Goal: Find specific page/section: Find specific page/section

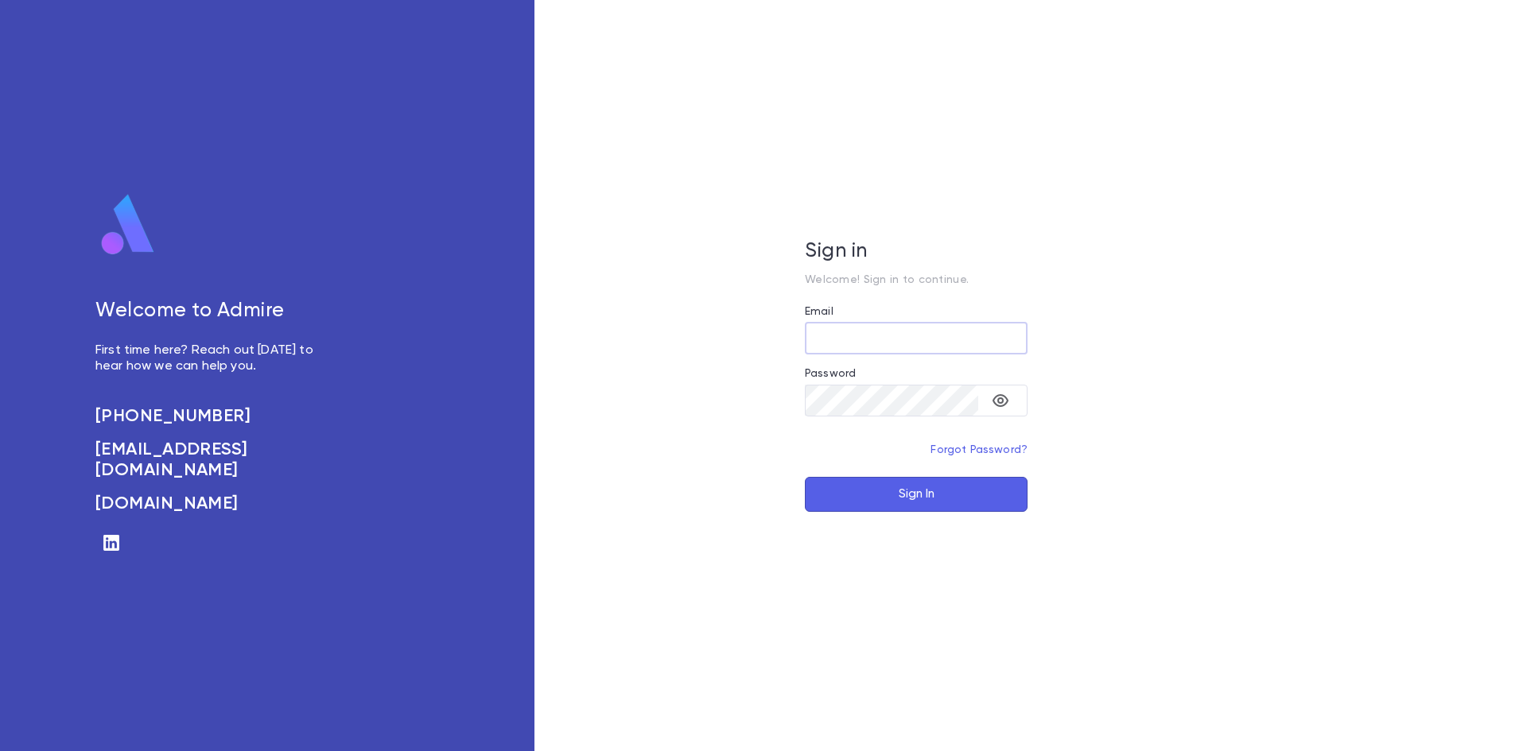
click at [849, 351] on input "Email" at bounding box center [916, 338] width 223 height 31
click at [864, 372] on div "Password" at bounding box center [916, 375] width 223 height 17
click at [865, 379] on div "Password" at bounding box center [916, 375] width 223 height 17
click at [834, 324] on input "Email" at bounding box center [916, 338] width 223 height 31
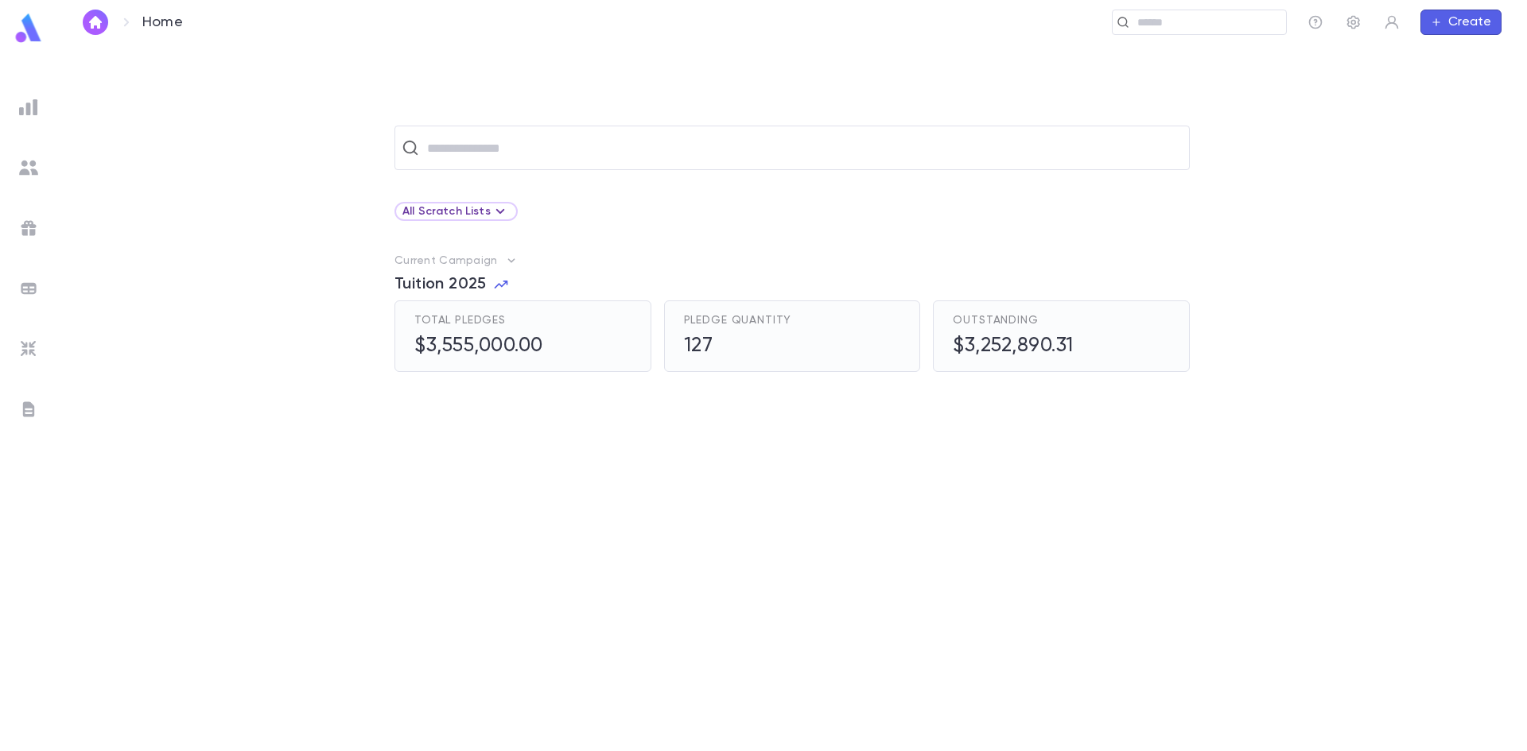
click at [465, 287] on span "Tuition 2025" at bounding box center [440, 284] width 92 height 19
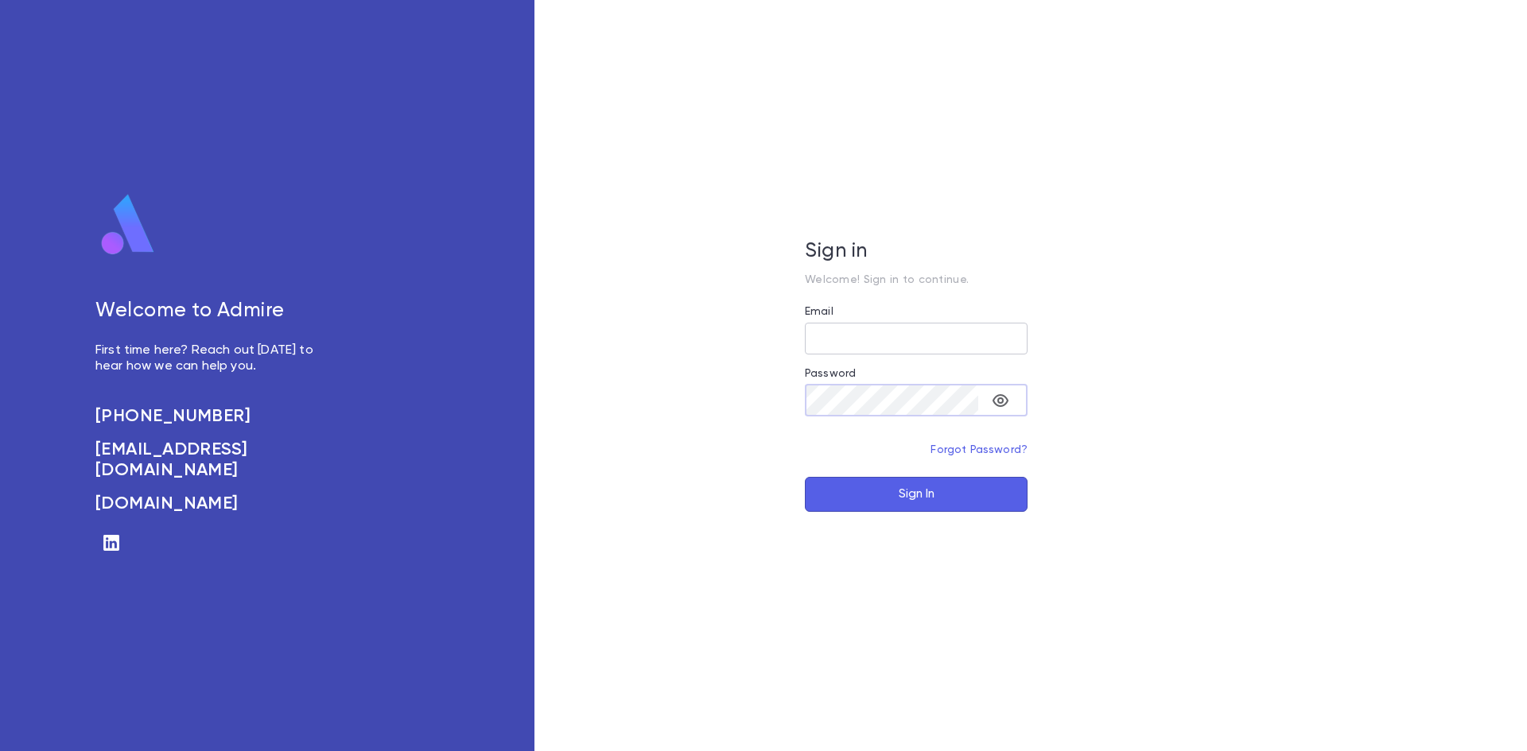
click at [856, 340] on input "Email" at bounding box center [916, 338] width 223 height 31
type input "**********"
click at [900, 487] on button "Sign In" at bounding box center [916, 494] width 223 height 35
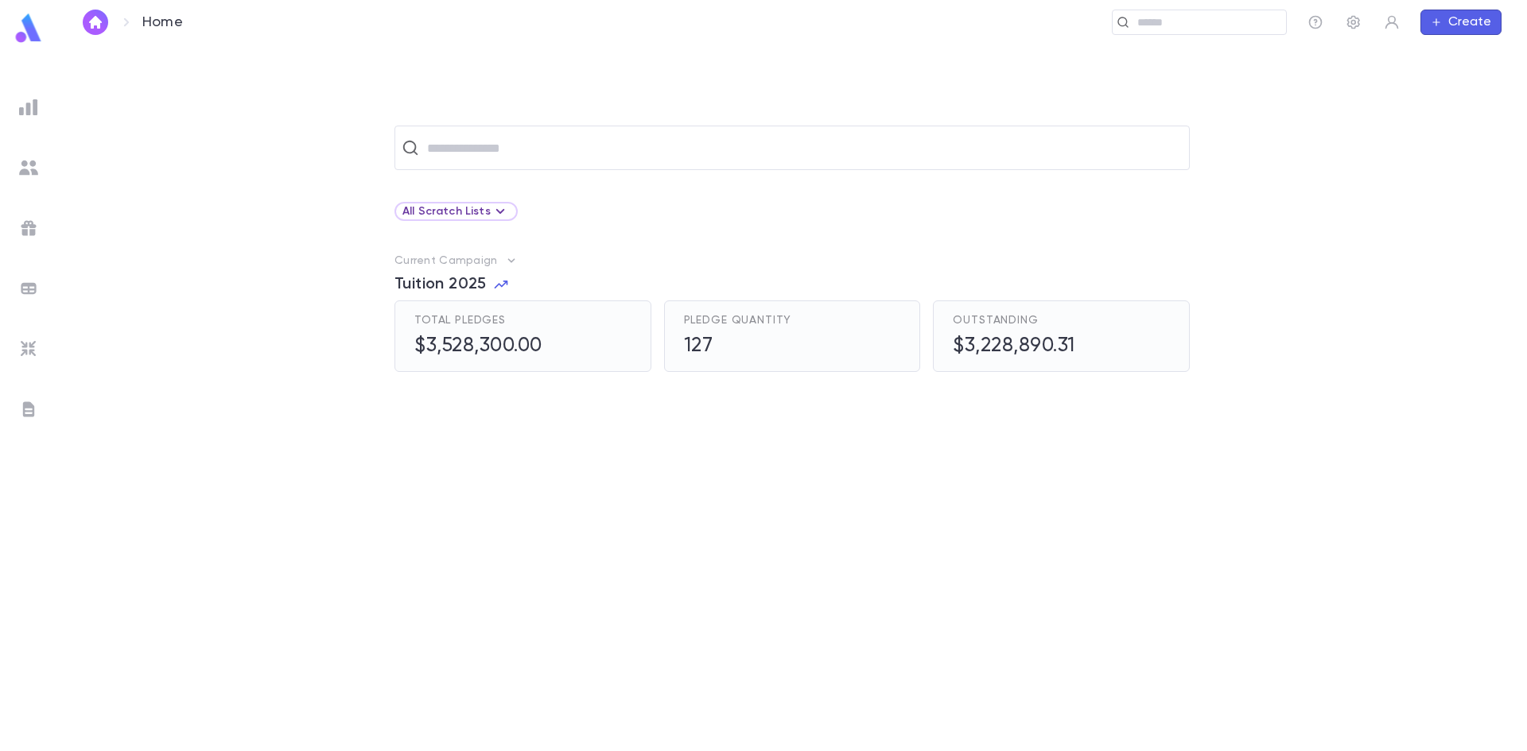
click at [472, 285] on span "Tuition 2025" at bounding box center [440, 284] width 92 height 19
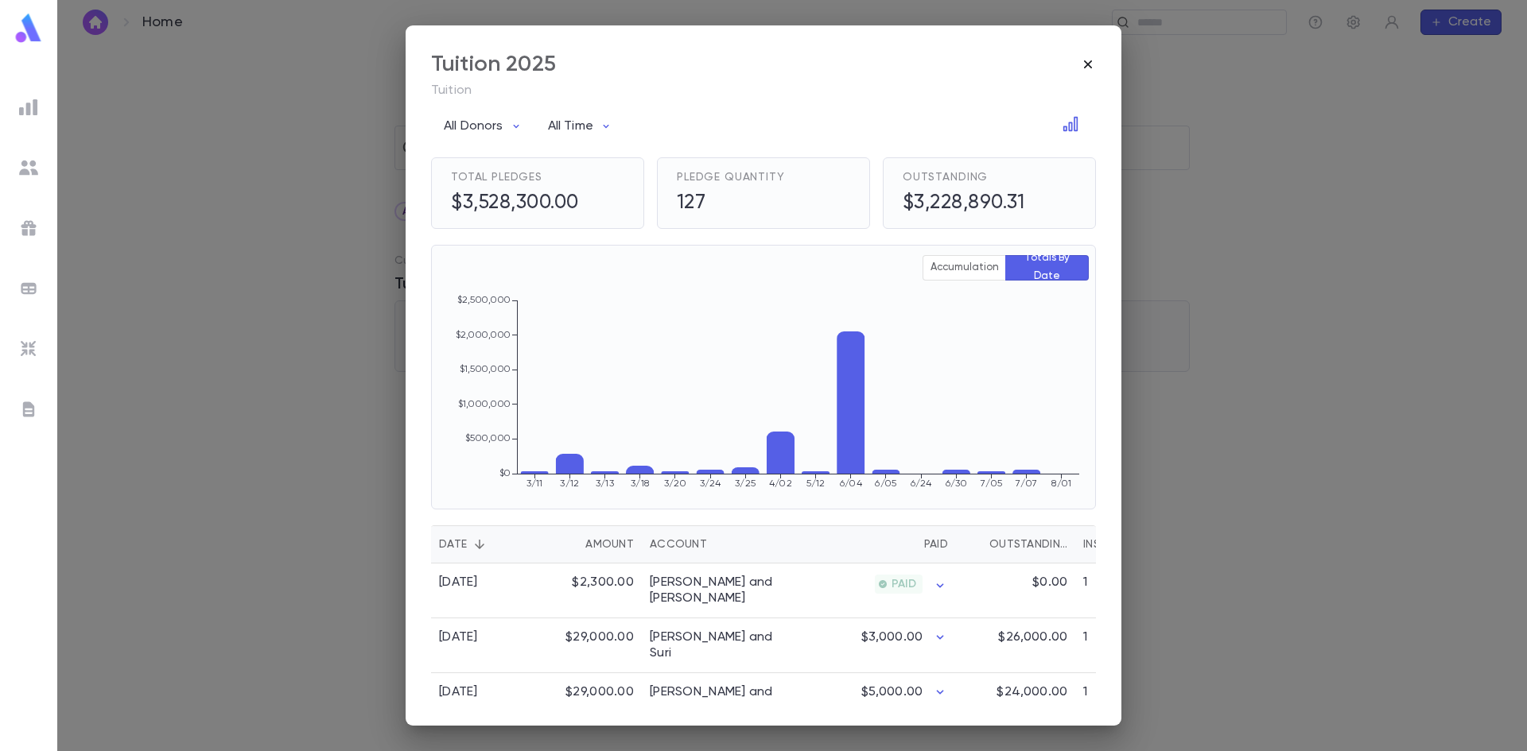
click at [1082, 65] on icon "button" at bounding box center [1088, 64] width 16 height 16
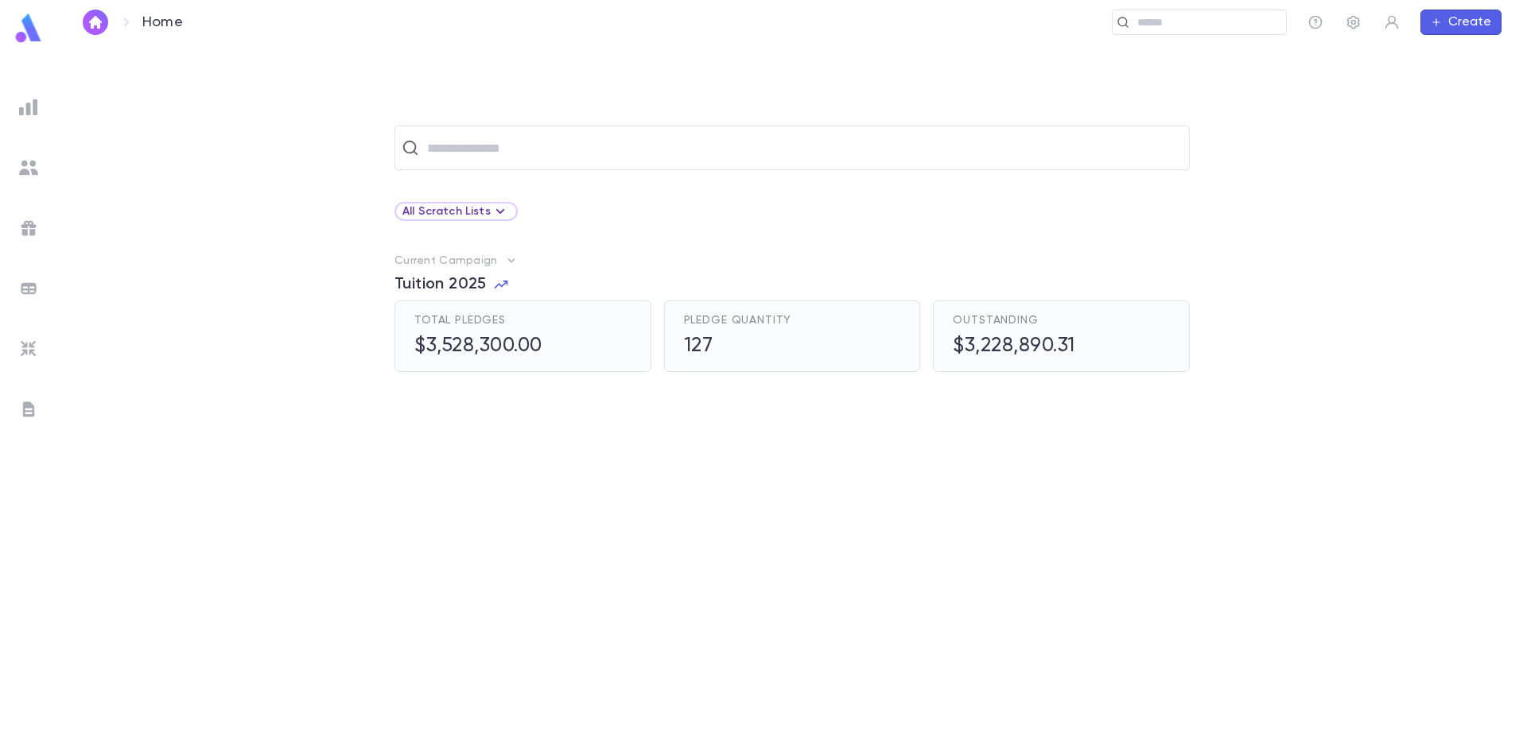
click at [450, 279] on span "Tuition 2025" at bounding box center [440, 284] width 92 height 19
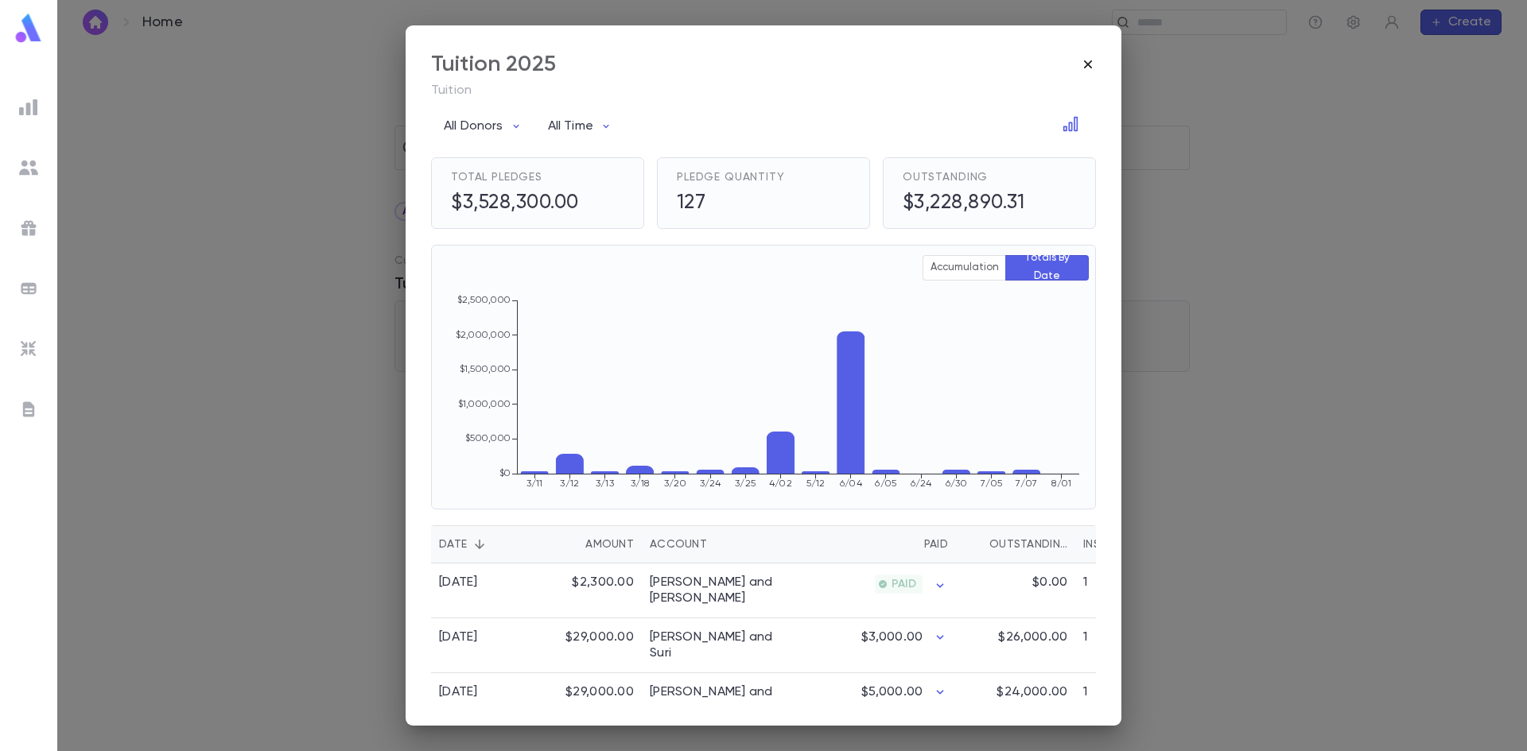
click at [1089, 68] on icon "button" at bounding box center [1088, 64] width 16 height 16
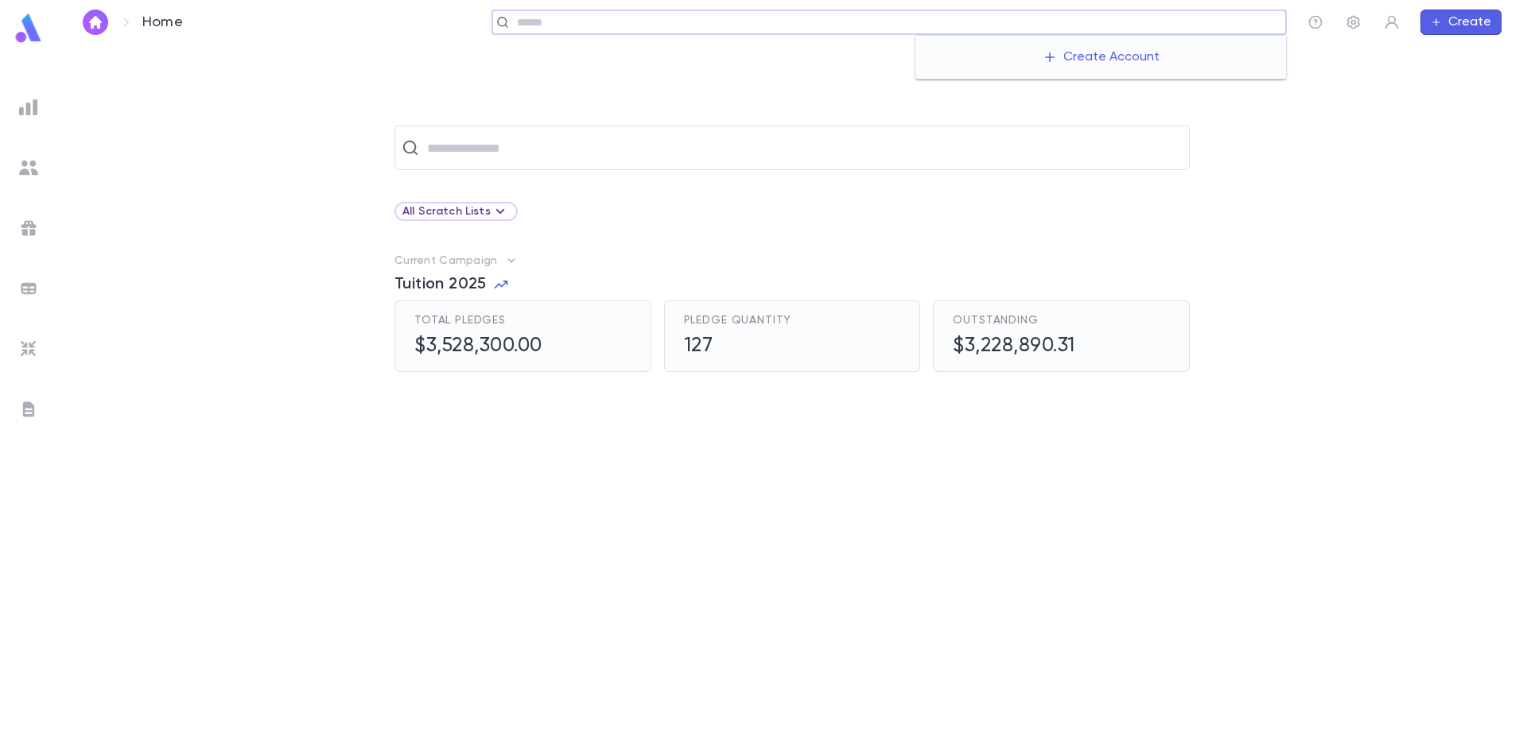
click at [1181, 25] on input "text" at bounding box center [895, 22] width 767 height 15
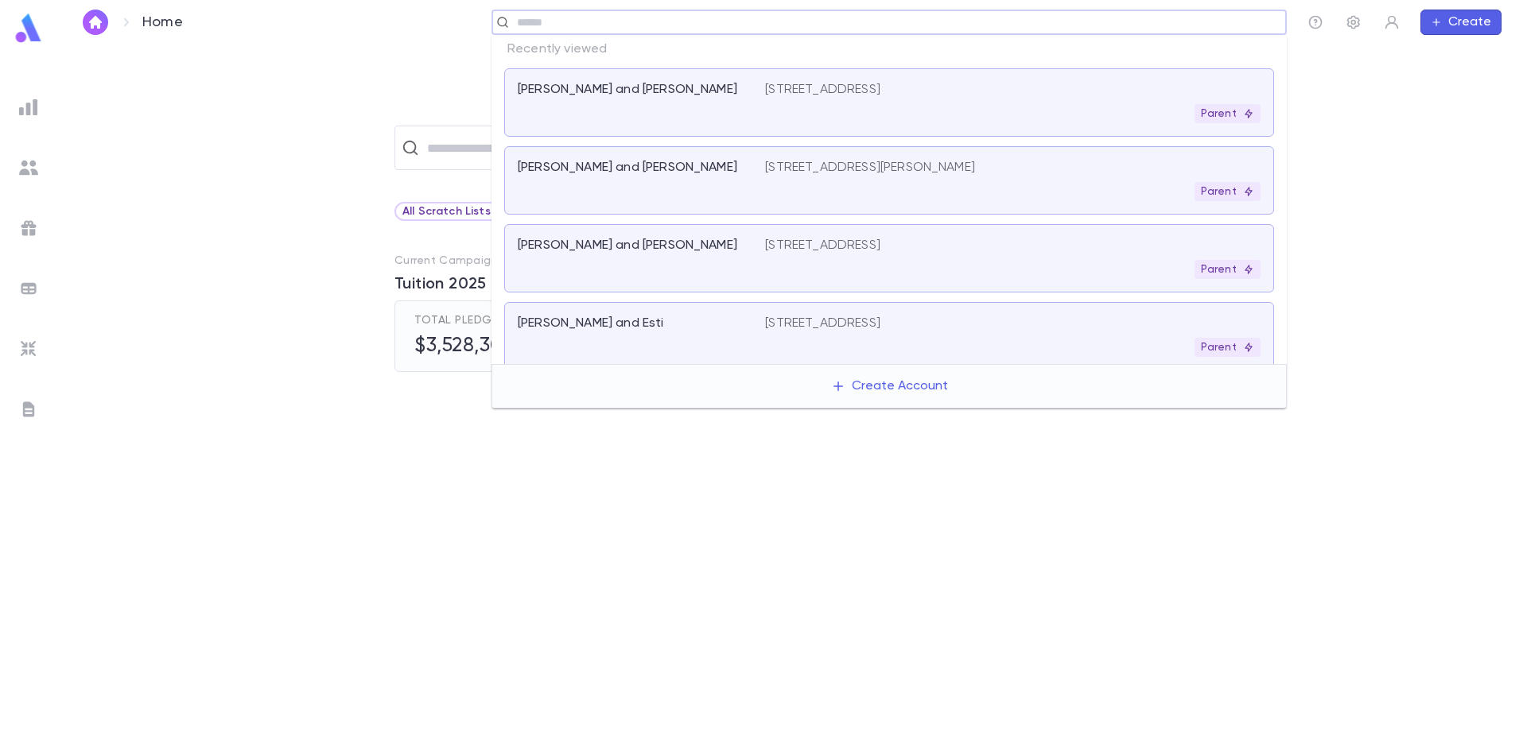
click at [781, 108] on div "Parent" at bounding box center [1012, 113] width 495 height 19
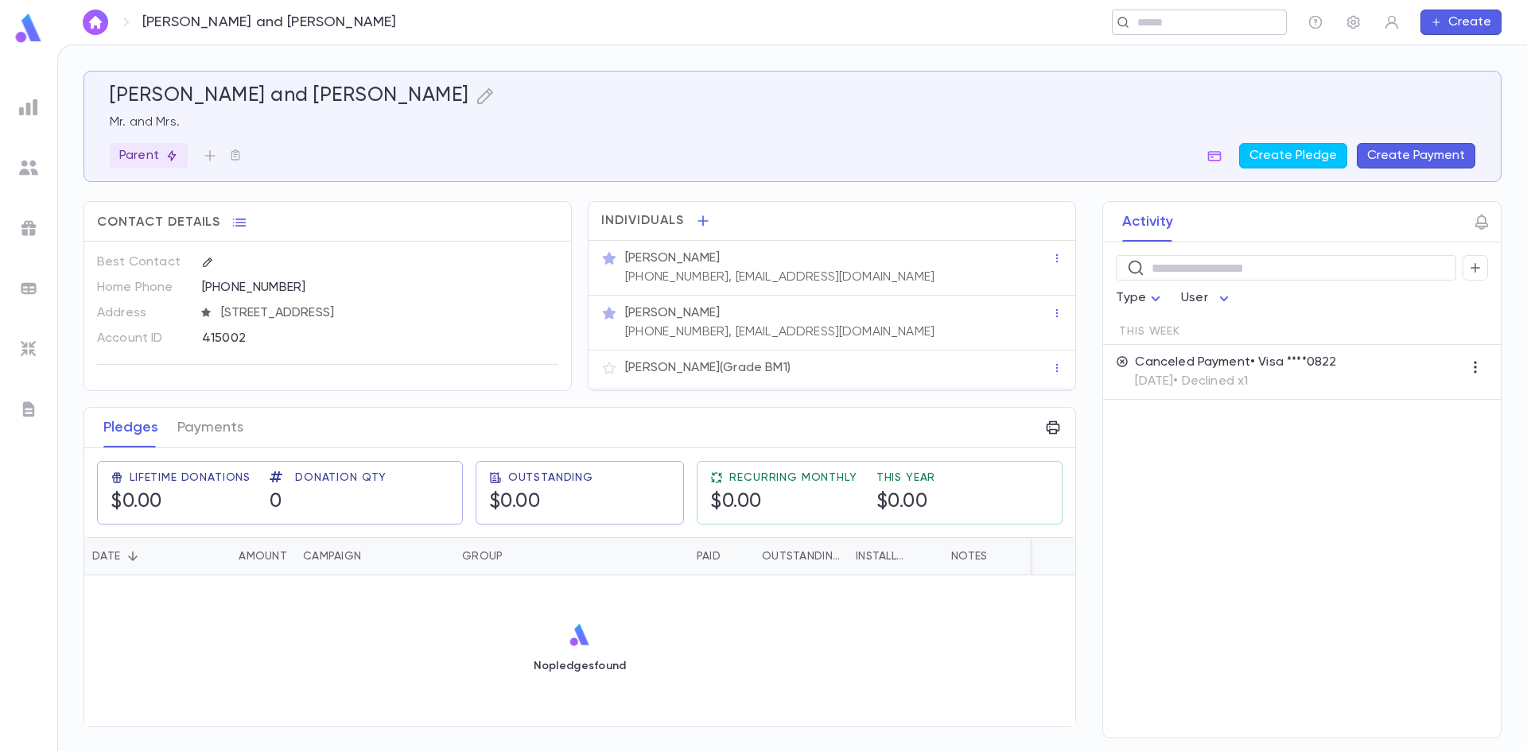
click at [1178, 31] on div "​" at bounding box center [1199, 22] width 175 height 25
click at [1212, 25] on input "text" at bounding box center [1205, 22] width 147 height 15
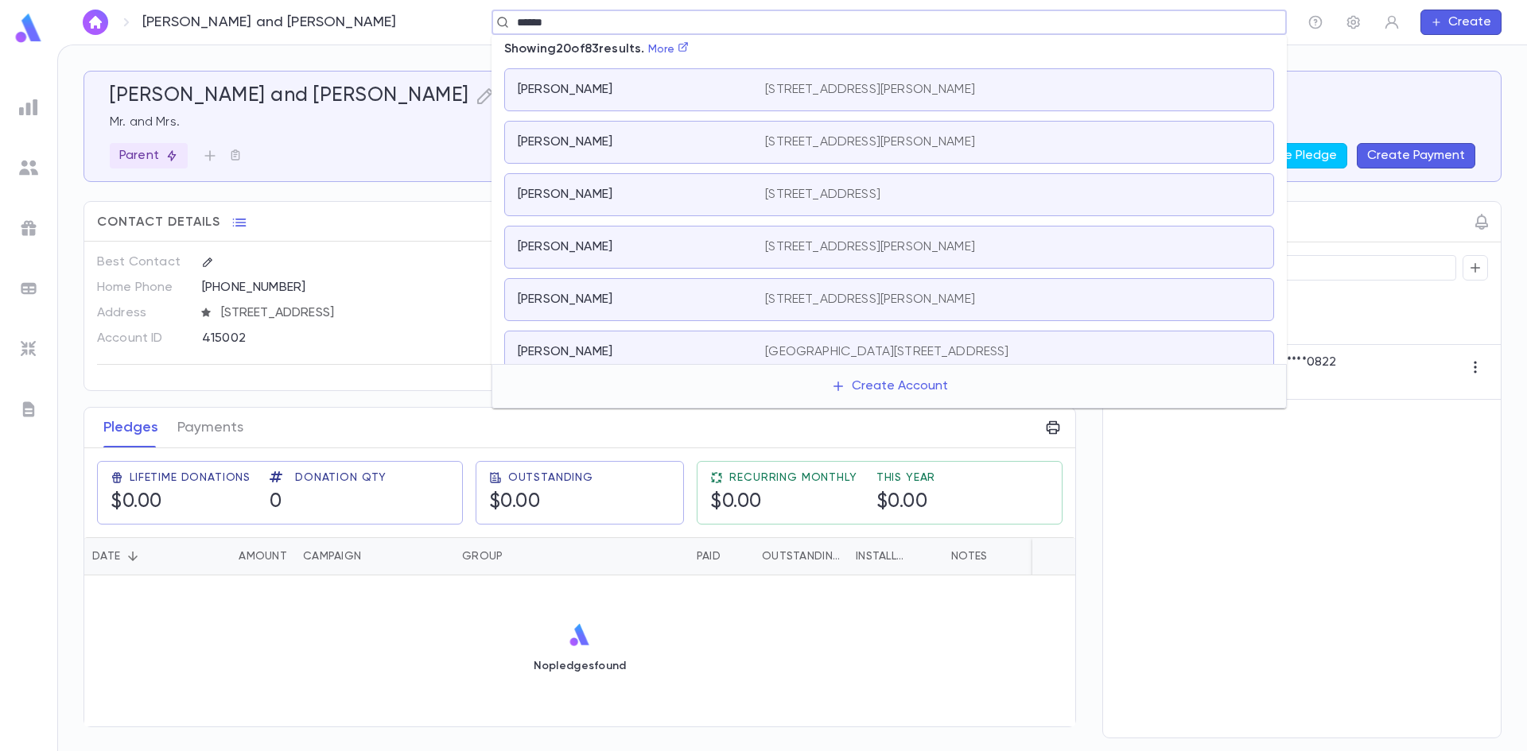
type input "******"
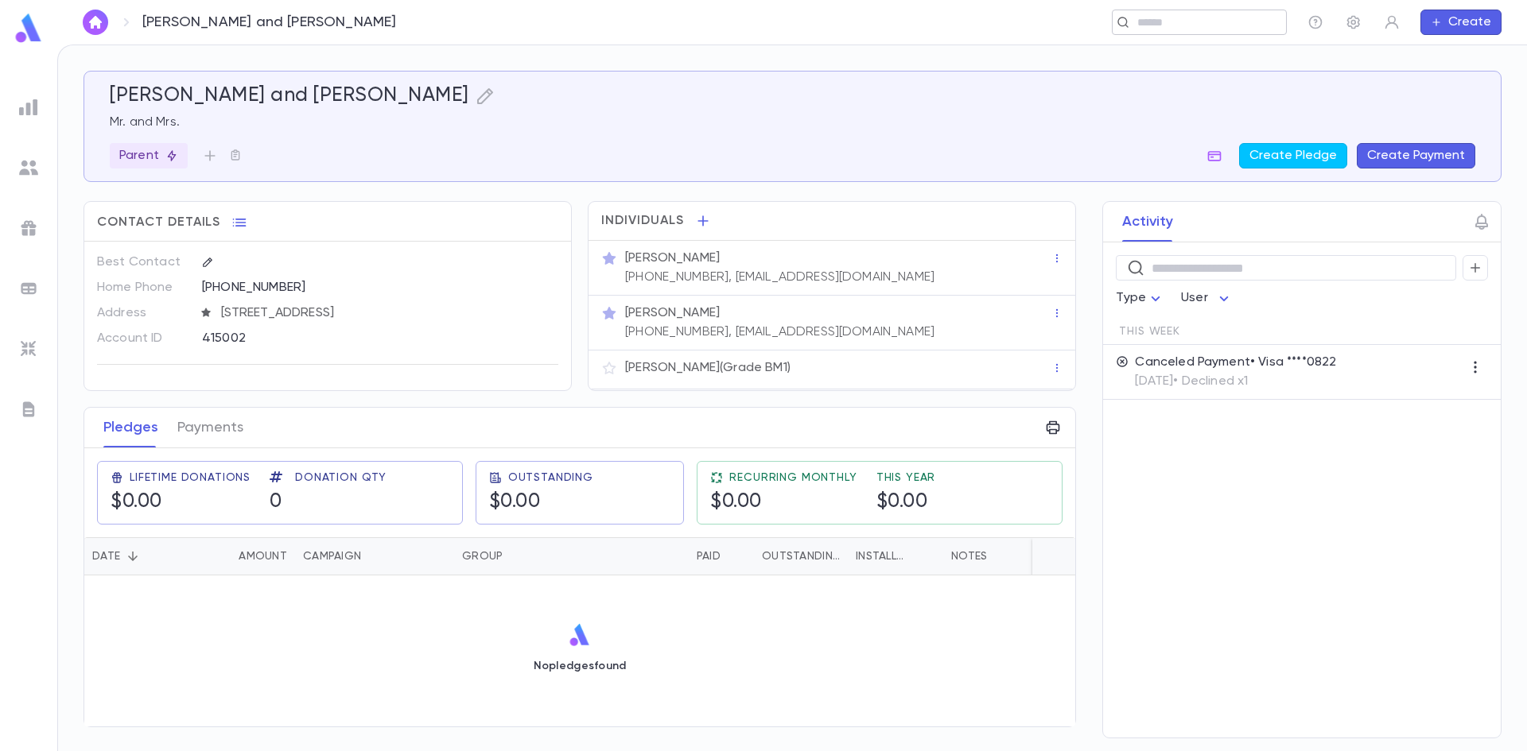
click at [1143, 21] on input "text" at bounding box center [1205, 22] width 147 height 15
type input "**********"
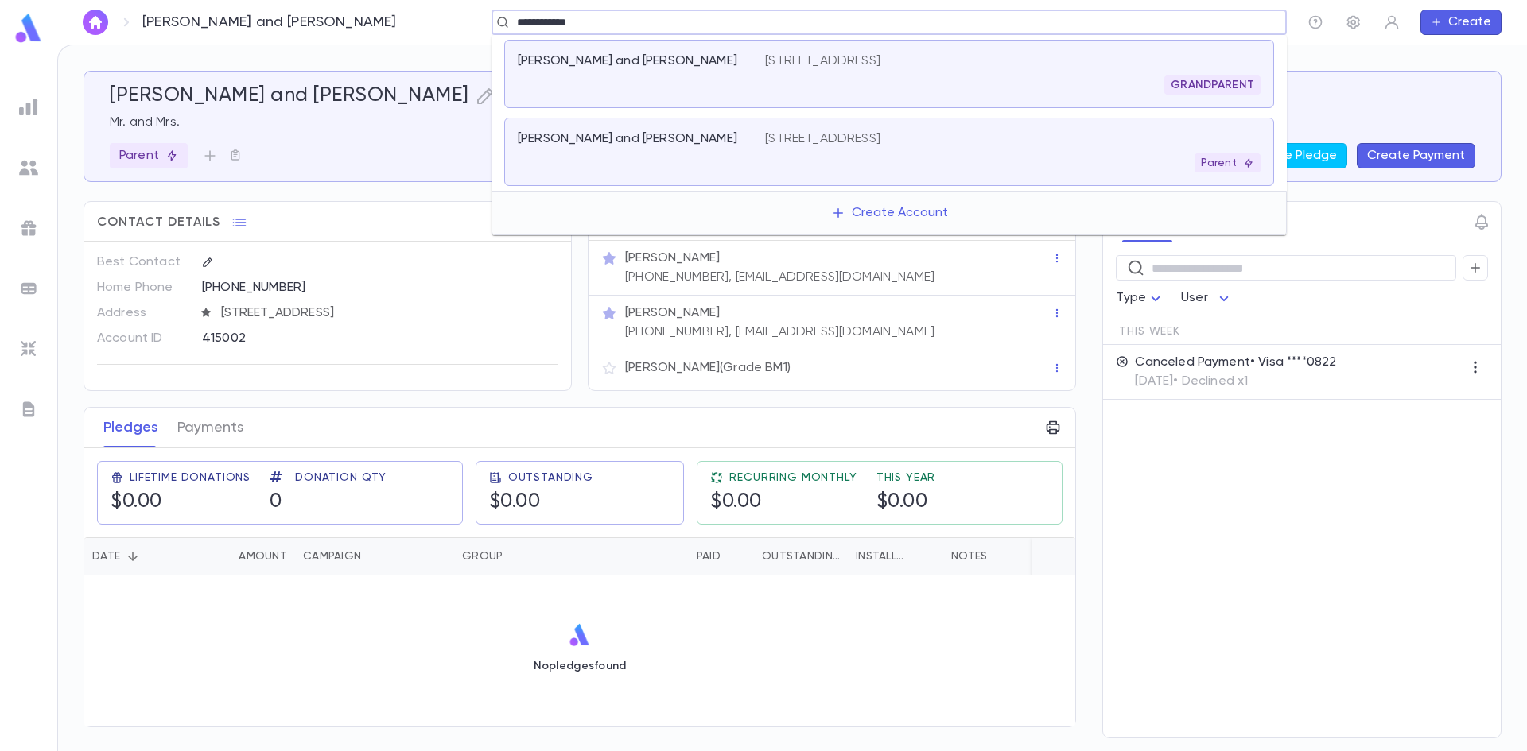
click at [712, 149] on div "Berger, Moshe and Rivky" at bounding box center [641, 151] width 247 height 41
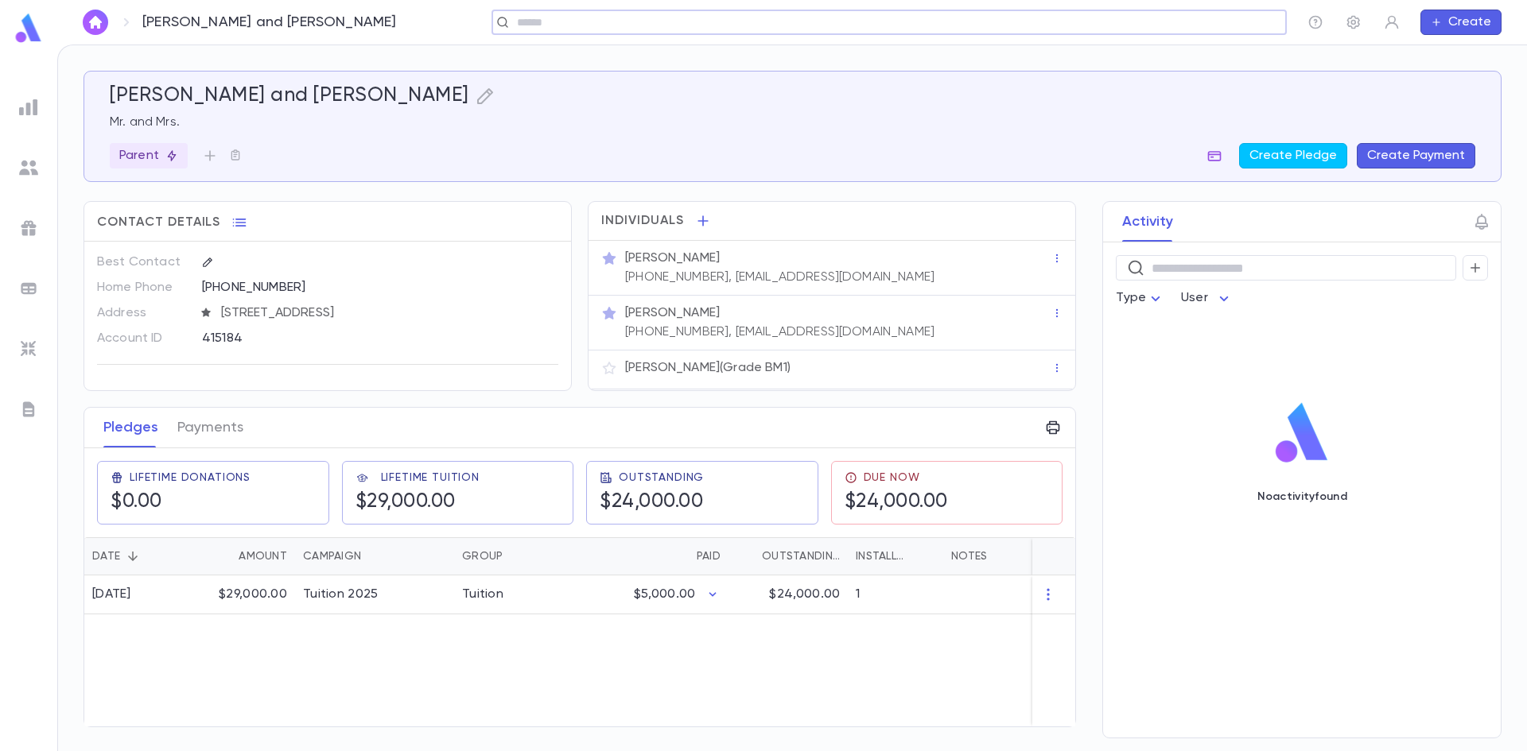
click at [1222, 159] on icon "button" at bounding box center [1214, 156] width 16 height 16
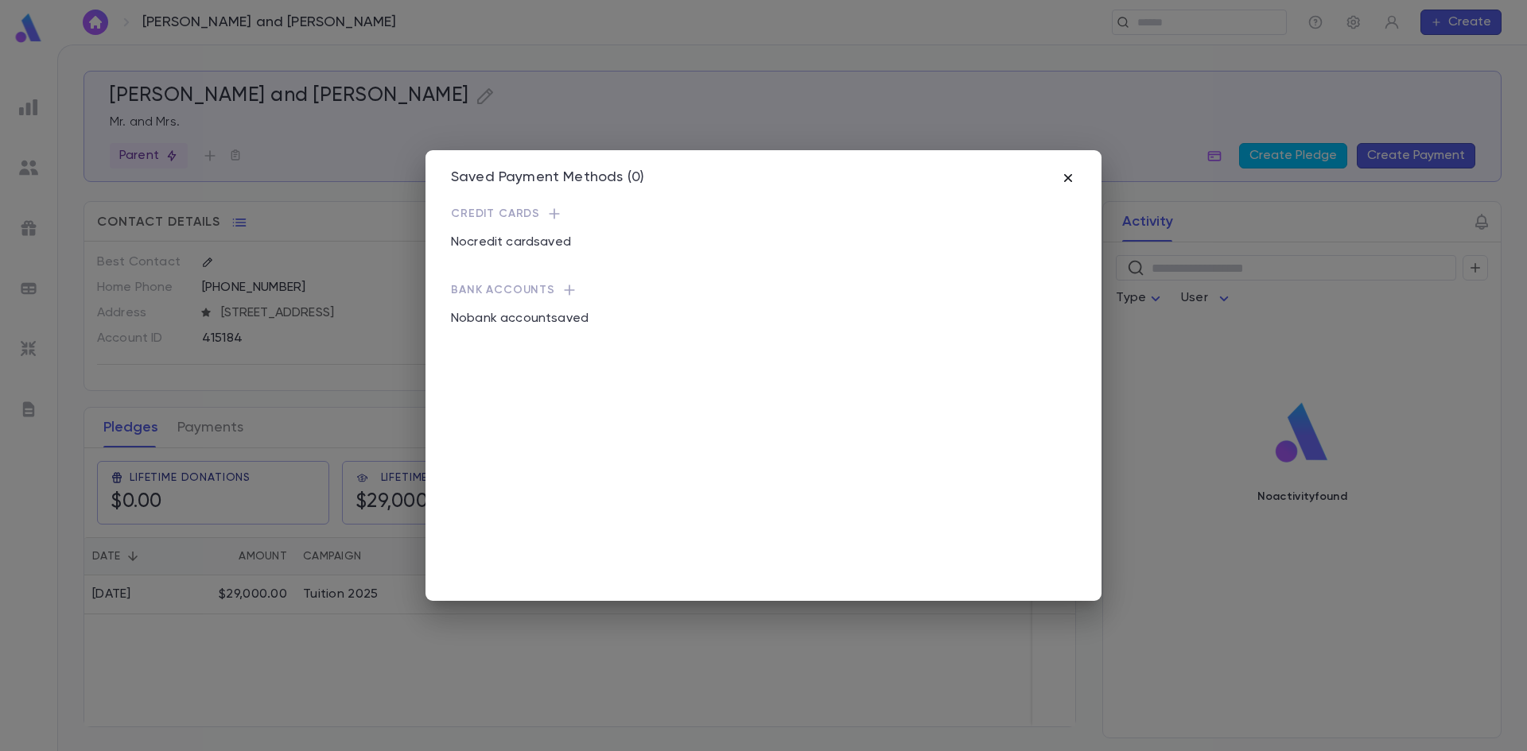
click at [1074, 181] on icon "button" at bounding box center [1068, 178] width 16 height 16
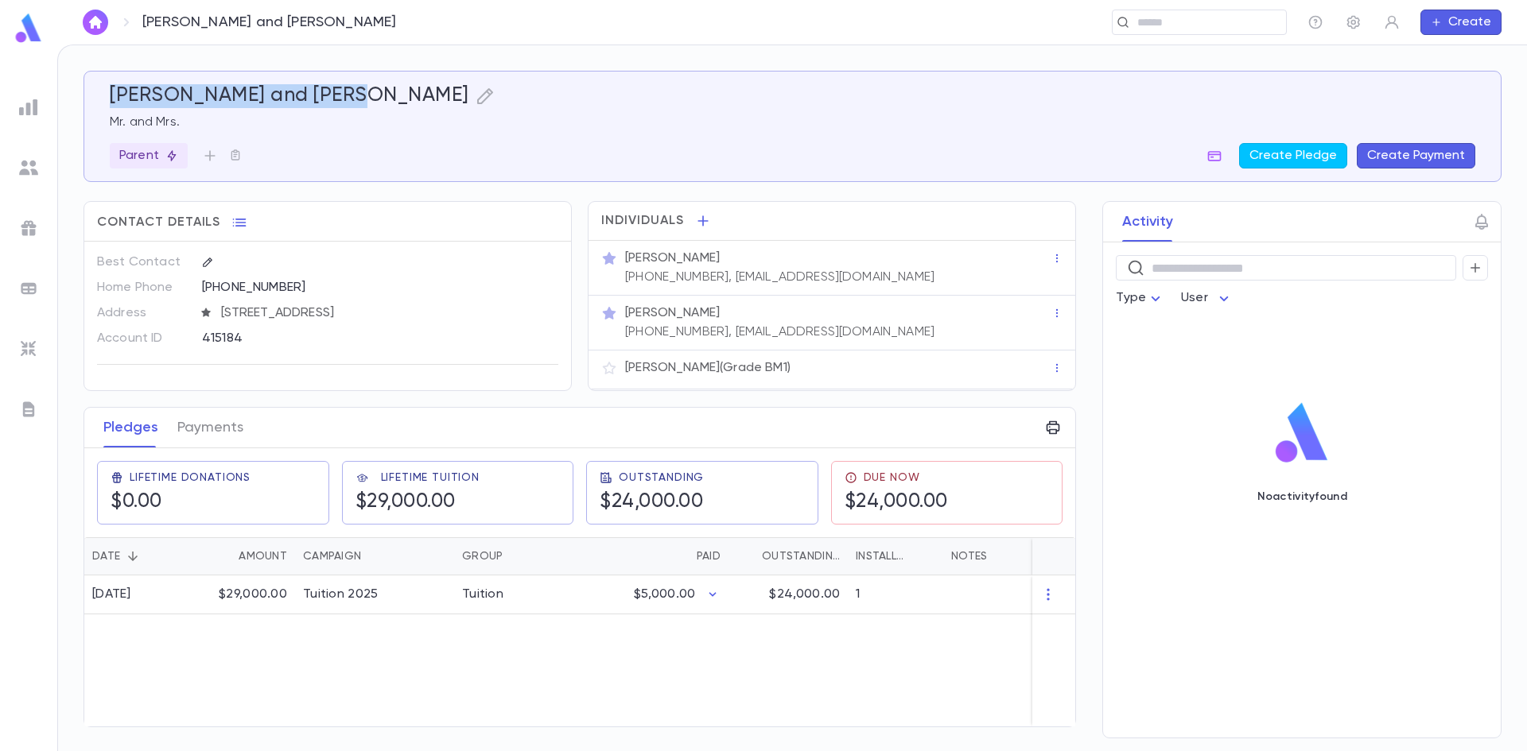
drag, startPoint x: 111, startPoint y: 97, endPoint x: 338, endPoint y: 104, distance: 227.5
click at [338, 104] on h5 "Berger, Moshe and Rivky" at bounding box center [289, 96] width 359 height 24
copy h5 "Berger, Moshe and Rivky"
click at [398, 117] on p "Mr. and Mrs." at bounding box center [792, 123] width 1365 height 16
drag, startPoint x: 248, startPoint y: 101, endPoint x: 95, endPoint y: 100, distance: 152.7
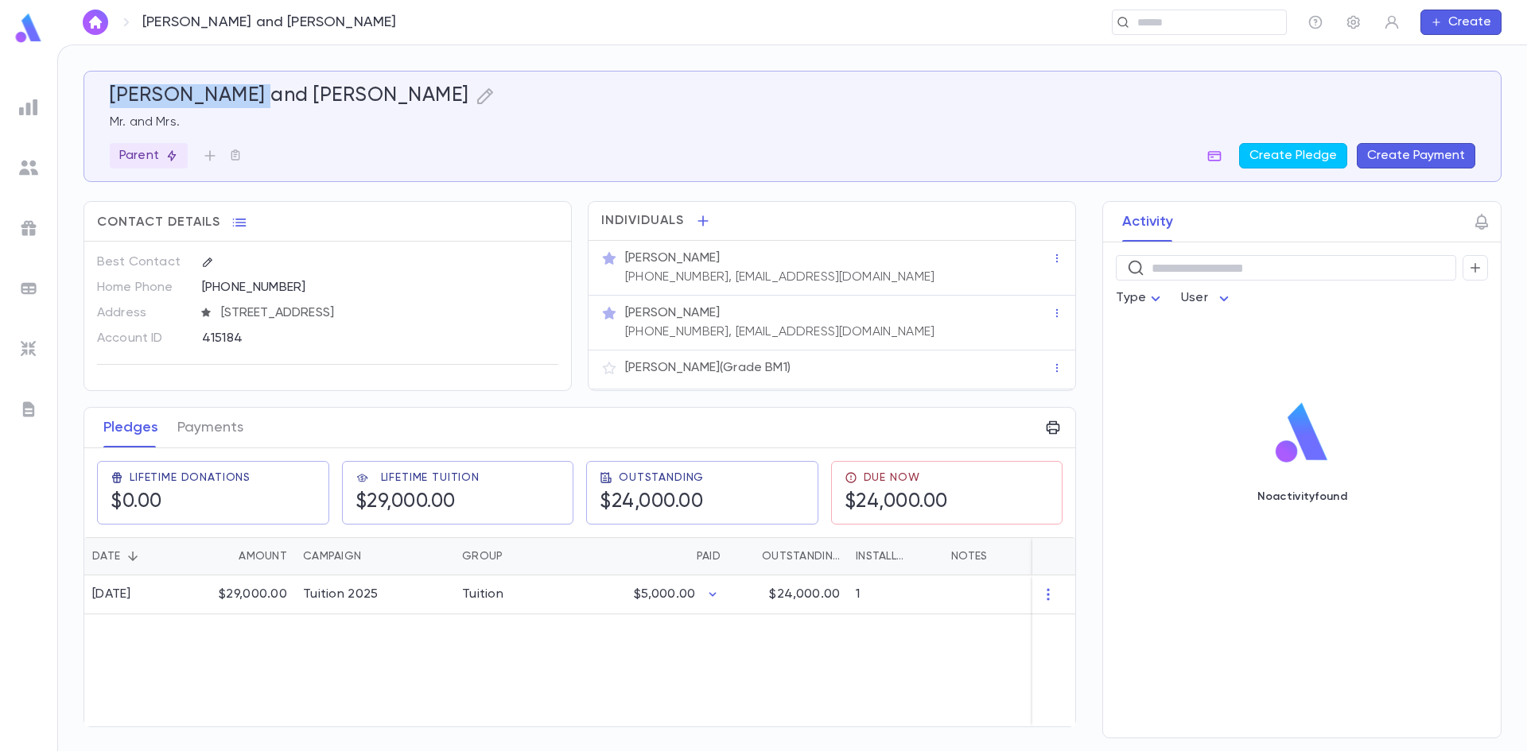
click at [95, 100] on div "Berger, Moshe and Rivky Mr. and Mrs. Parent Create Pledge Create Payment" at bounding box center [792, 126] width 1418 height 111
copy h5 "Berger, Moshe"
click at [1186, 23] on input "text" at bounding box center [1193, 22] width 123 height 15
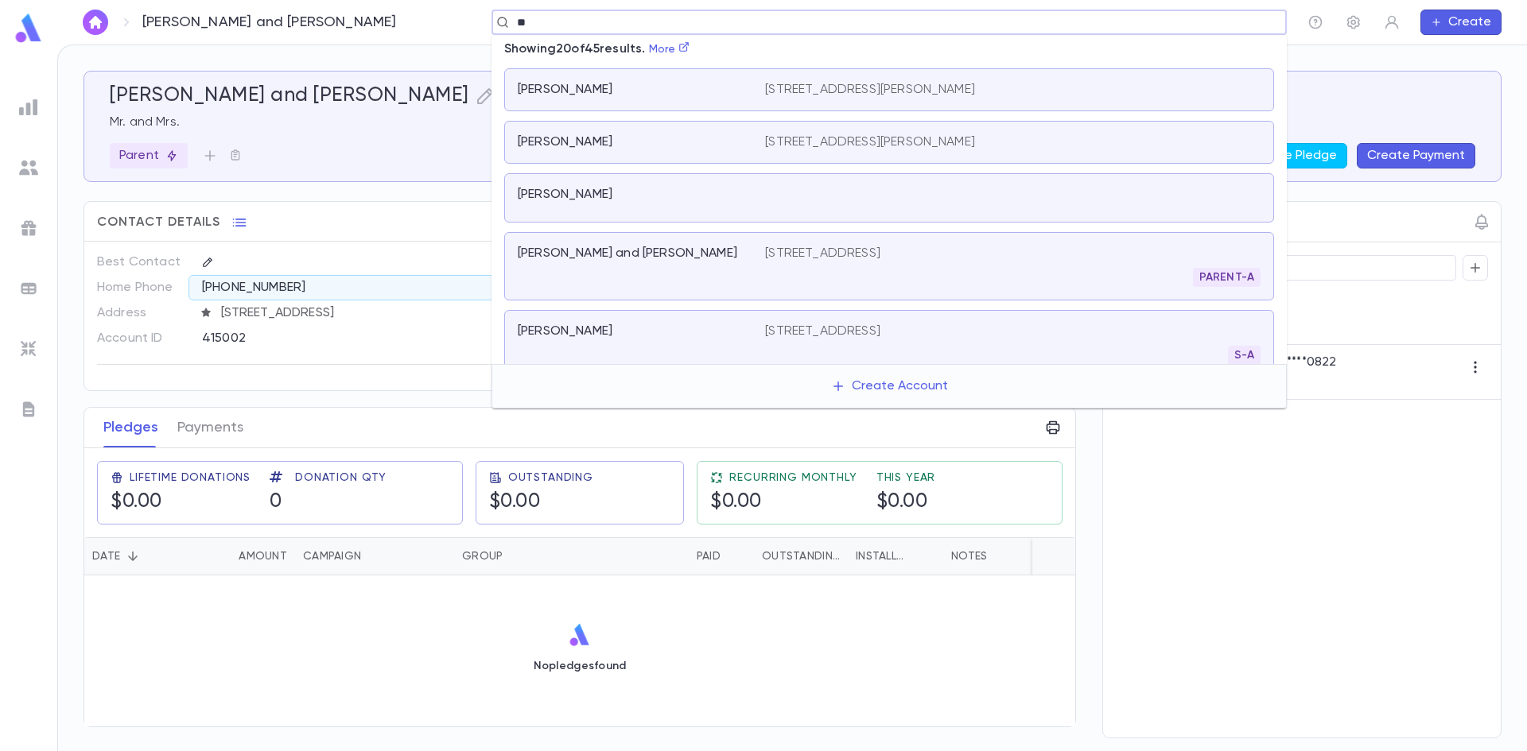
type input "*"
click at [103, 25] on img "button" at bounding box center [95, 22] width 19 height 13
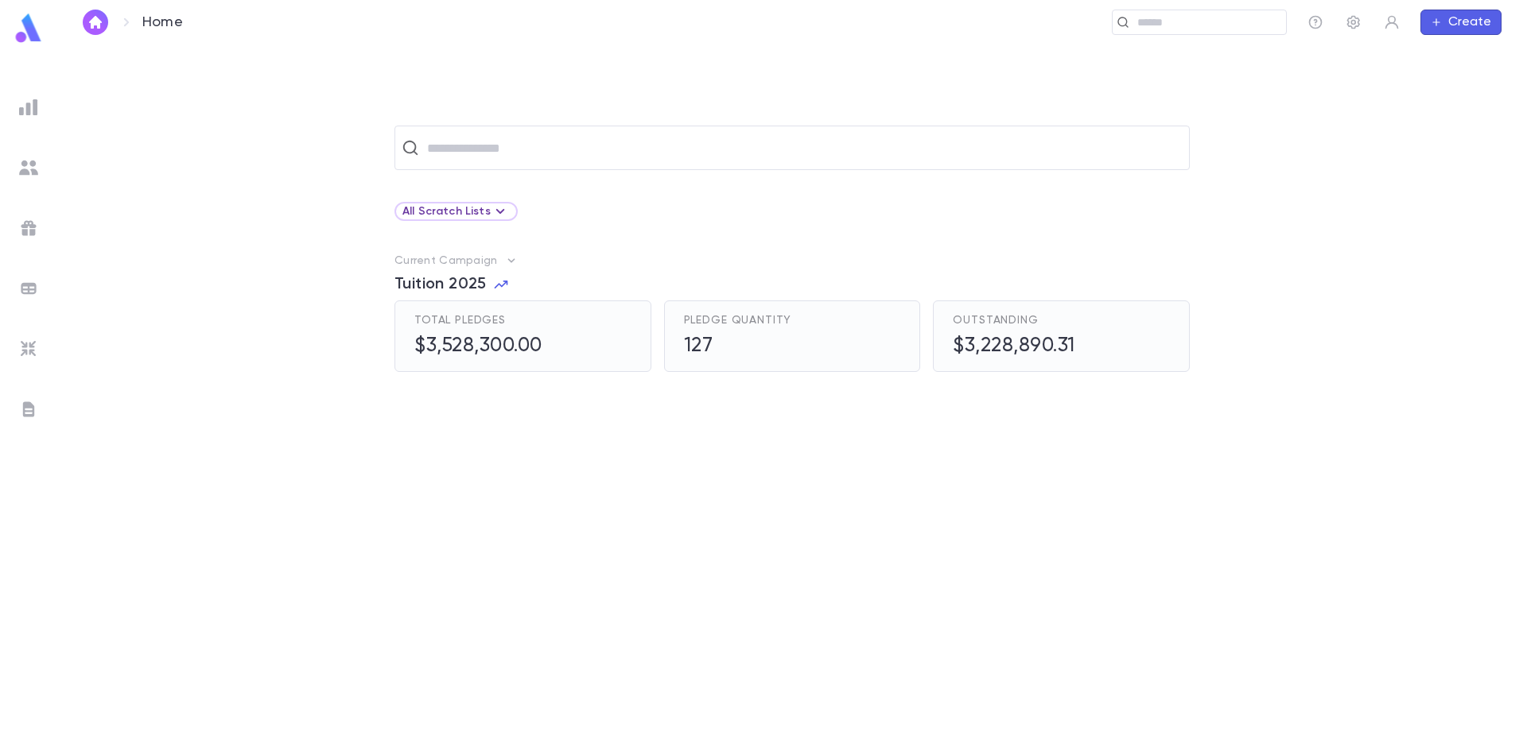
click at [452, 281] on span "Tuition 2025" at bounding box center [440, 284] width 92 height 19
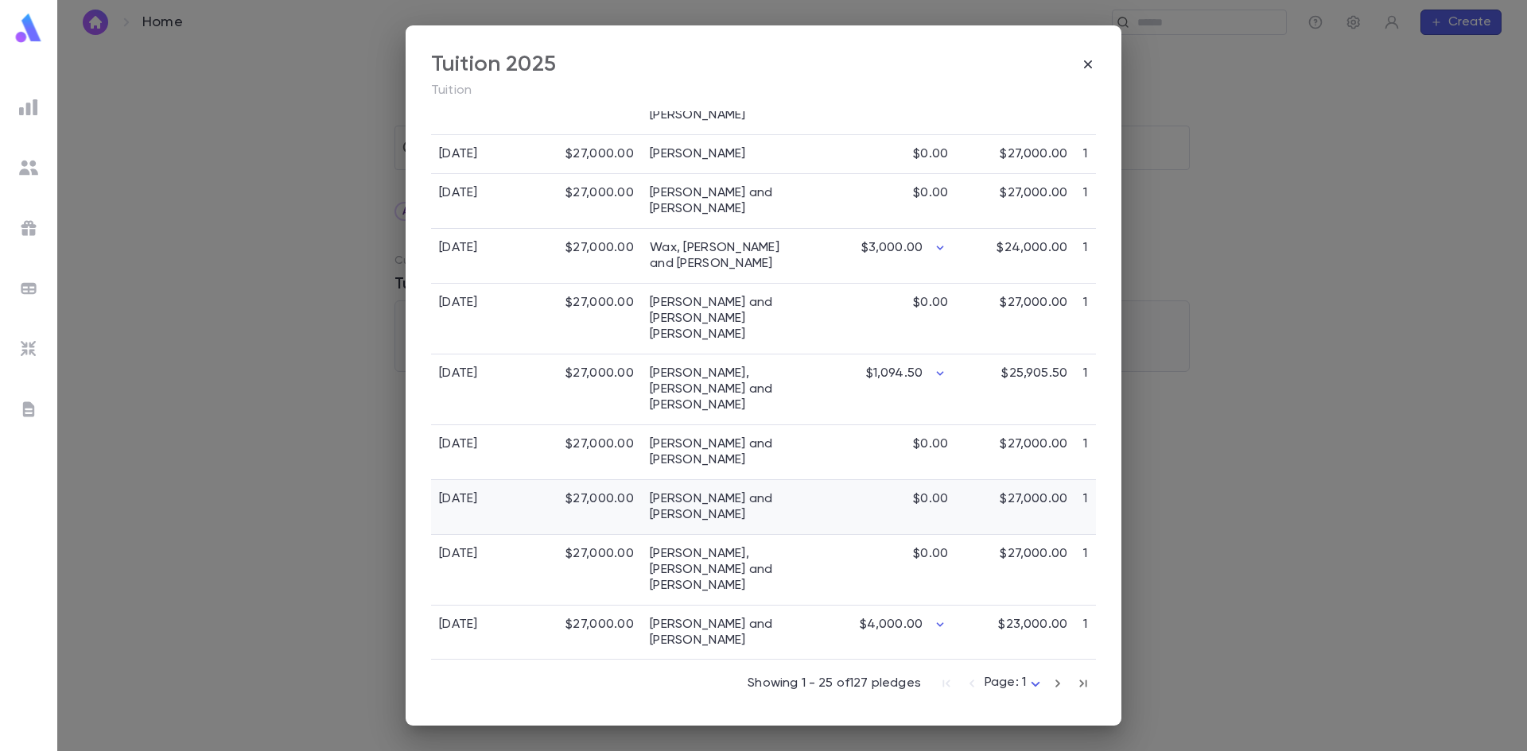
scroll to position [1171, 0]
click at [1055, 685] on icon "button" at bounding box center [1057, 684] width 5 height 8
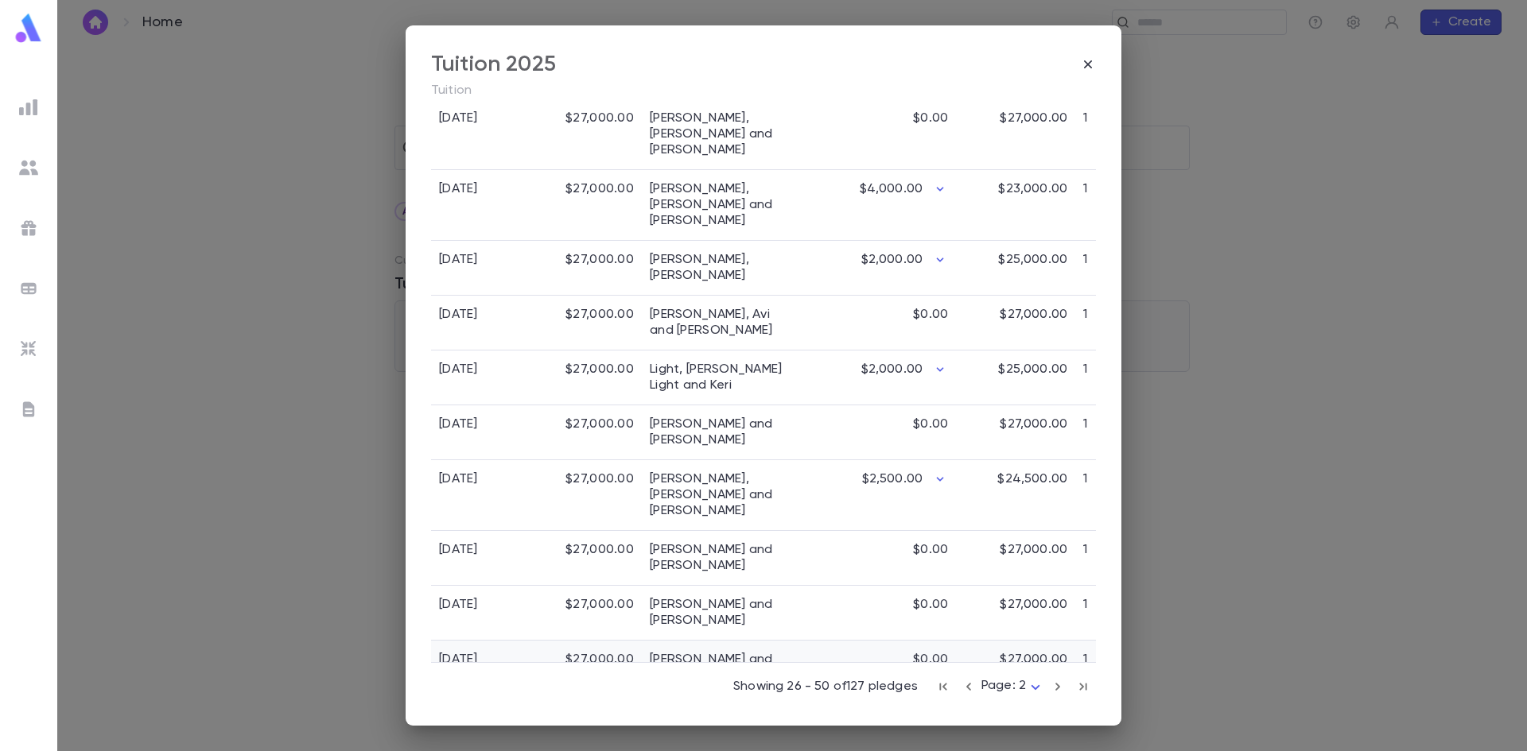
scroll to position [1203, 0]
click at [1049, 685] on icon "button" at bounding box center [1057, 683] width 17 height 19
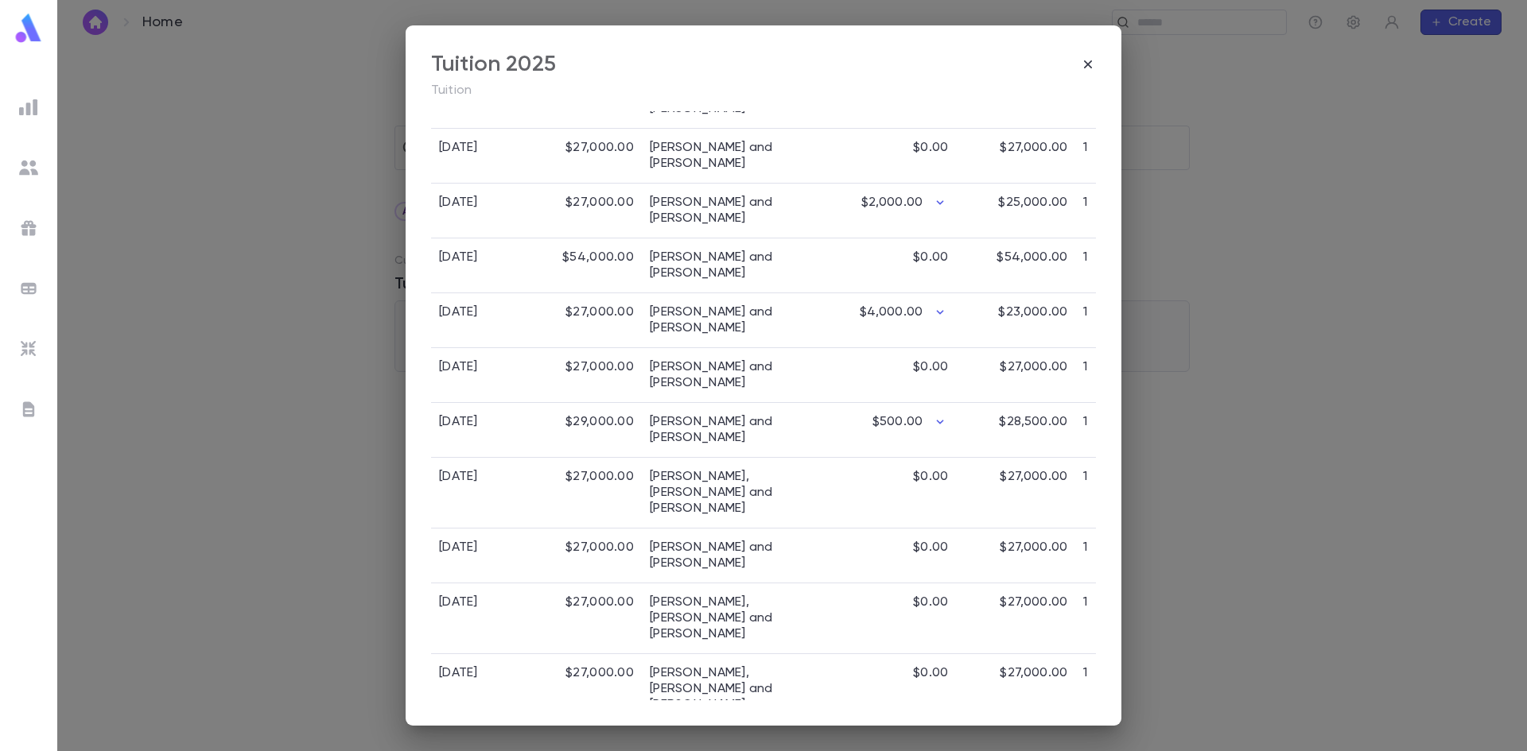
click at [1048, 725] on div "$25,000.00" at bounding box center [1015, 752] width 119 height 55
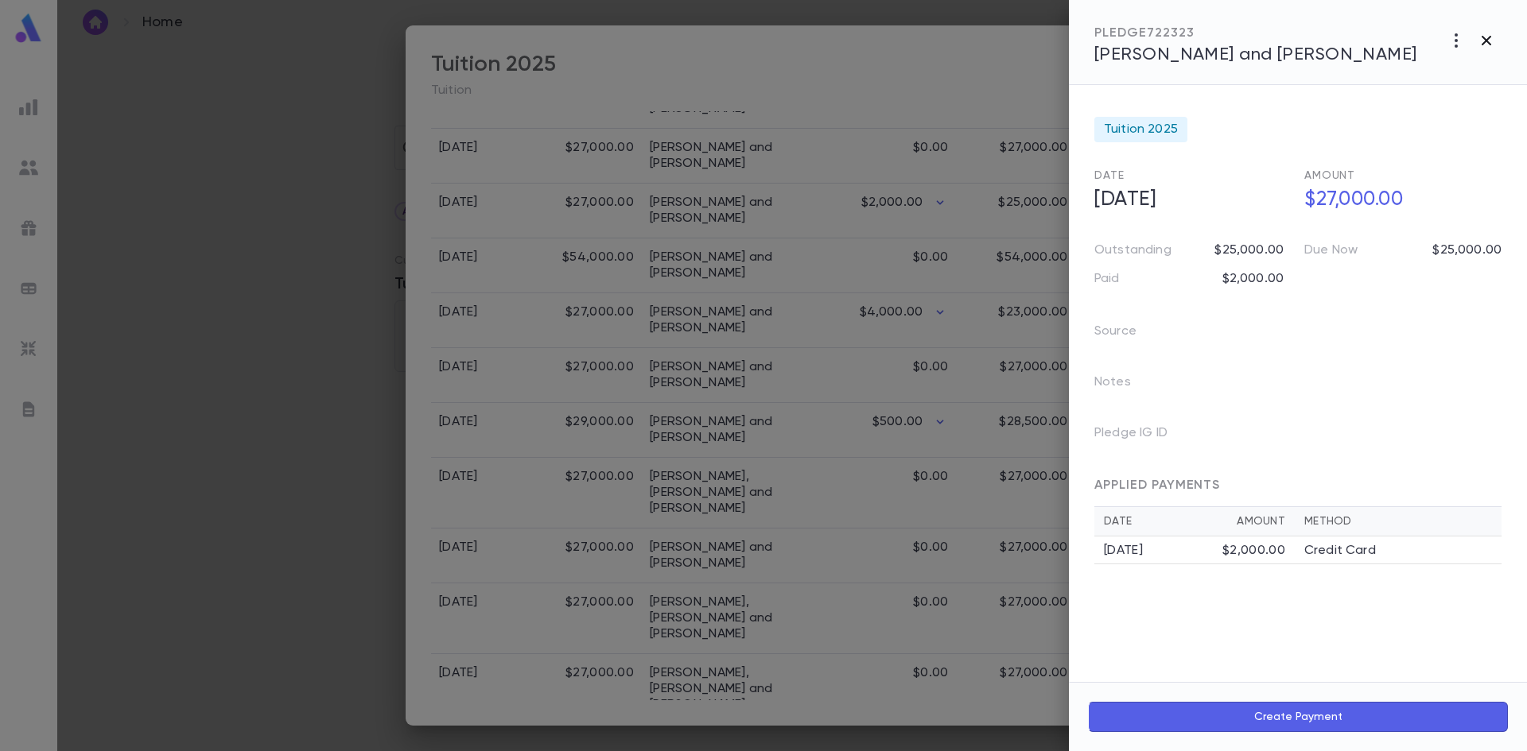
click at [1497, 42] on button "button" at bounding box center [1486, 40] width 30 height 30
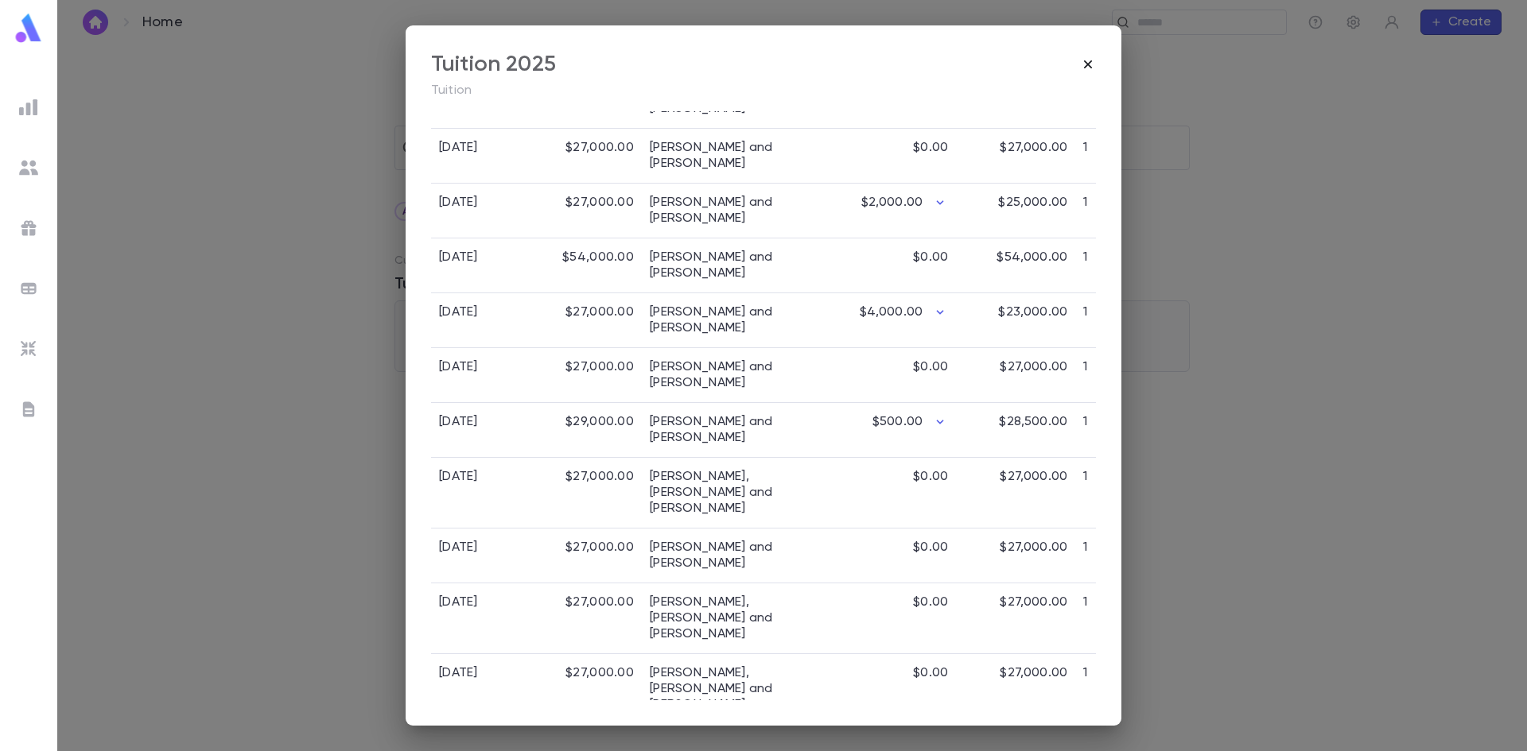
click at [1083, 66] on icon "button" at bounding box center [1088, 64] width 16 height 16
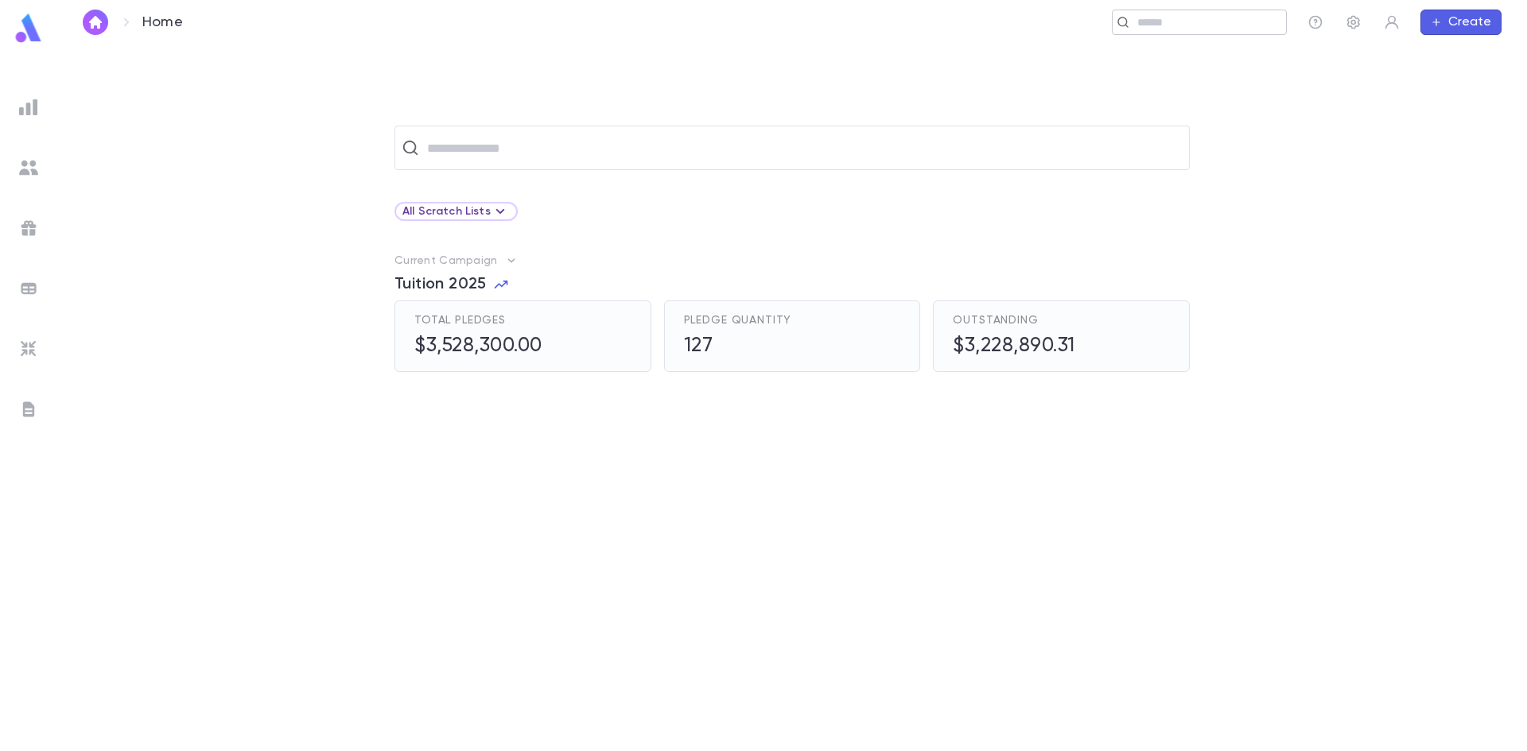
click at [1132, 21] on div "​" at bounding box center [1199, 22] width 175 height 25
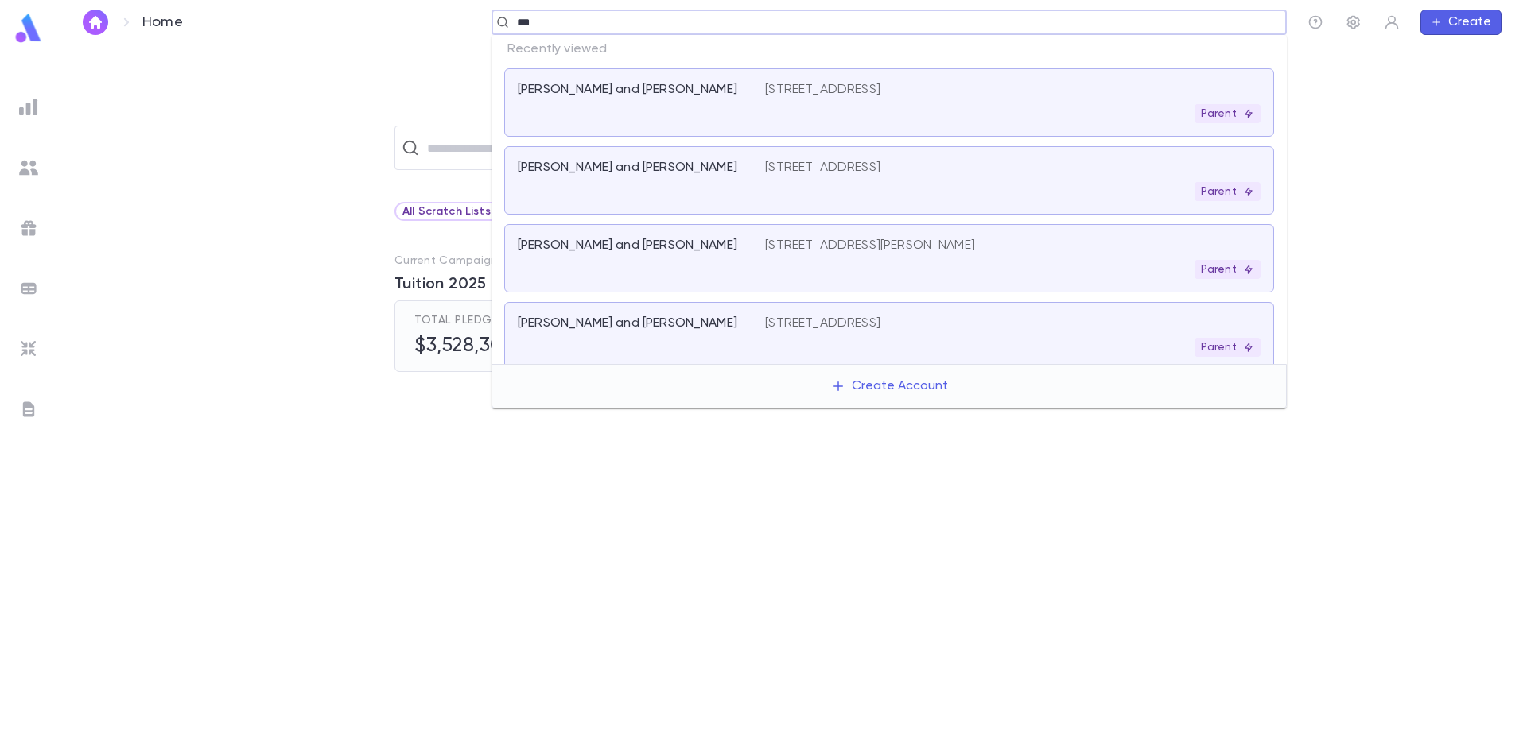
type input "****"
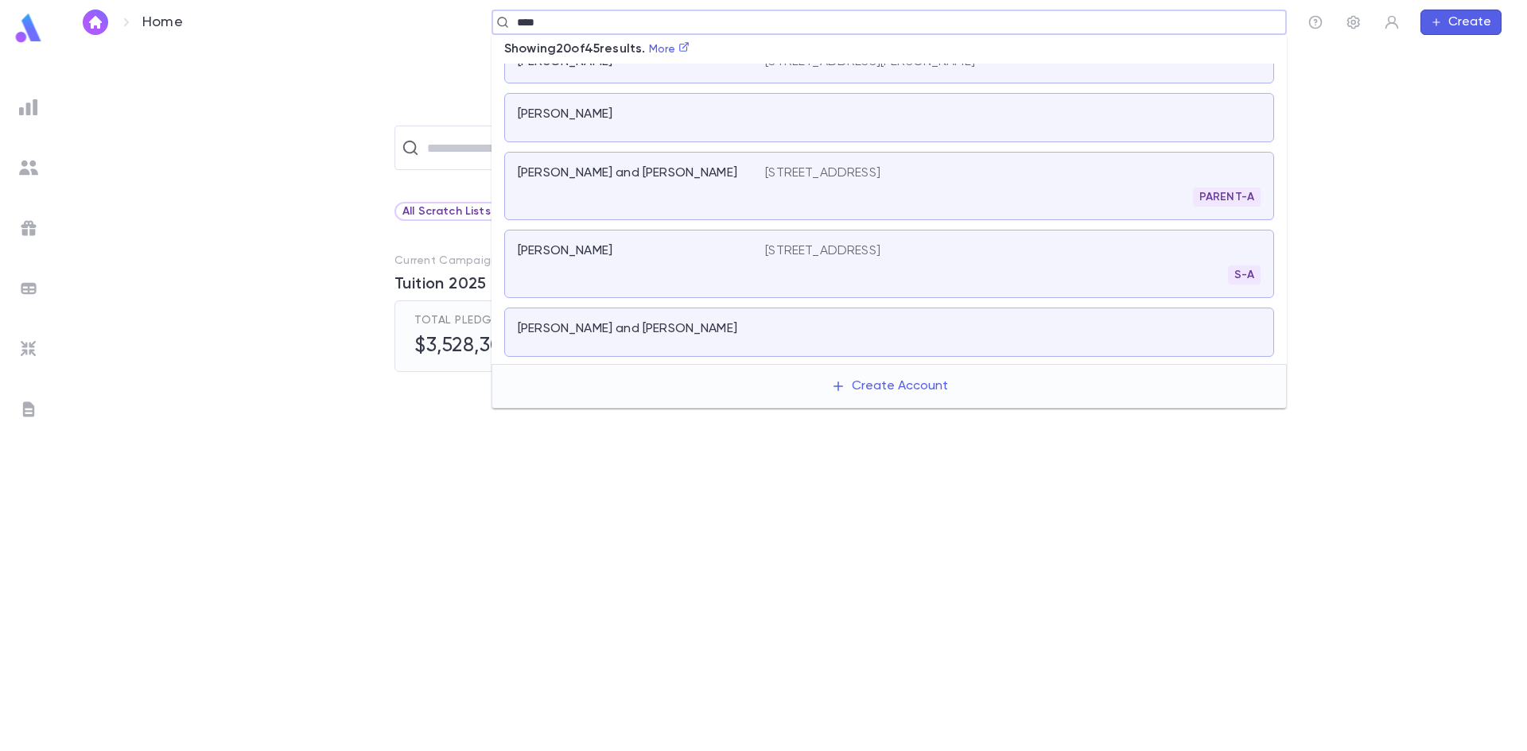
scroll to position [80, 0]
click at [640, 201] on div "Baum, Ely and Elisheva" at bounding box center [641, 186] width 247 height 41
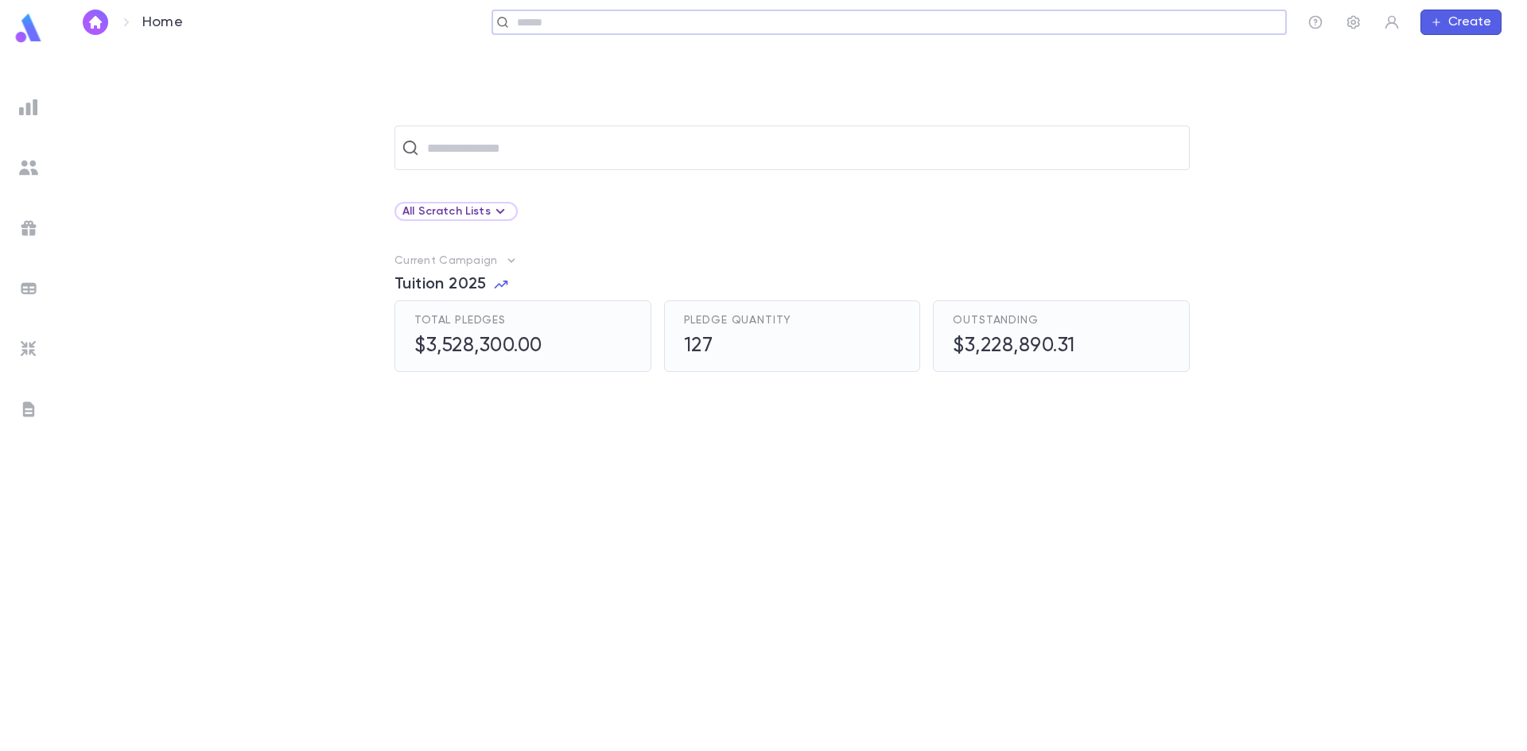
click at [522, 351] on h5 "$3,528,300.00" at bounding box center [478, 347] width 128 height 24
click at [479, 323] on span "Total Pledges" at bounding box center [459, 320] width 91 height 13
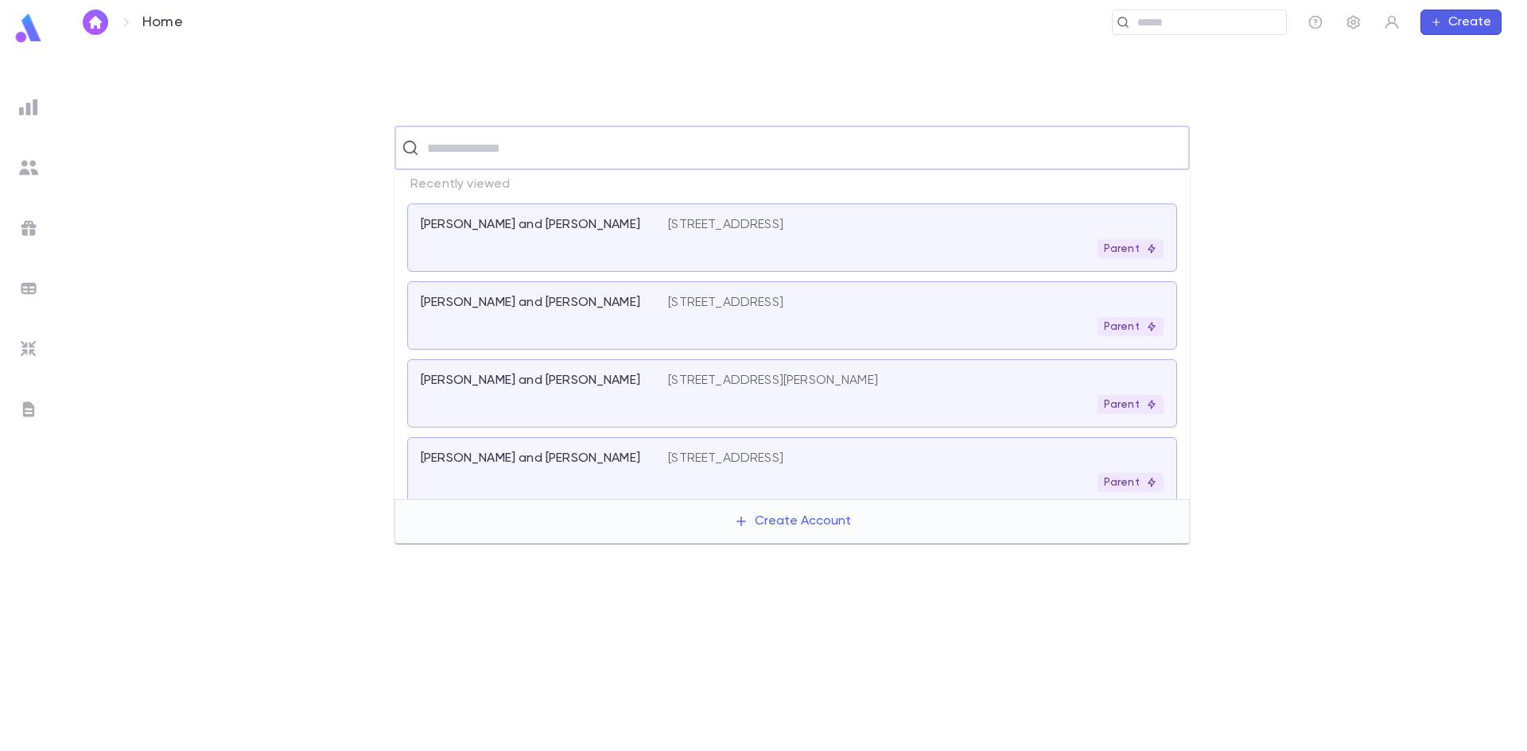
click at [472, 156] on input "text" at bounding box center [802, 148] width 760 height 30
click at [332, 275] on div "Current Campaign Tuition 2025 Total Pledges $3,528,300.00 Pledge Quantity 127 O…" at bounding box center [792, 312] width 1419 height 119
click at [487, 155] on input "text" at bounding box center [802, 148] width 760 height 30
click at [95, 28] on img "button" at bounding box center [95, 22] width 19 height 13
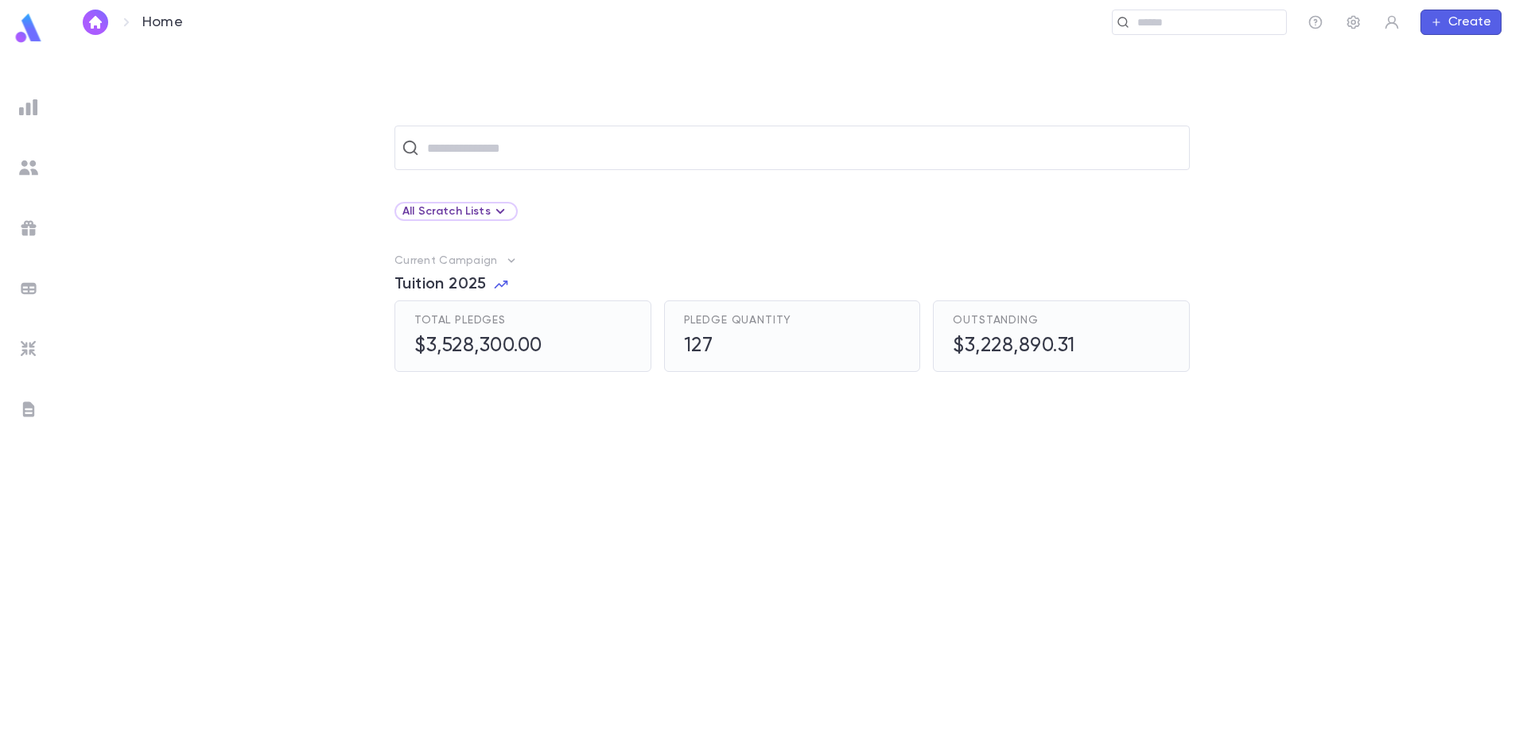
click at [438, 276] on span "Tuition 2025" at bounding box center [440, 284] width 92 height 19
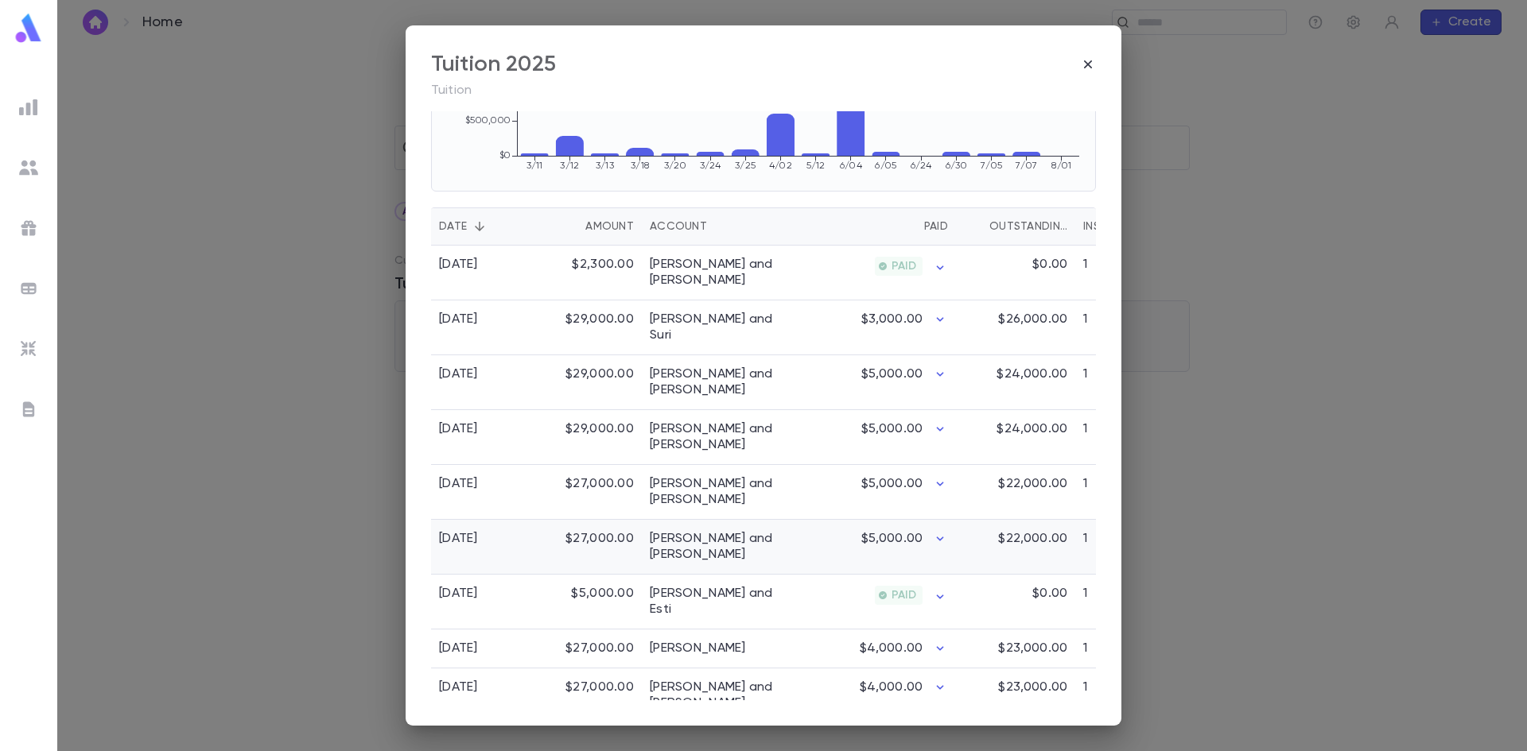
scroll to position [80, 0]
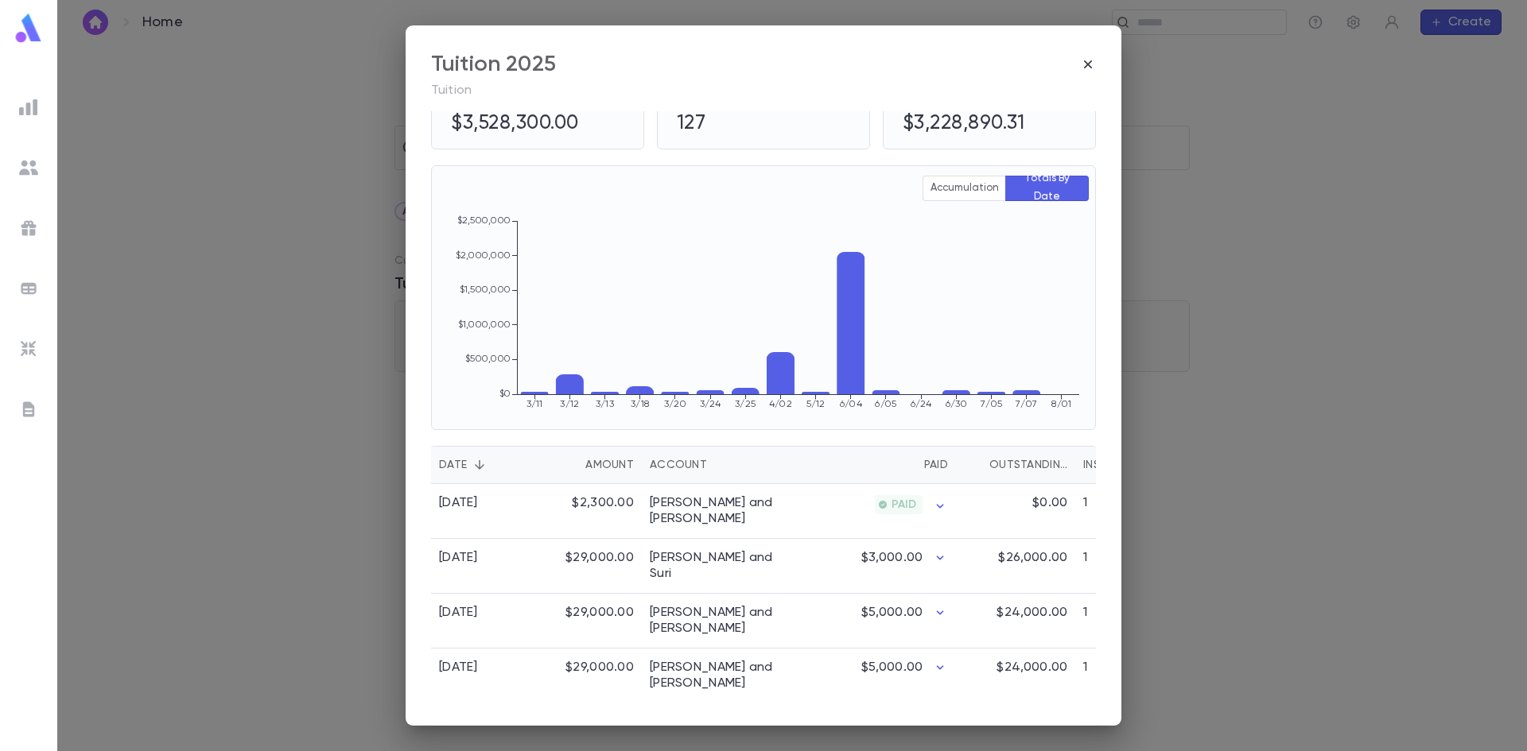
click at [683, 475] on div "Account" at bounding box center [678, 465] width 57 height 38
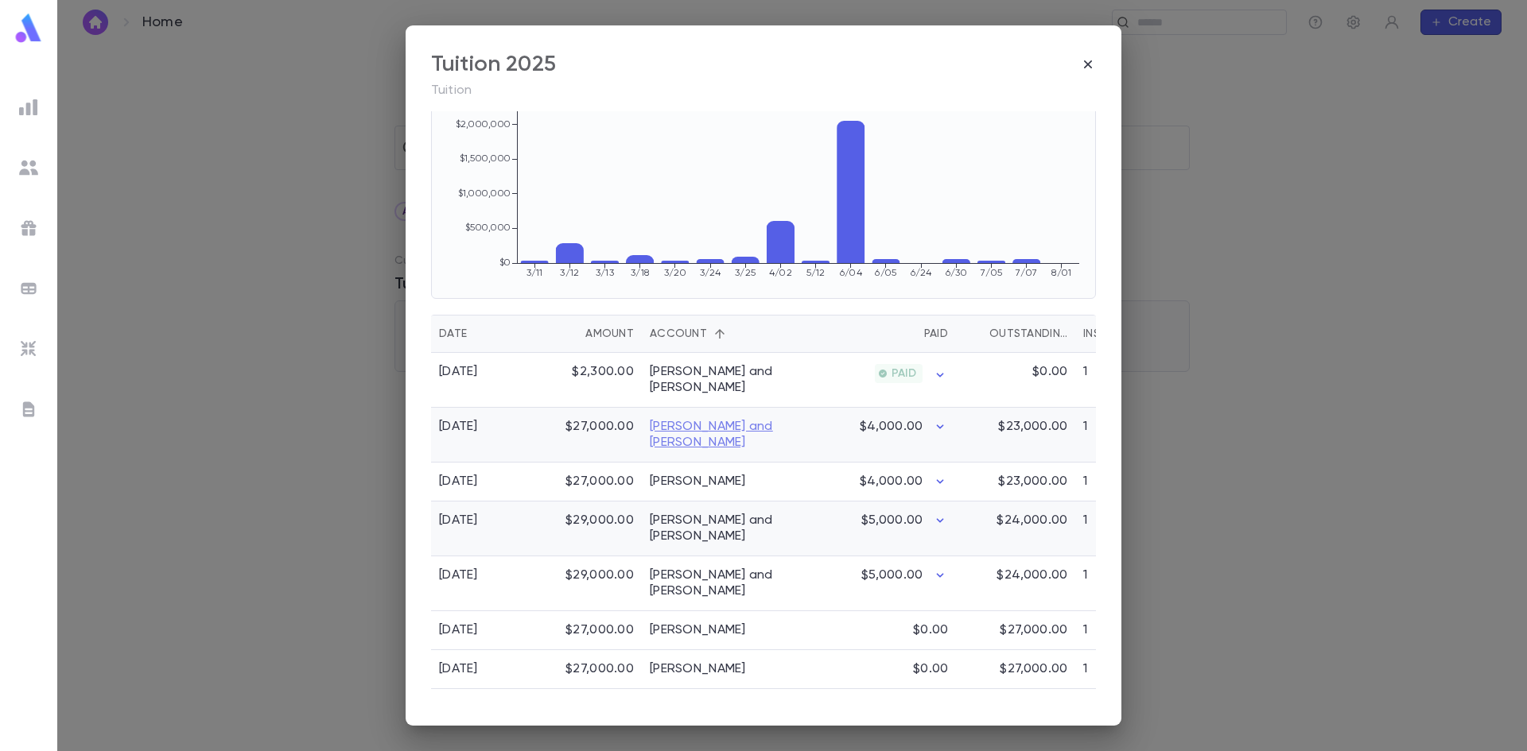
scroll to position [239, 0]
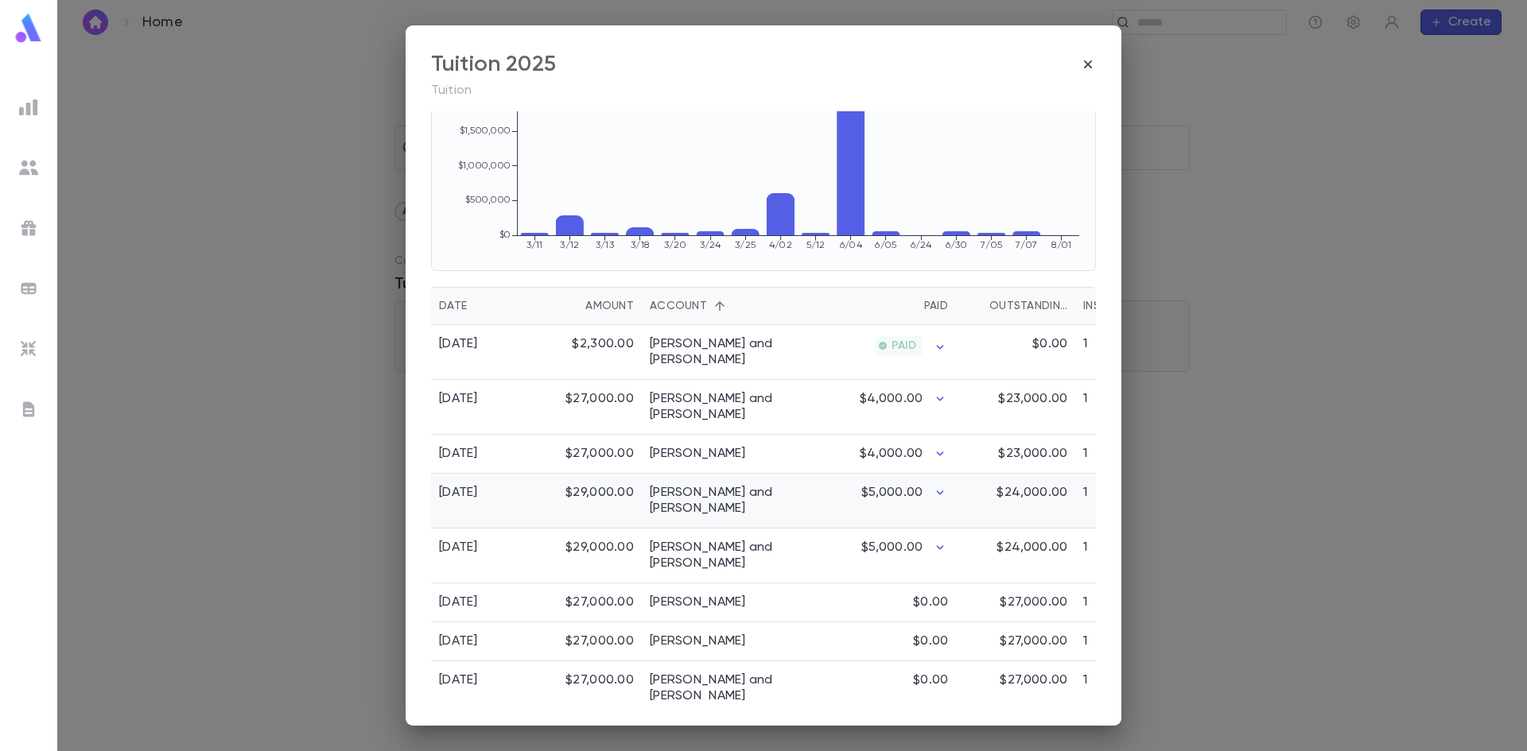
click at [543, 495] on div "$29,000.00" at bounding box center [589, 501] width 103 height 55
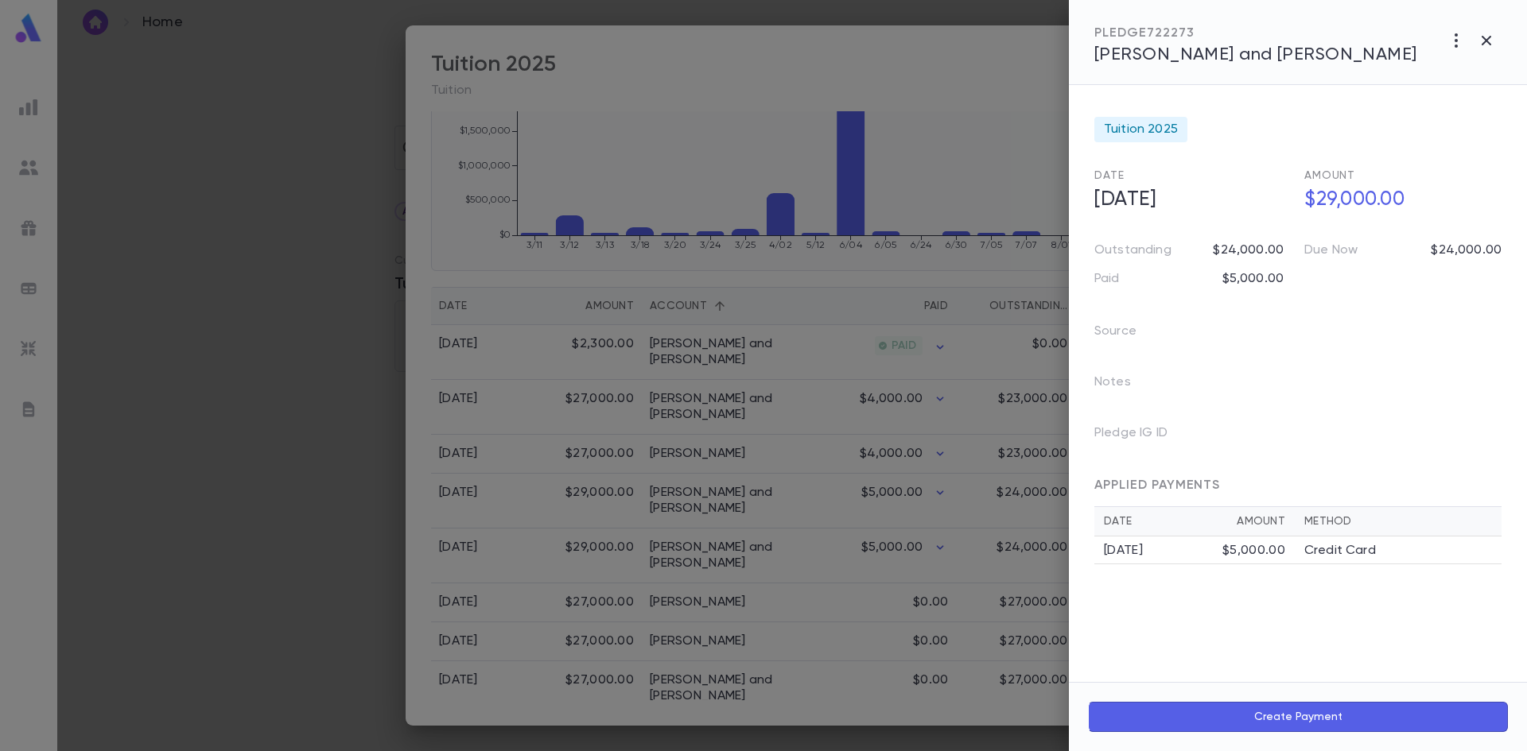
click at [783, 480] on div at bounding box center [763, 375] width 1527 height 751
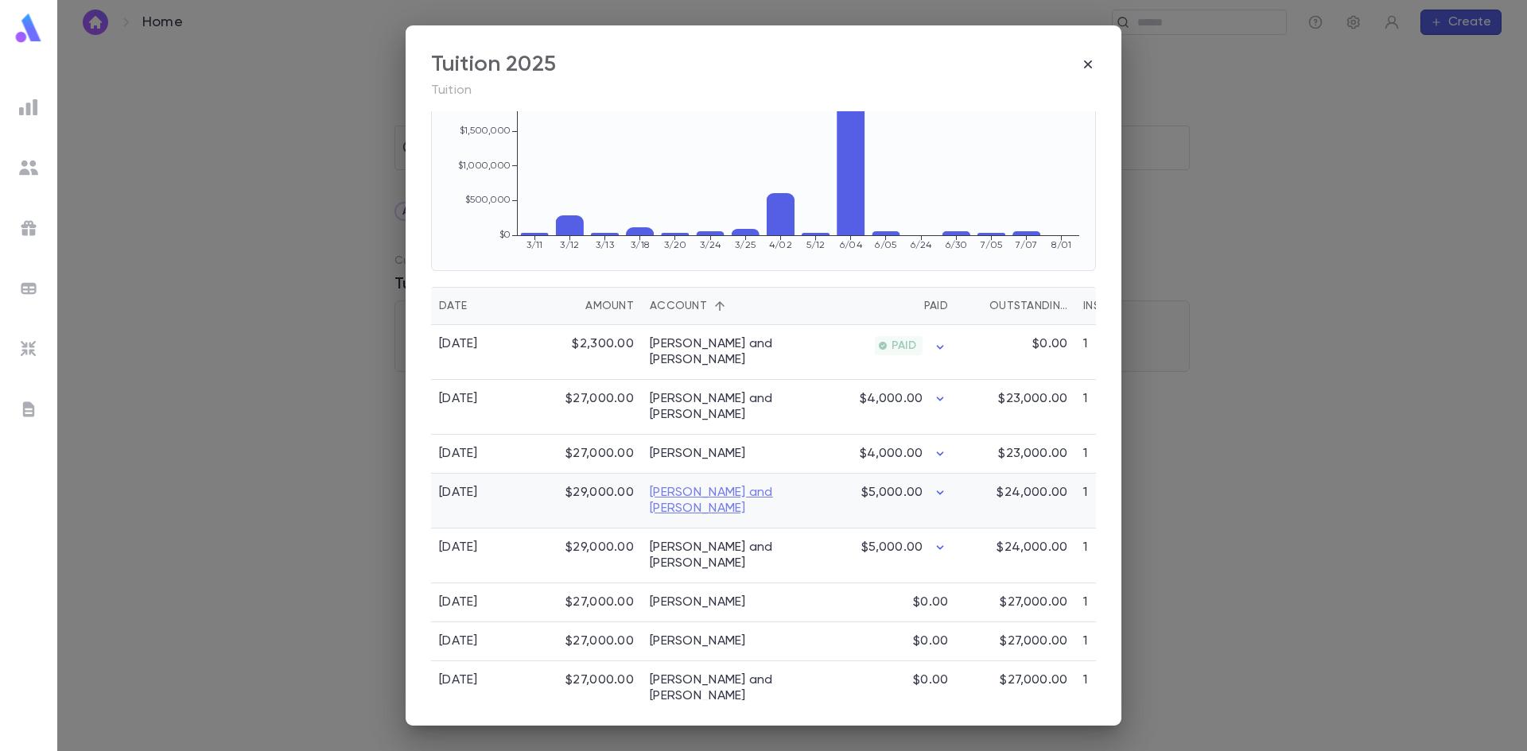
click at [686, 495] on link "Baum, Eli and Malka Hadassah" at bounding box center [721, 501] width 143 height 32
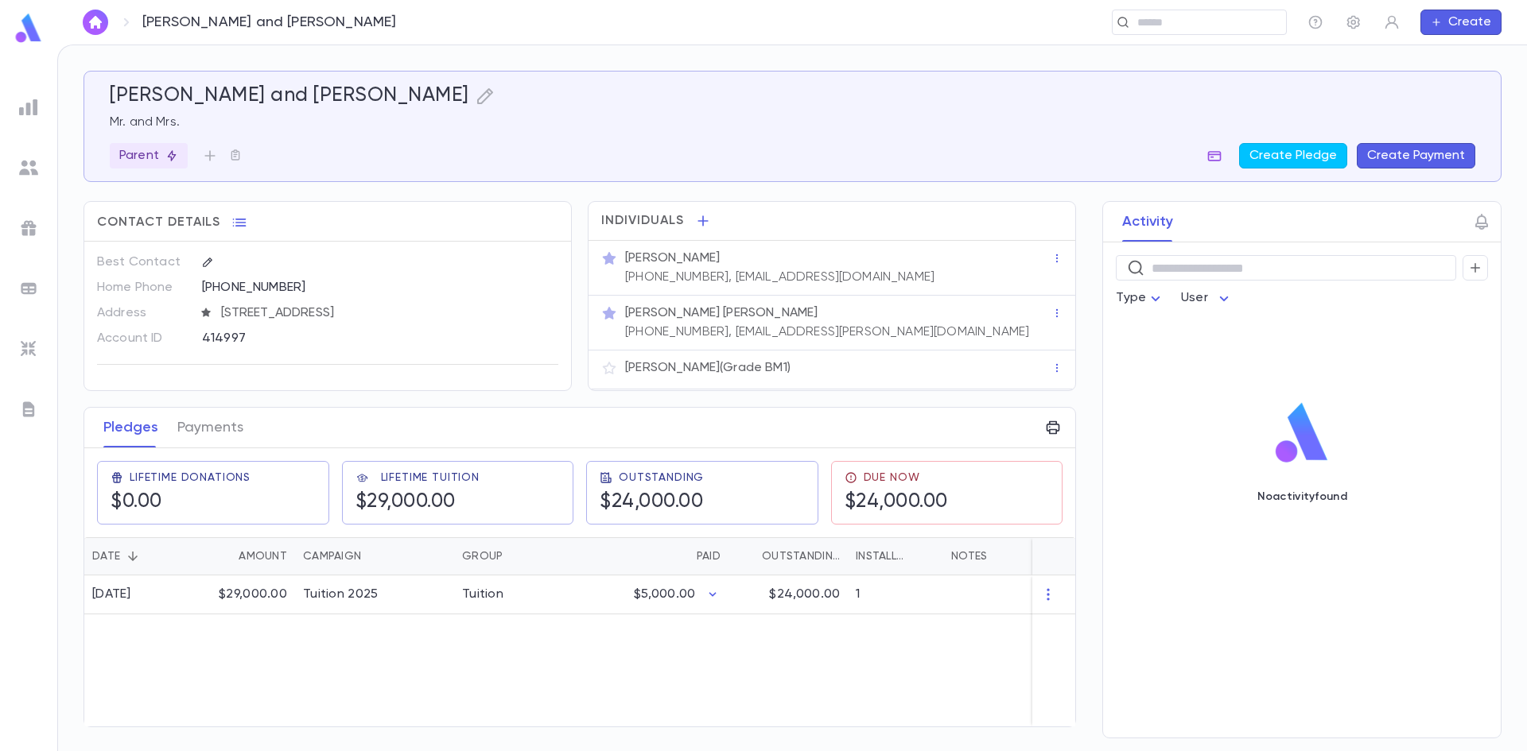
click at [1218, 150] on icon "button" at bounding box center [1214, 156] width 16 height 16
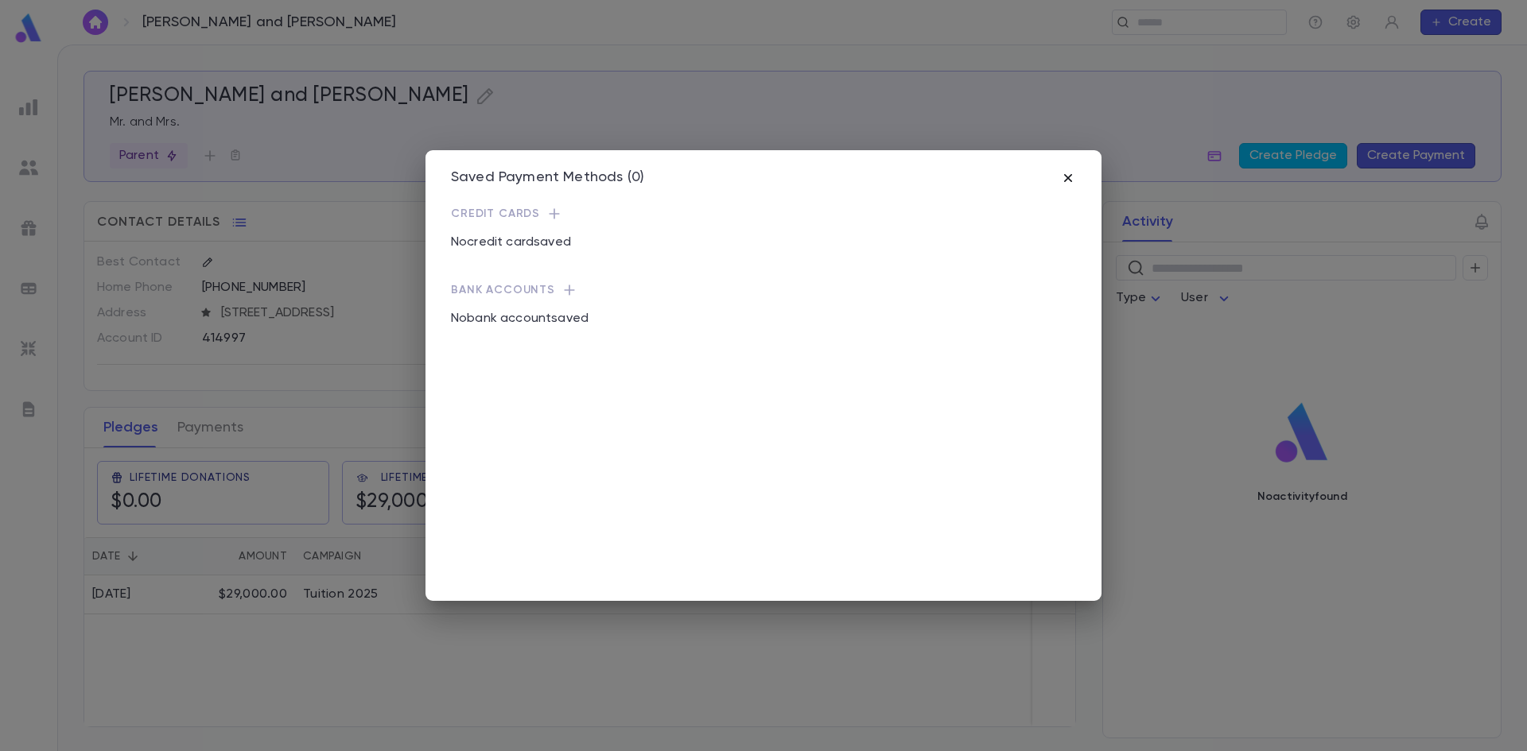
click at [1067, 181] on icon "button" at bounding box center [1068, 178] width 16 height 16
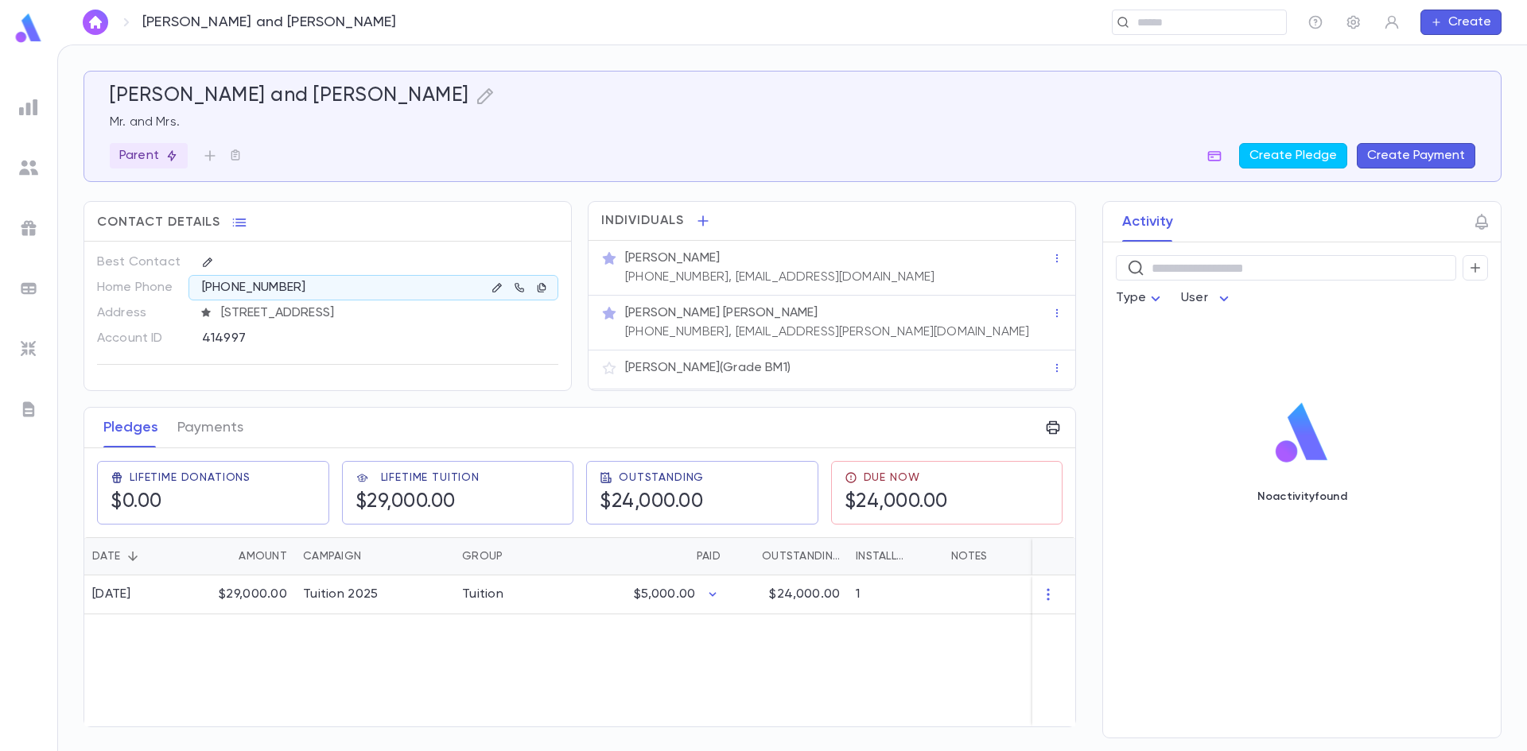
click at [92, 27] on img "button" at bounding box center [95, 22] width 19 height 13
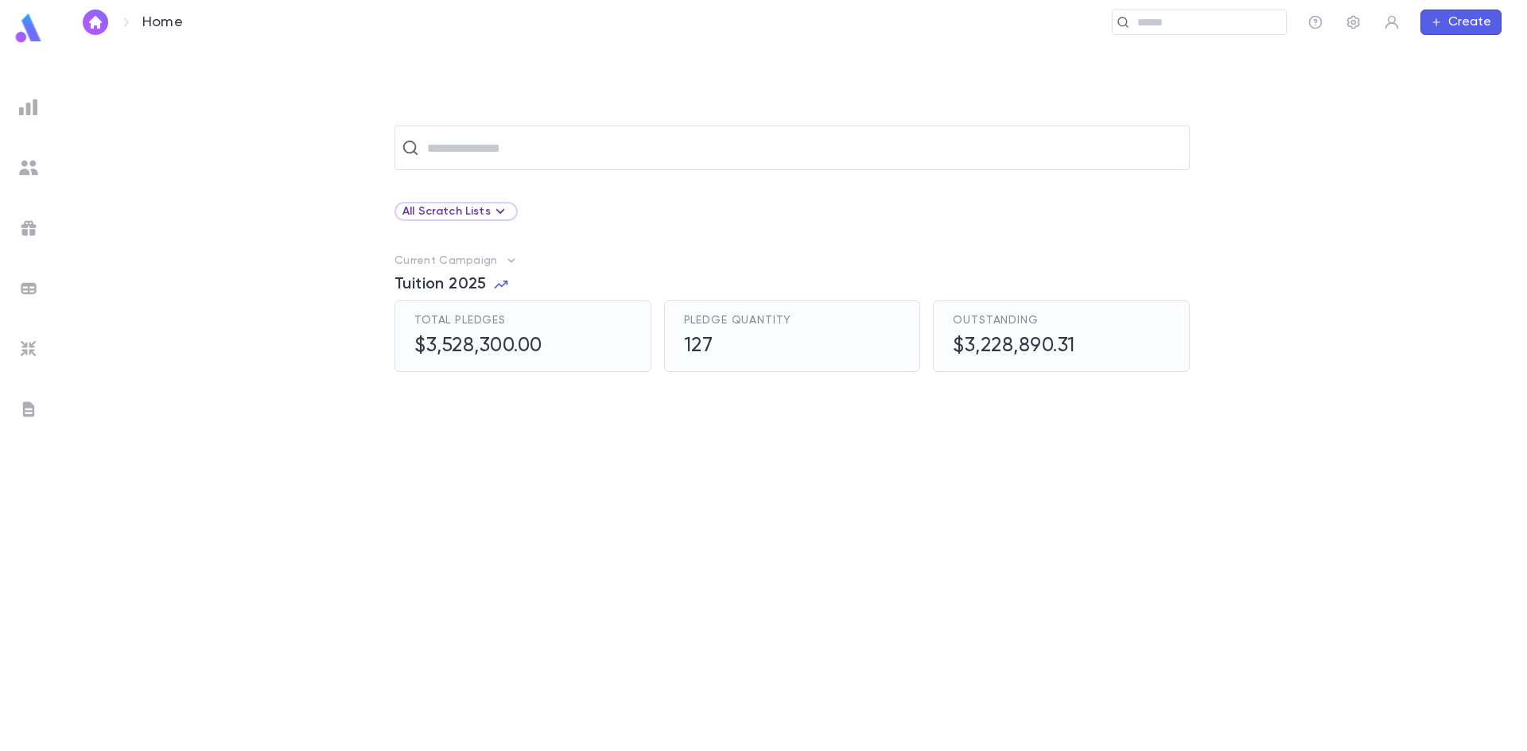
click at [448, 285] on span "Tuition 2025" at bounding box center [440, 284] width 92 height 19
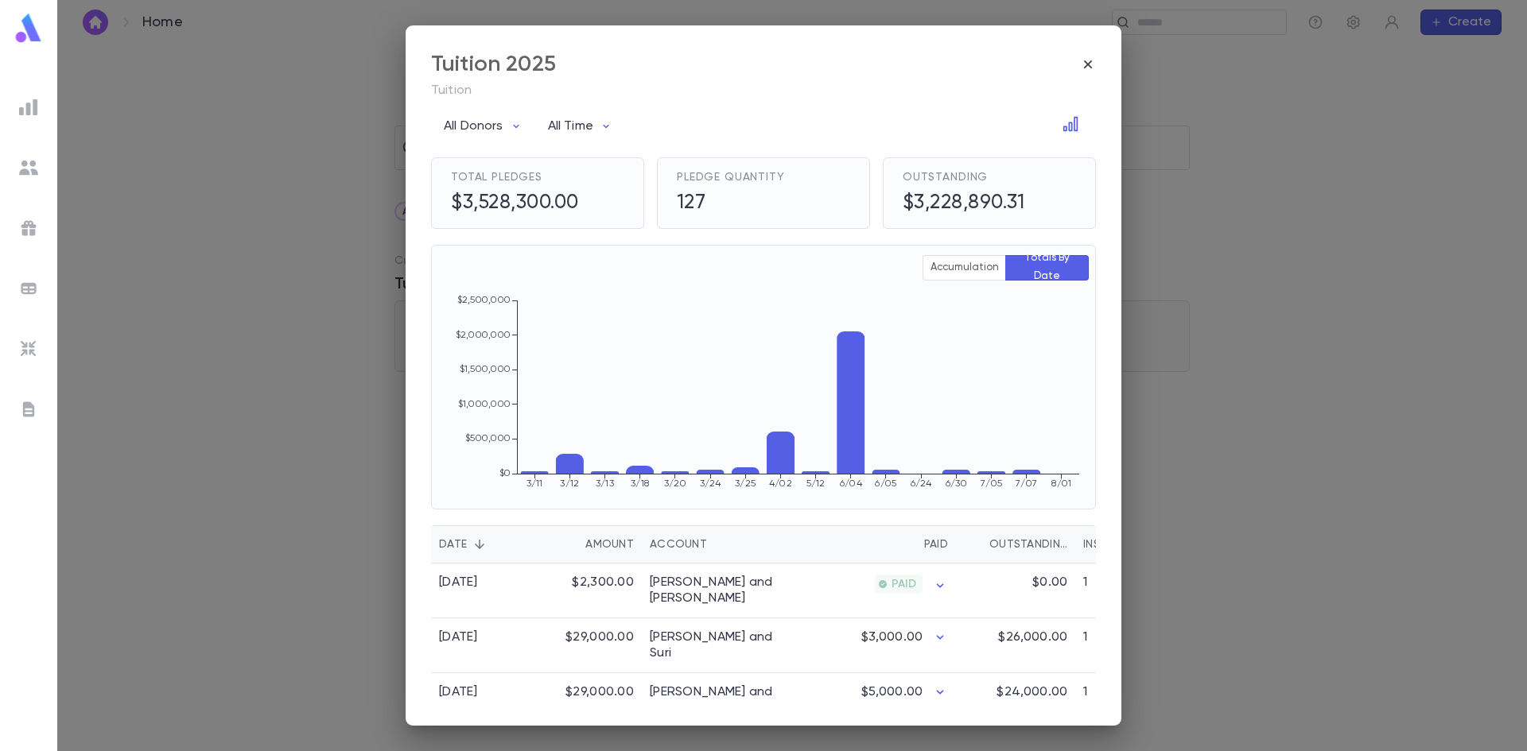
click at [682, 550] on div "Account" at bounding box center [678, 545] width 57 height 38
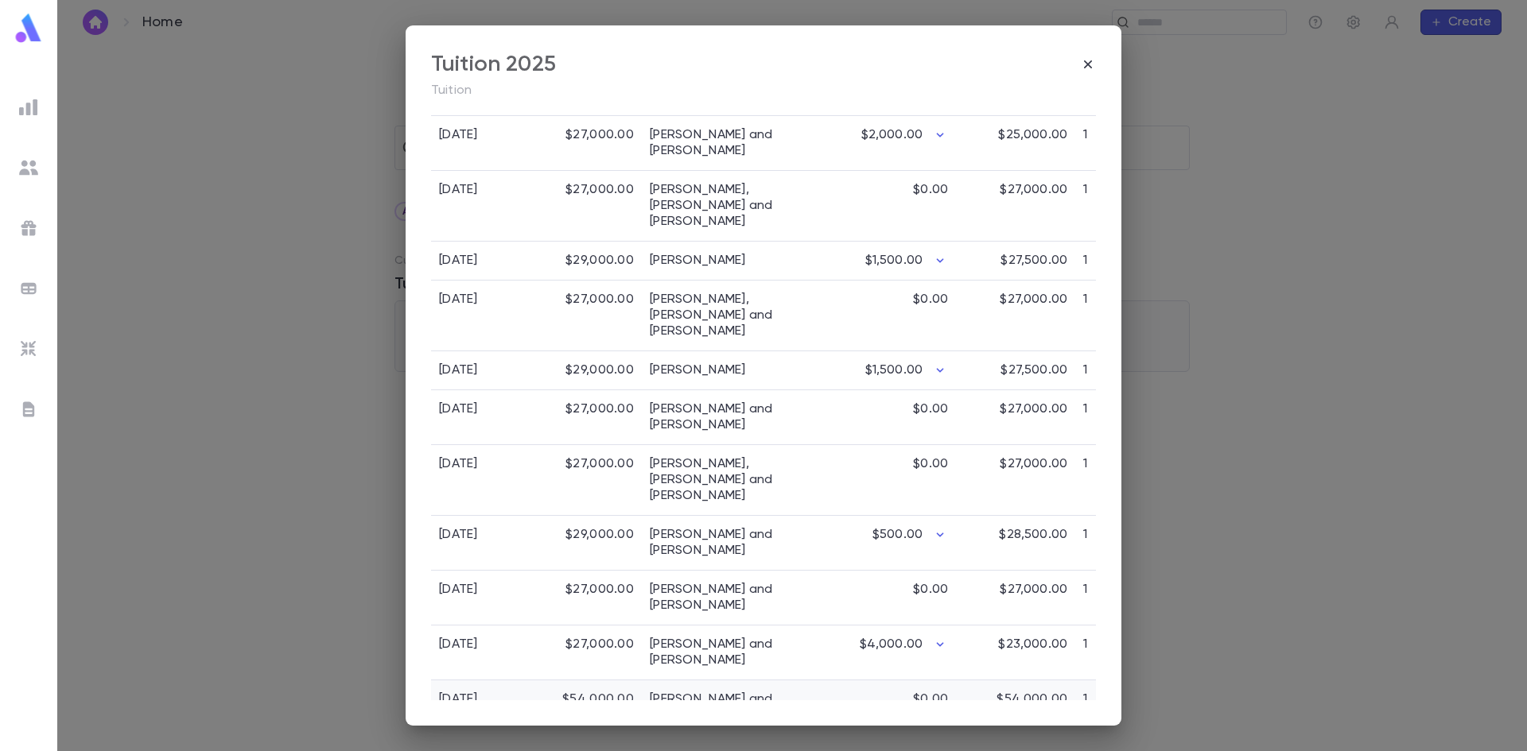
scroll to position [1171, 0]
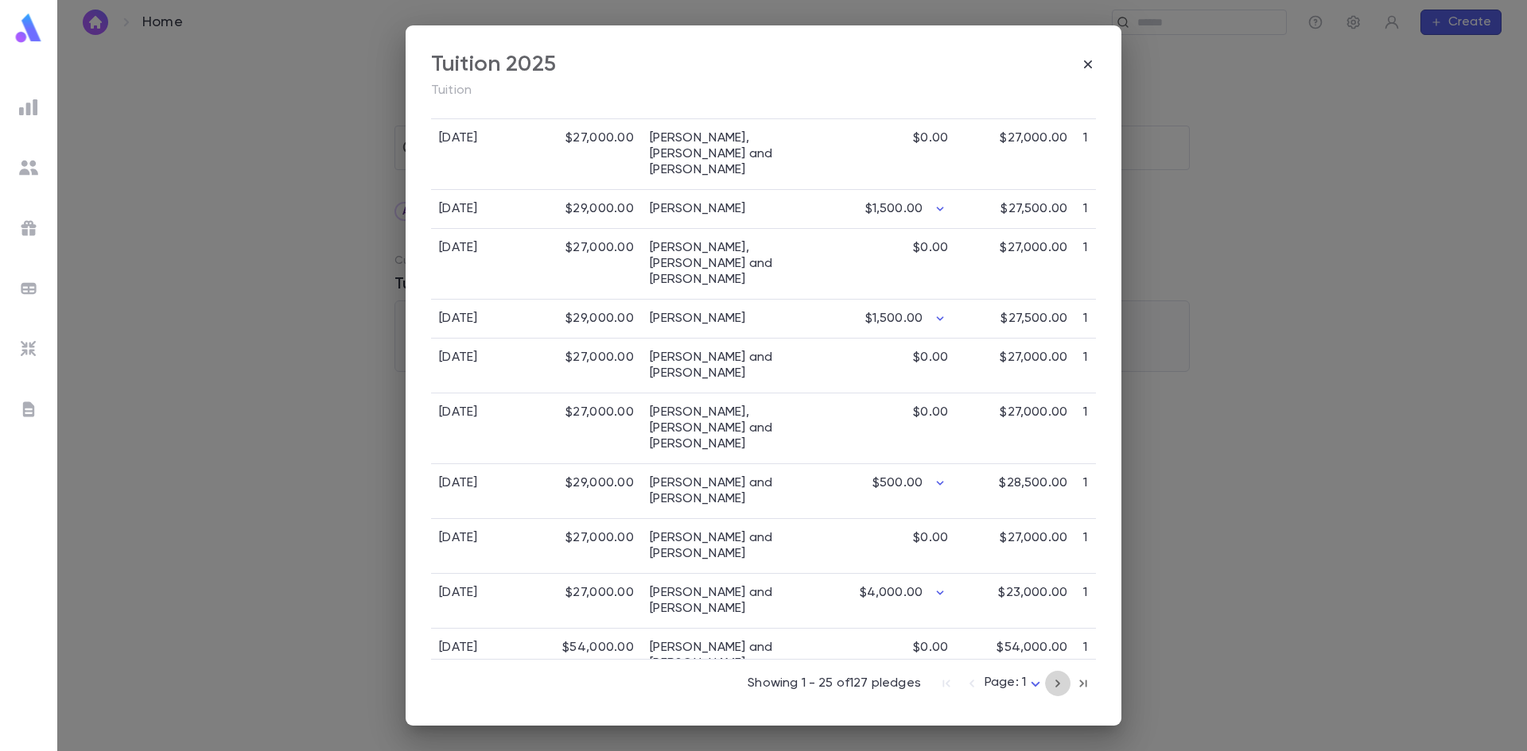
click at [1049, 682] on icon "button" at bounding box center [1057, 683] width 17 height 19
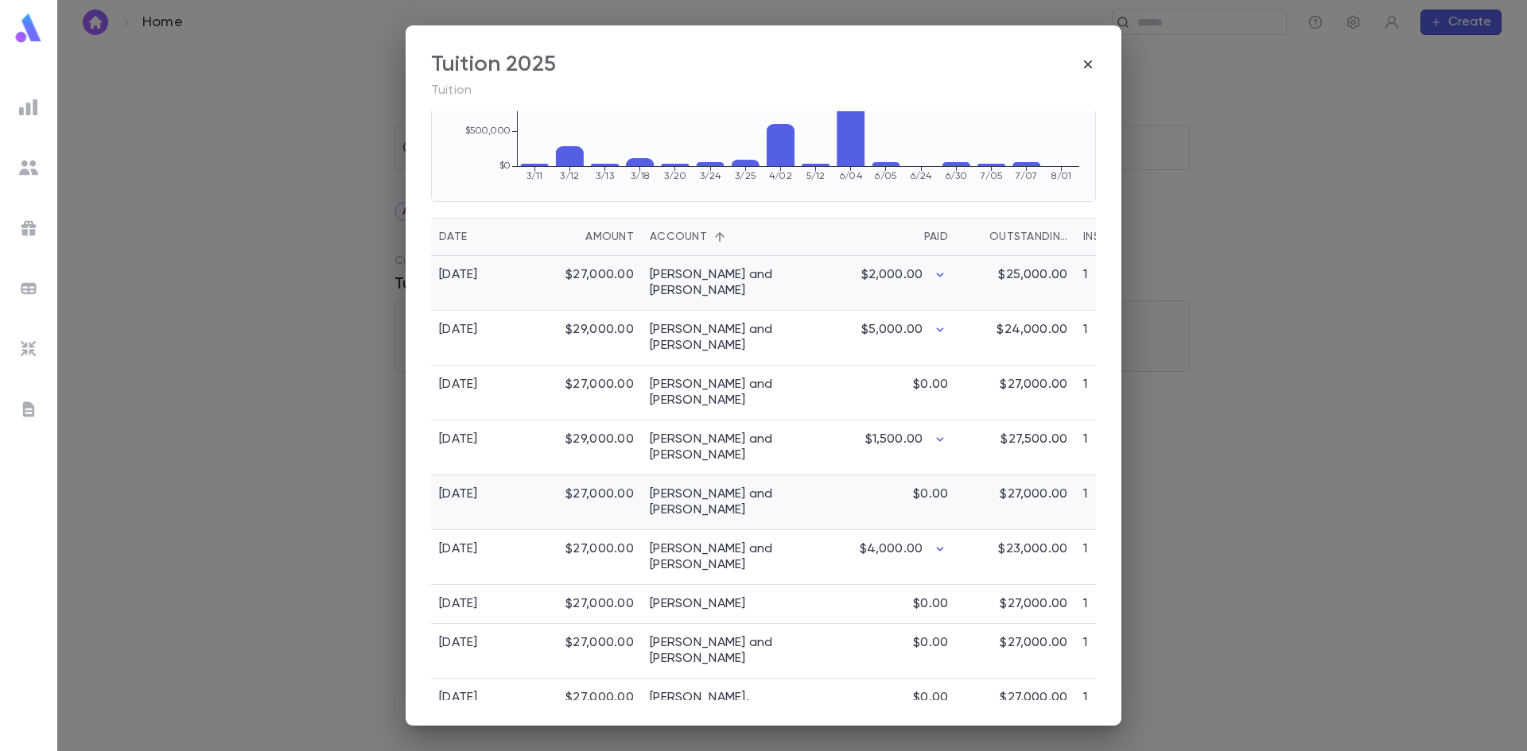
scroll to position [297, 0]
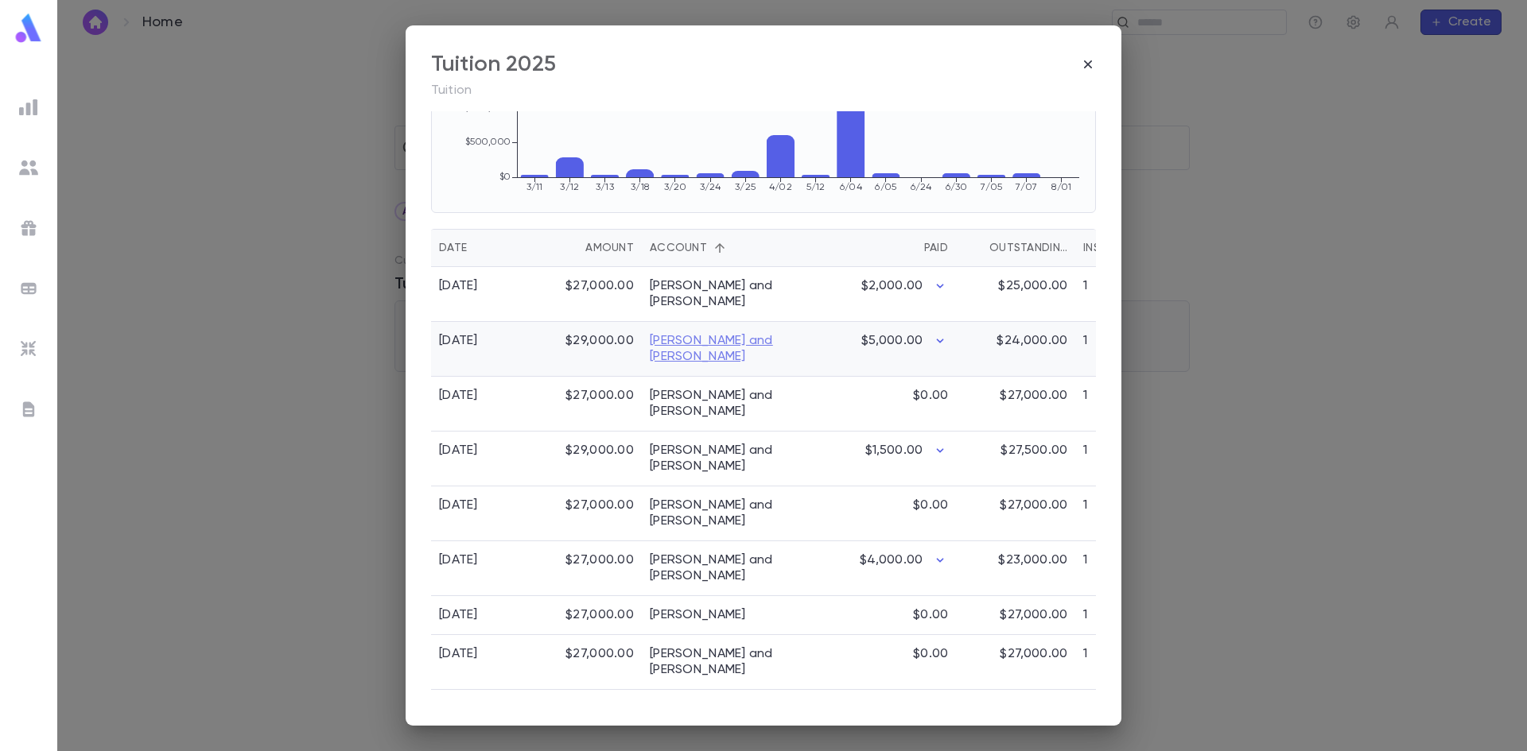
click at [697, 344] on link "[PERSON_NAME] and [PERSON_NAME]" at bounding box center [721, 349] width 143 height 32
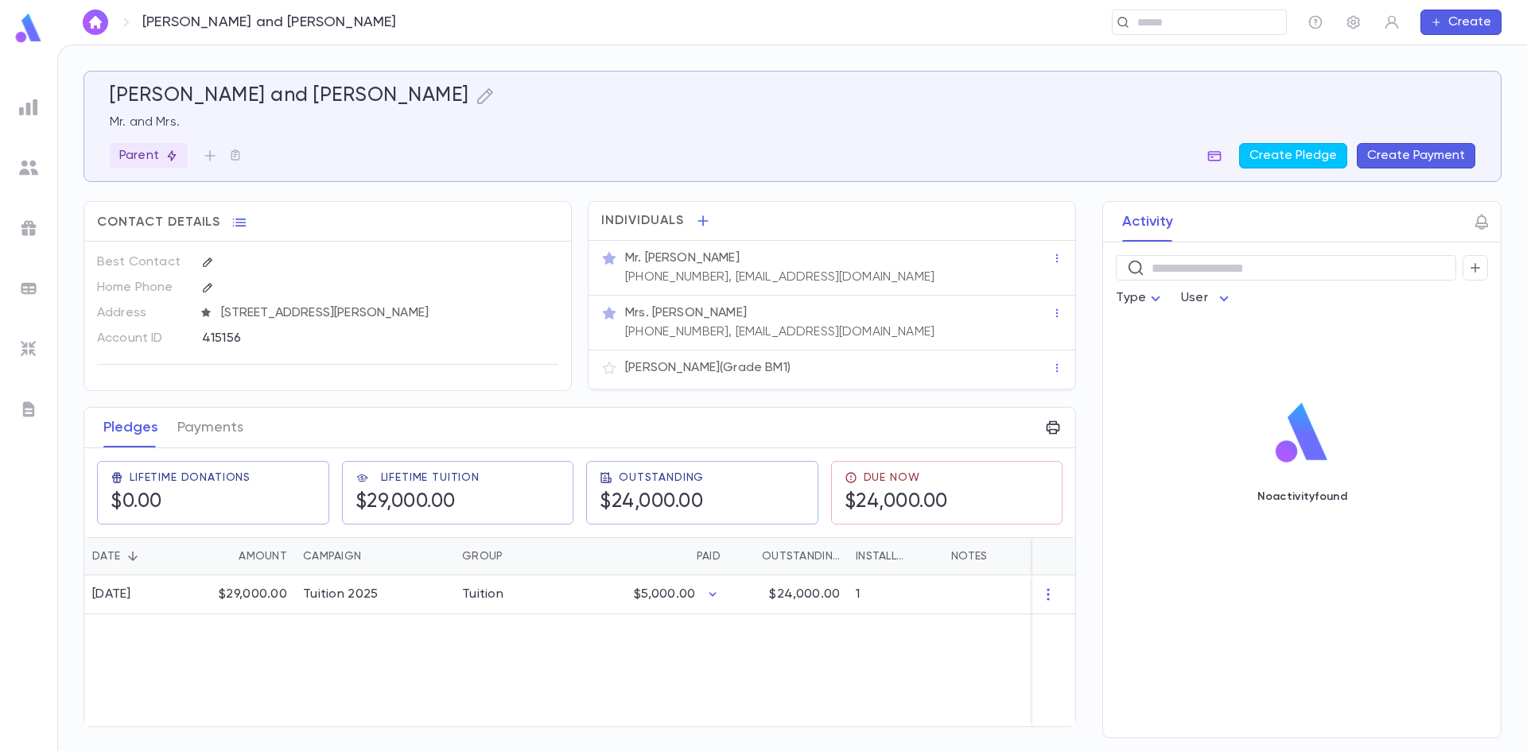
click at [1221, 160] on icon "button" at bounding box center [1215, 156] width 14 height 10
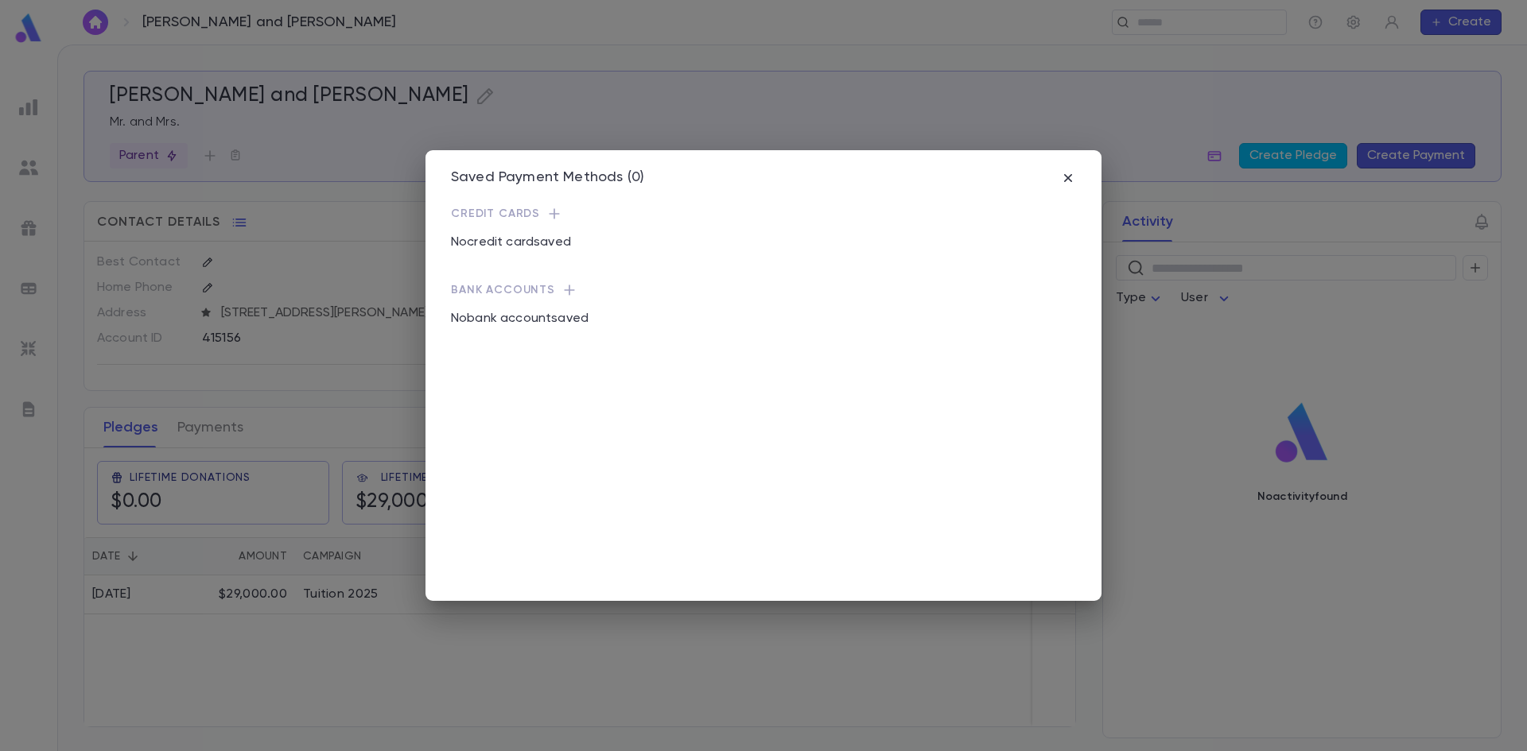
click at [550, 214] on icon "button" at bounding box center [554, 213] width 10 height 10
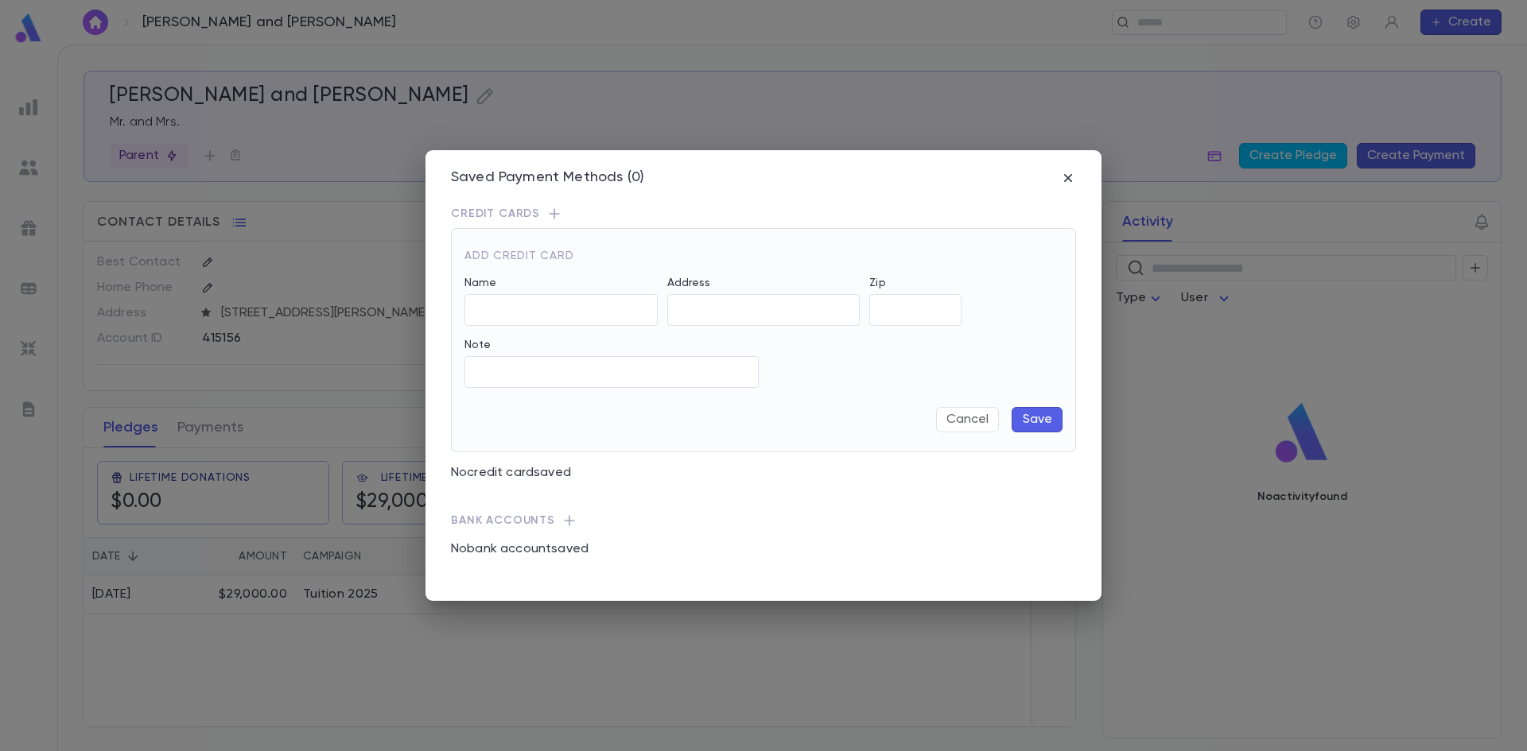
type input "**********"
type input "*****"
click at [1066, 182] on icon "button" at bounding box center [1068, 178] width 16 height 16
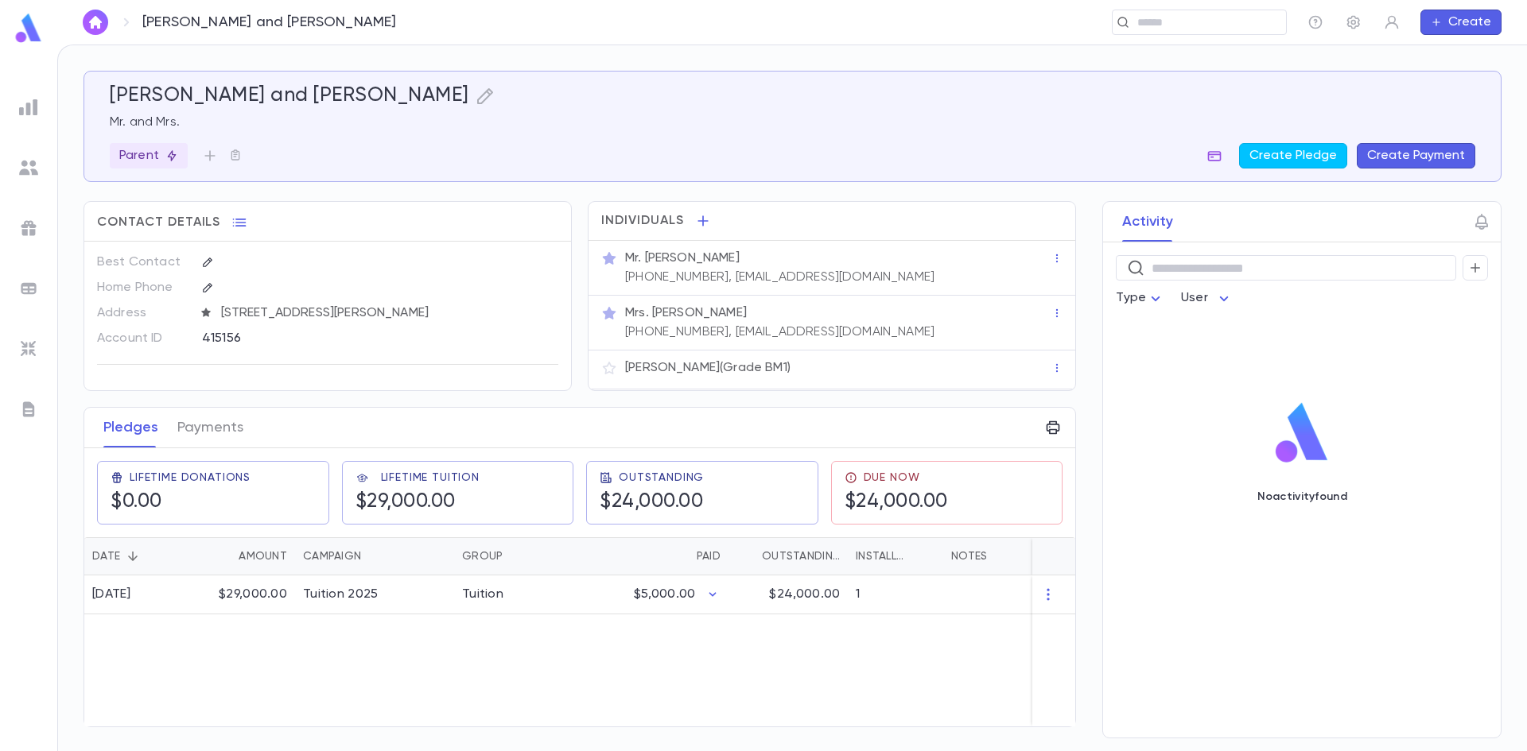
click at [1221, 161] on icon "button" at bounding box center [1214, 156] width 16 height 16
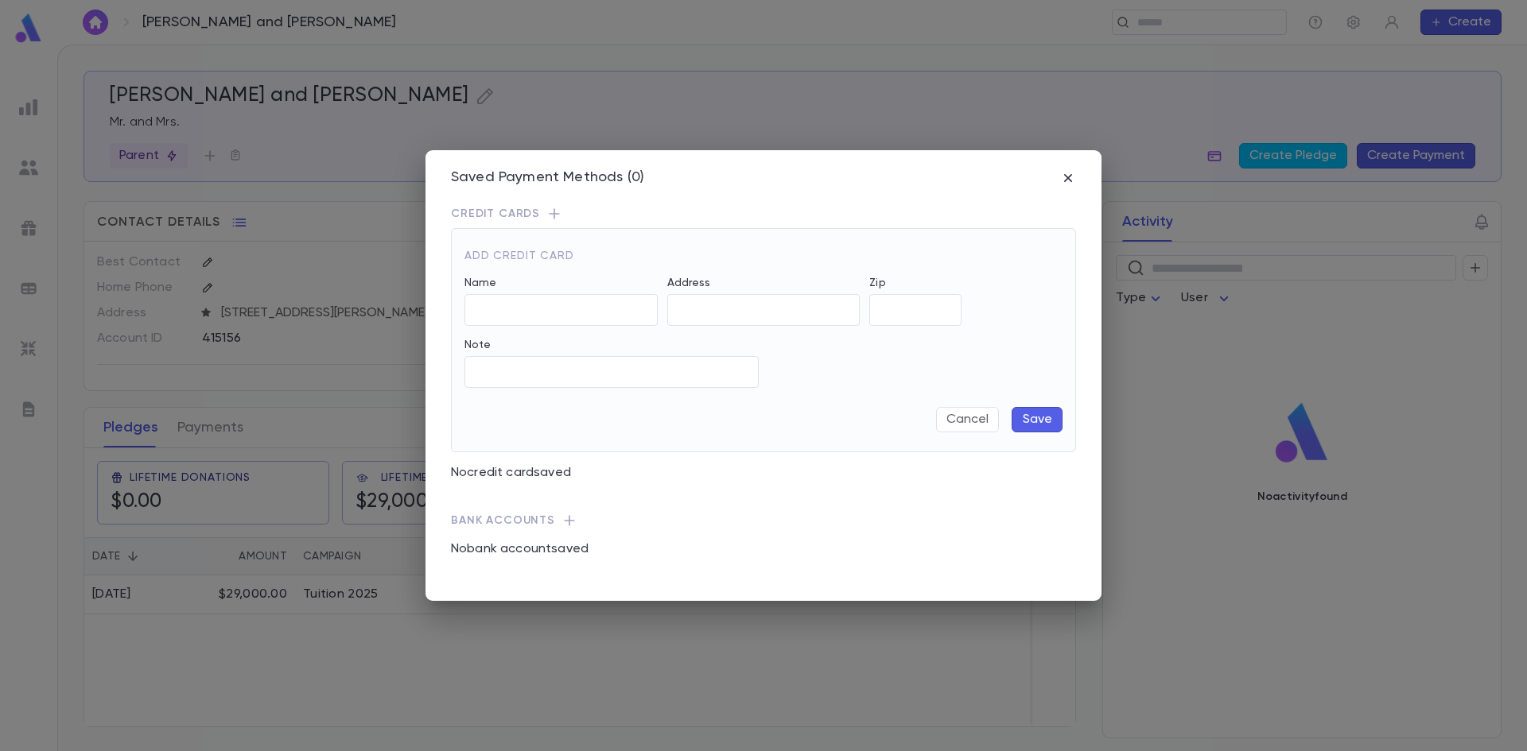
type input "**********"
type input "*****"
click at [1074, 181] on icon "button" at bounding box center [1068, 178] width 16 height 16
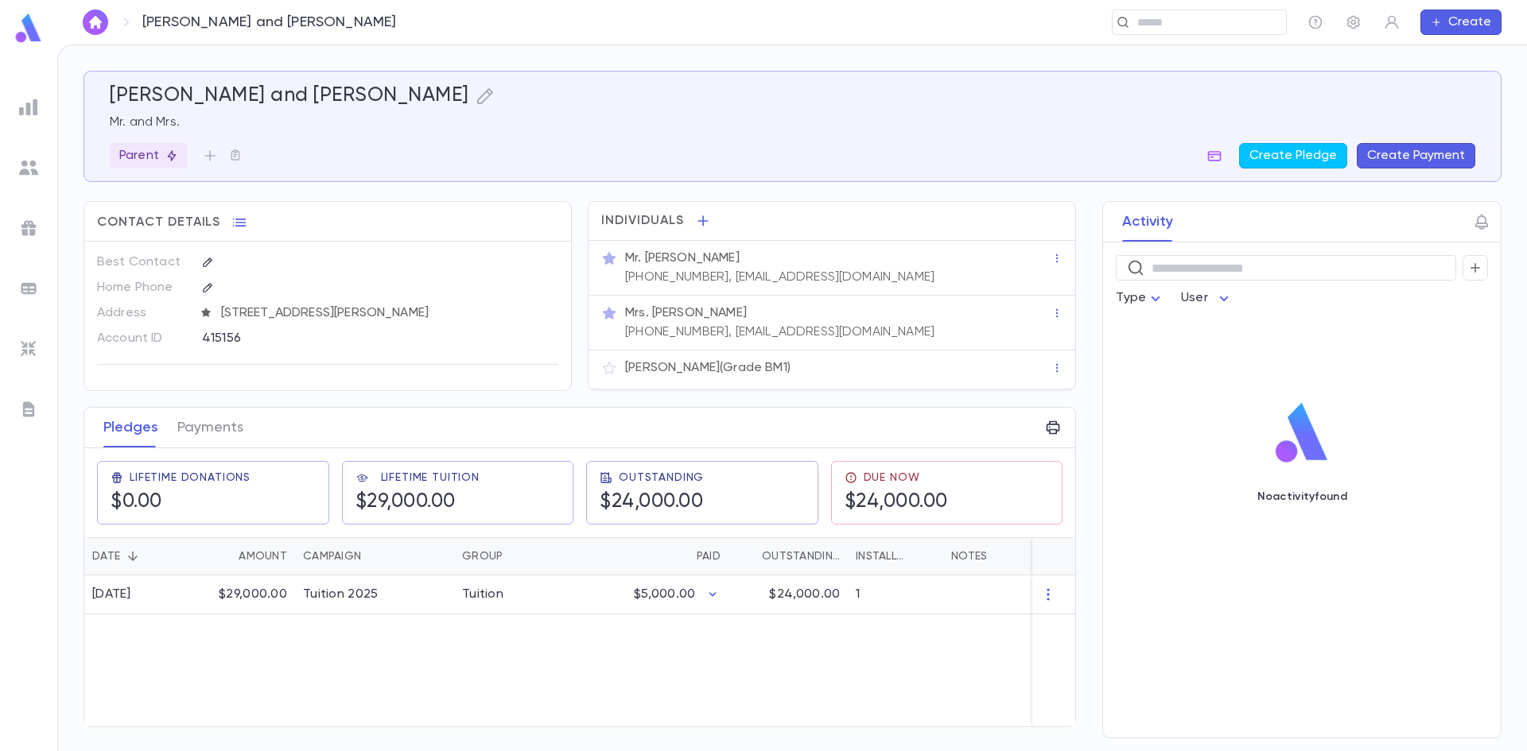
click at [1388, 151] on button "Create Payment" at bounding box center [1416, 155] width 118 height 25
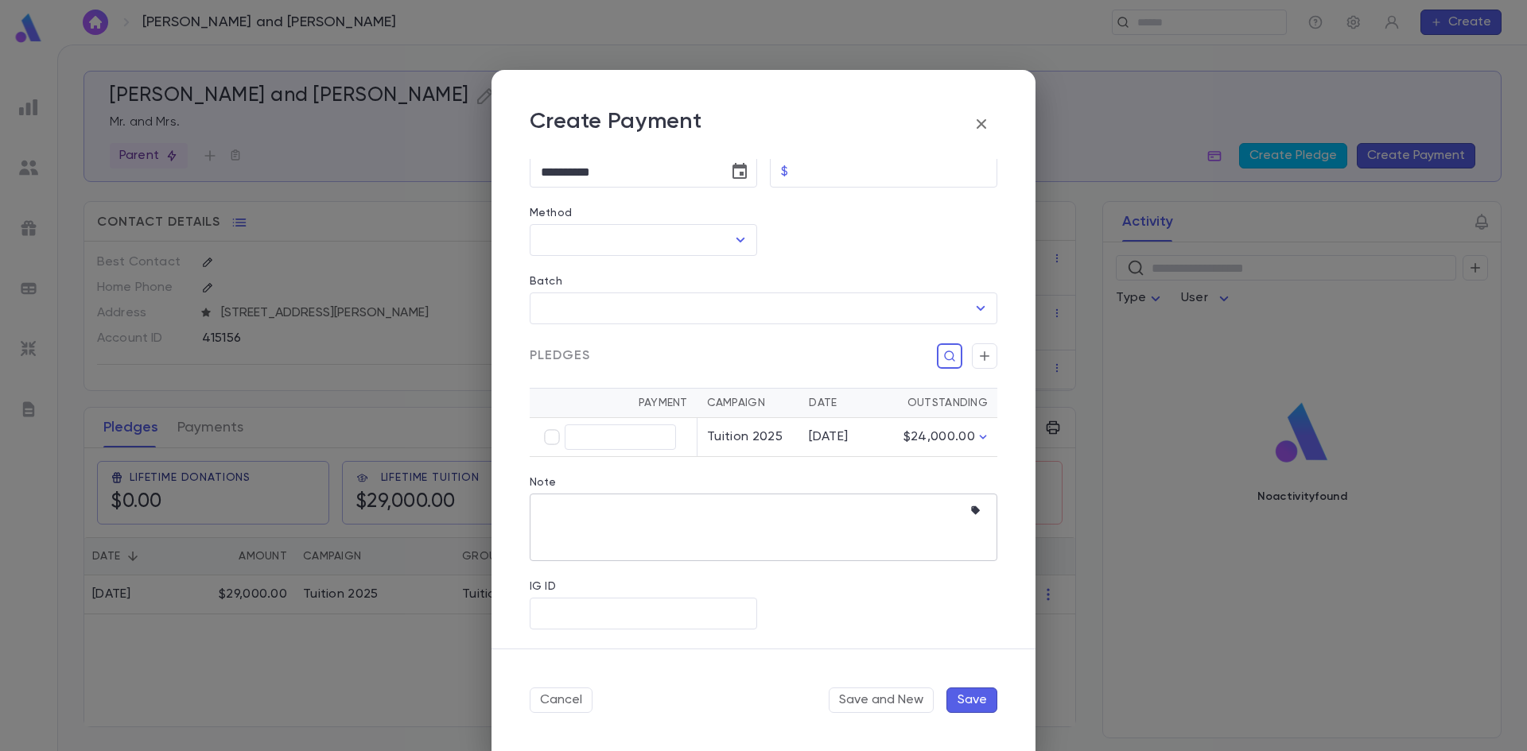
scroll to position [187, 0]
click at [975, 439] on icon "button" at bounding box center [983, 437] width 16 height 16
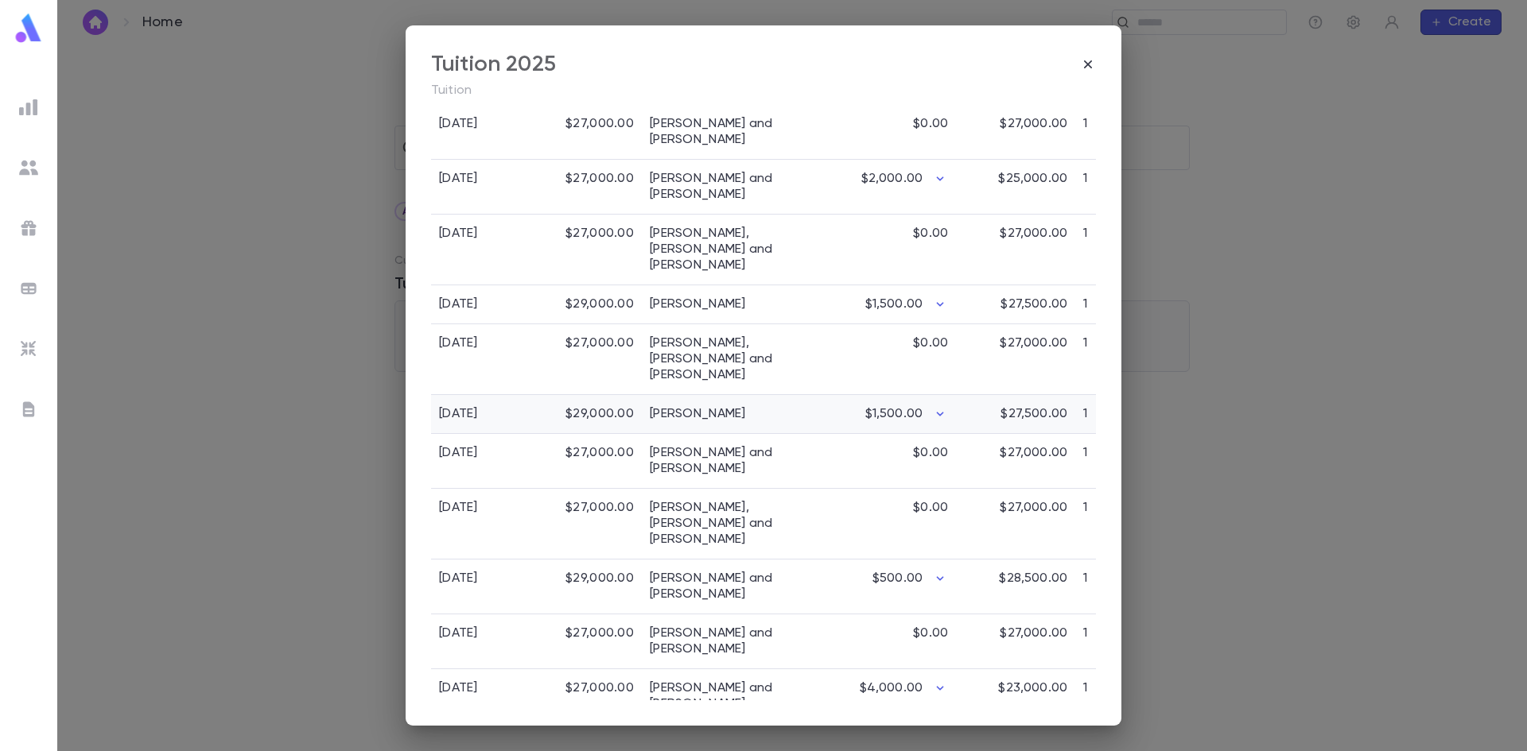
scroll to position [1171, 0]
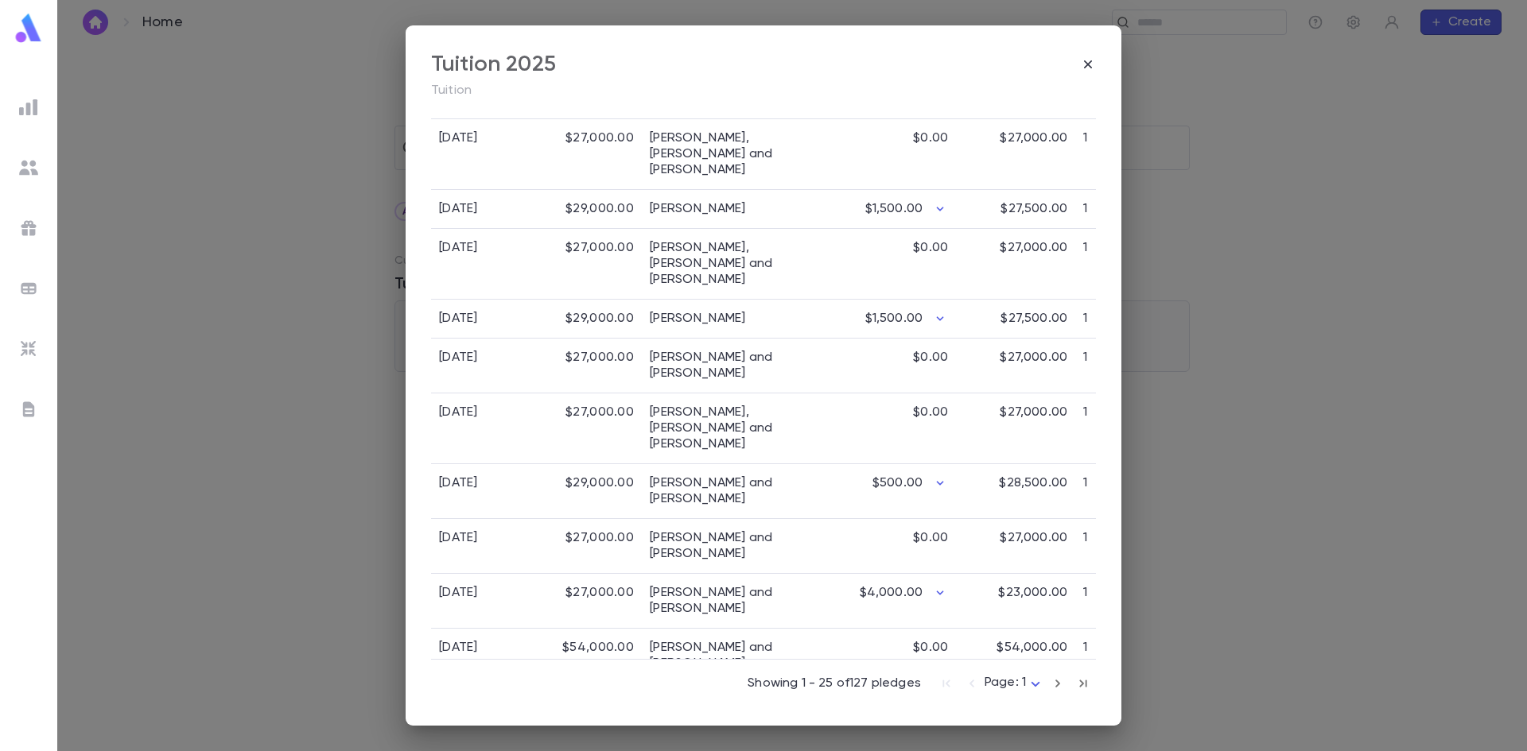
click at [1055, 682] on icon "button" at bounding box center [1057, 684] width 5 height 8
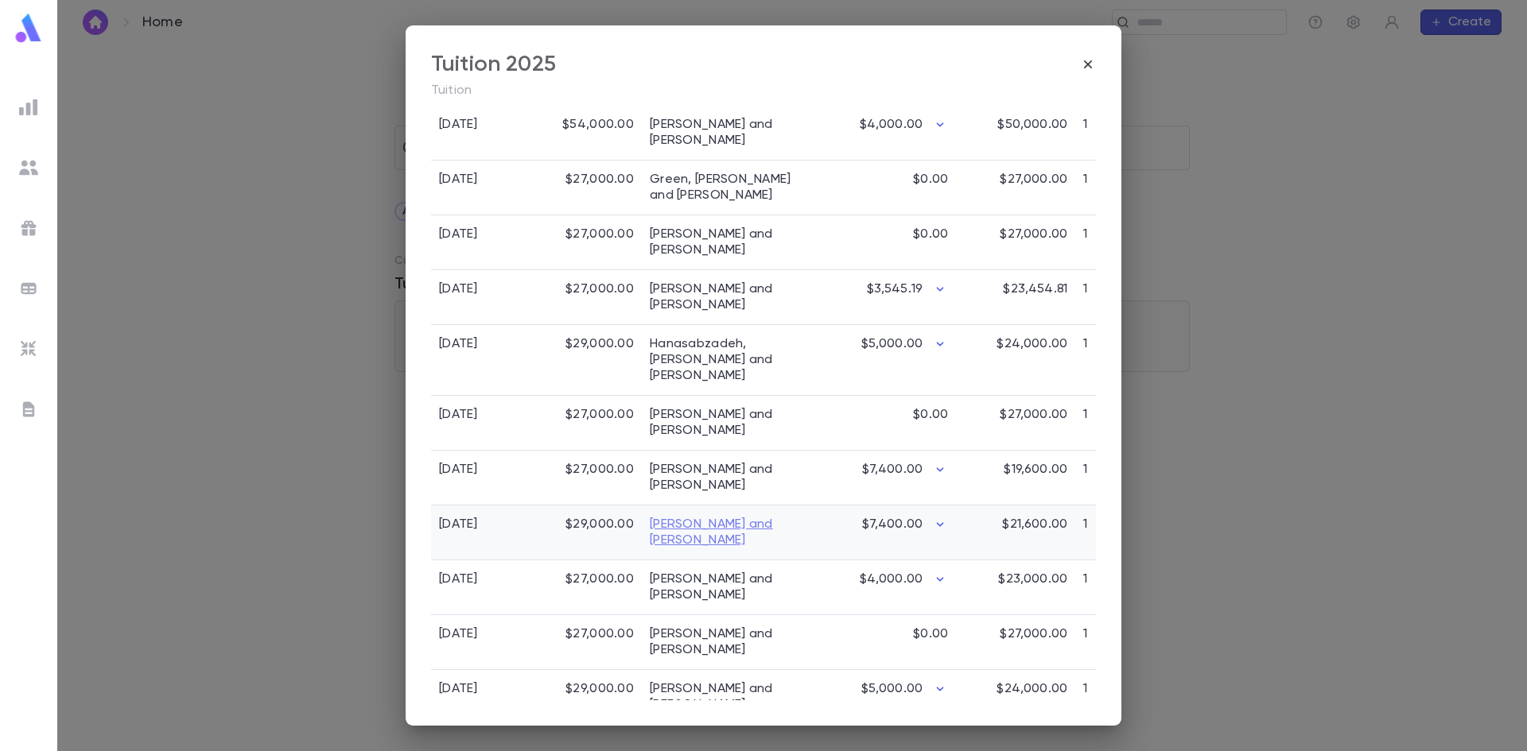
scroll to position [1251, 0]
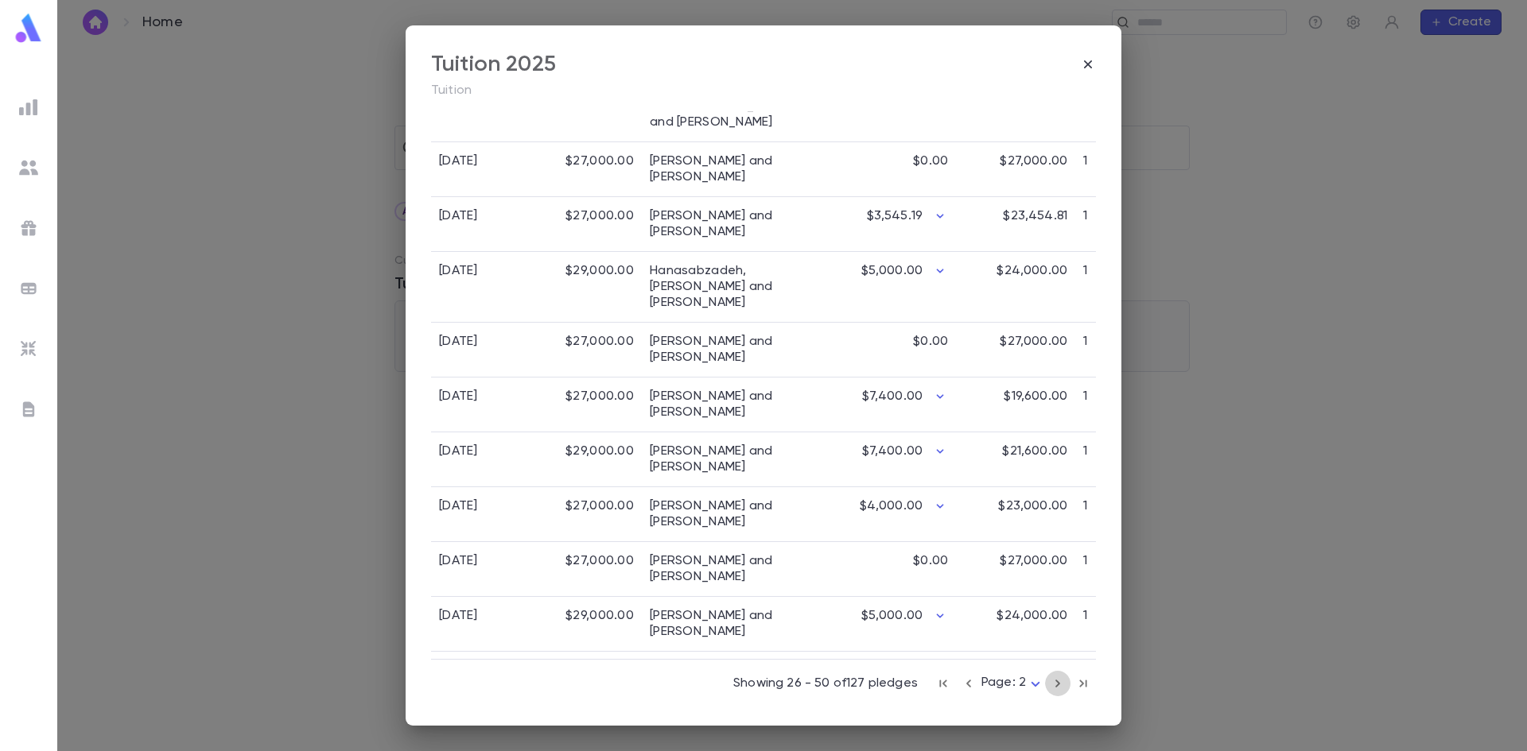
click at [1051, 688] on icon "button" at bounding box center [1057, 683] width 17 height 19
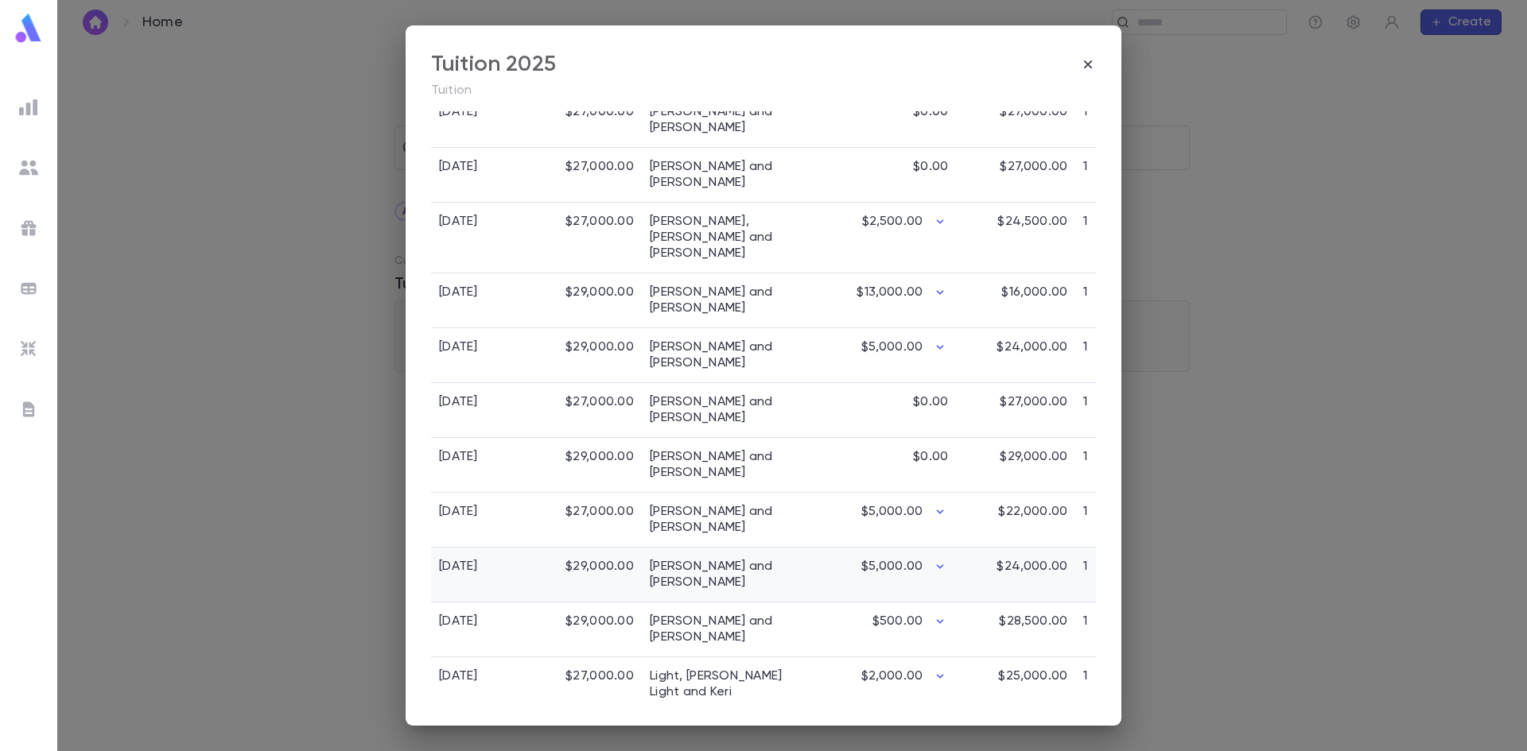
scroll to position [853, 0]
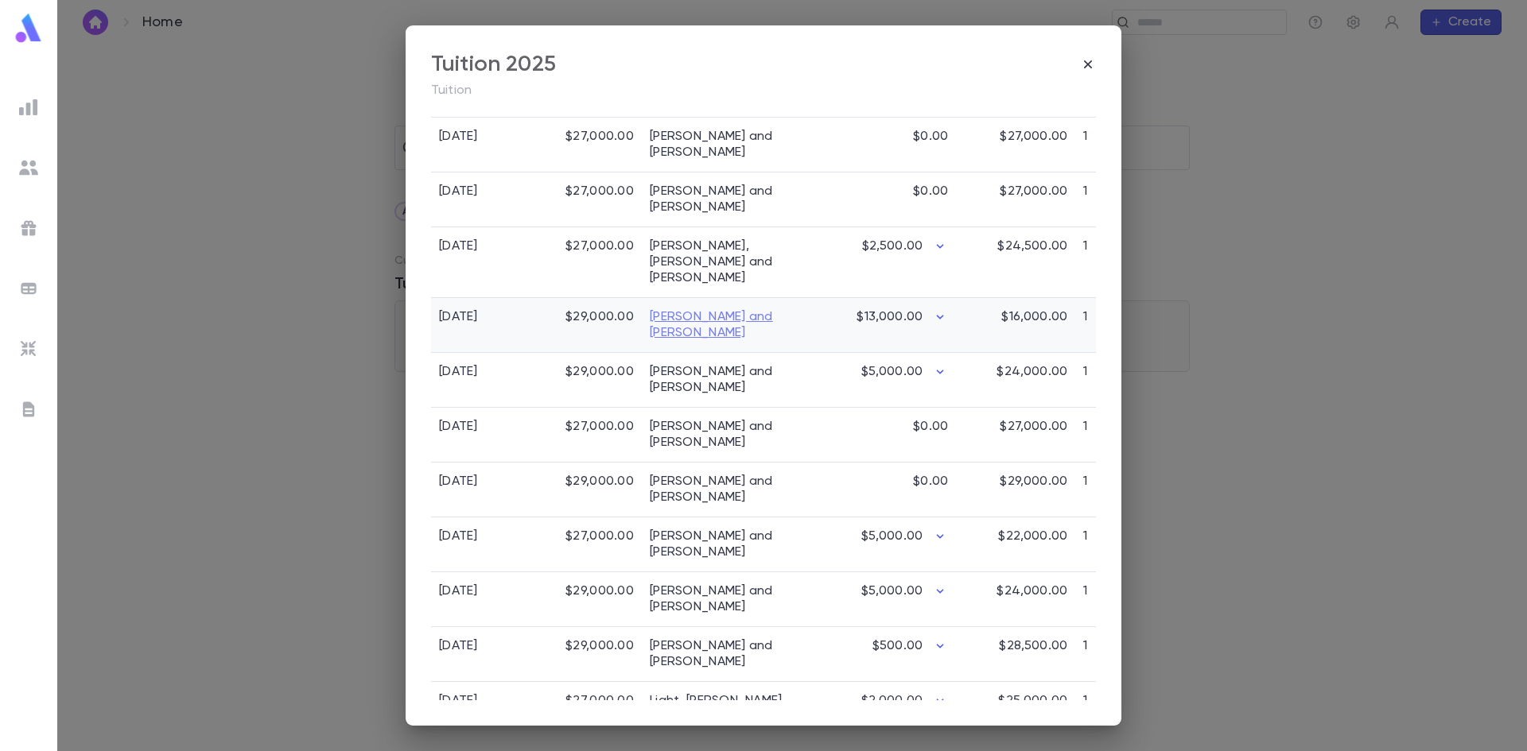
click at [677, 309] on link "Krasnovsky, Nathan and Marisa" at bounding box center [721, 325] width 143 height 32
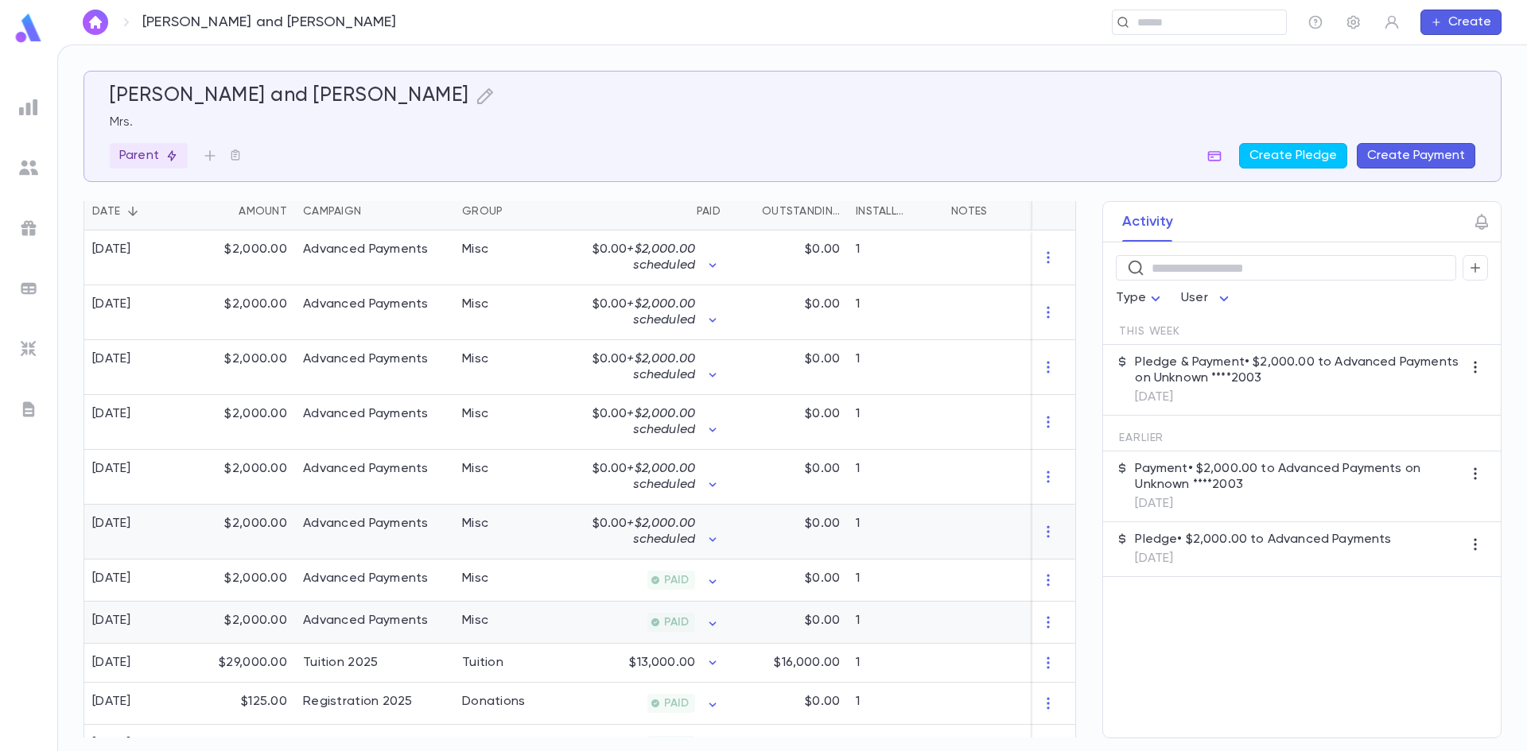
scroll to position [392, 0]
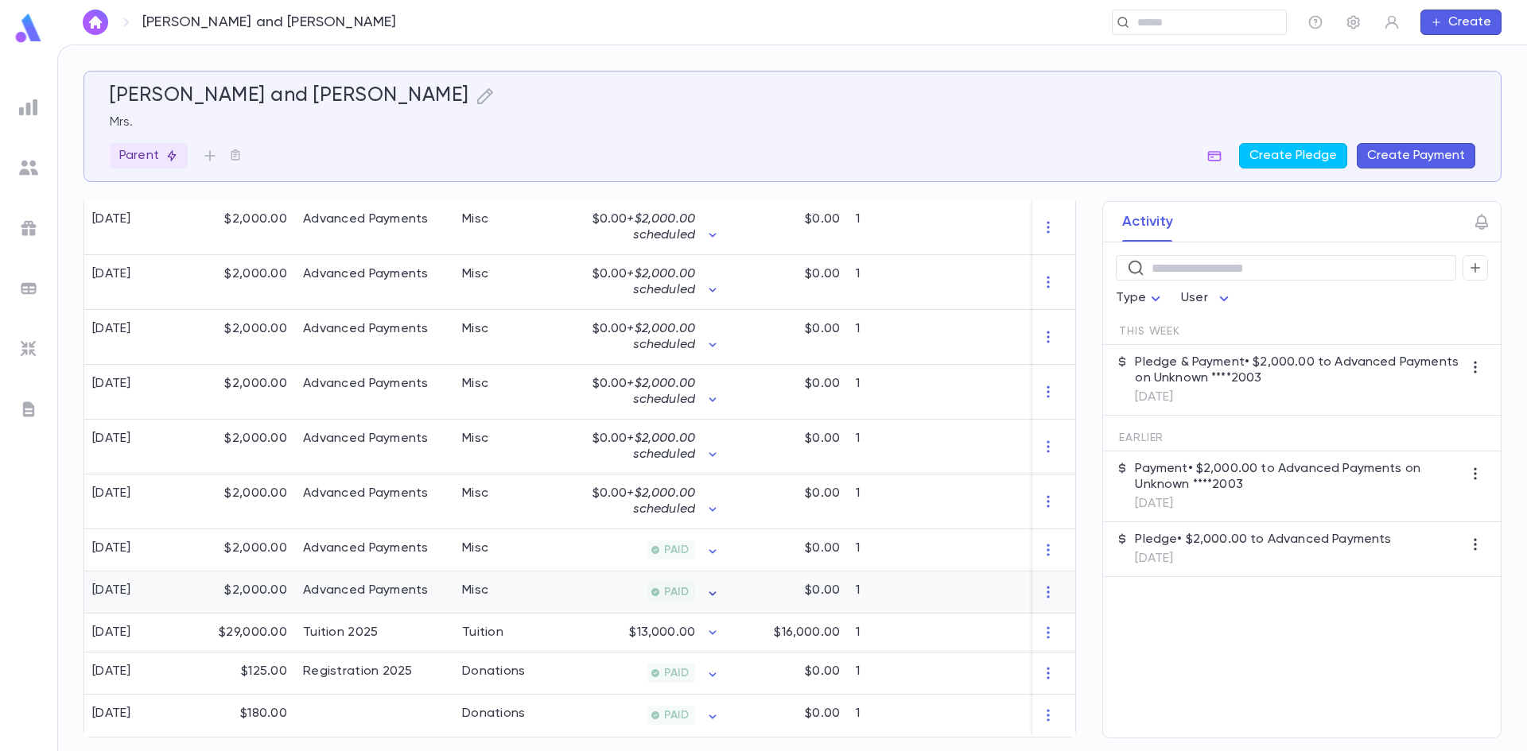
click at [715, 588] on icon "button" at bounding box center [713, 594] width 16 height 16
click at [95, 24] on div at bounding box center [763, 375] width 1527 height 751
click at [98, 24] on img "button" at bounding box center [95, 22] width 19 height 13
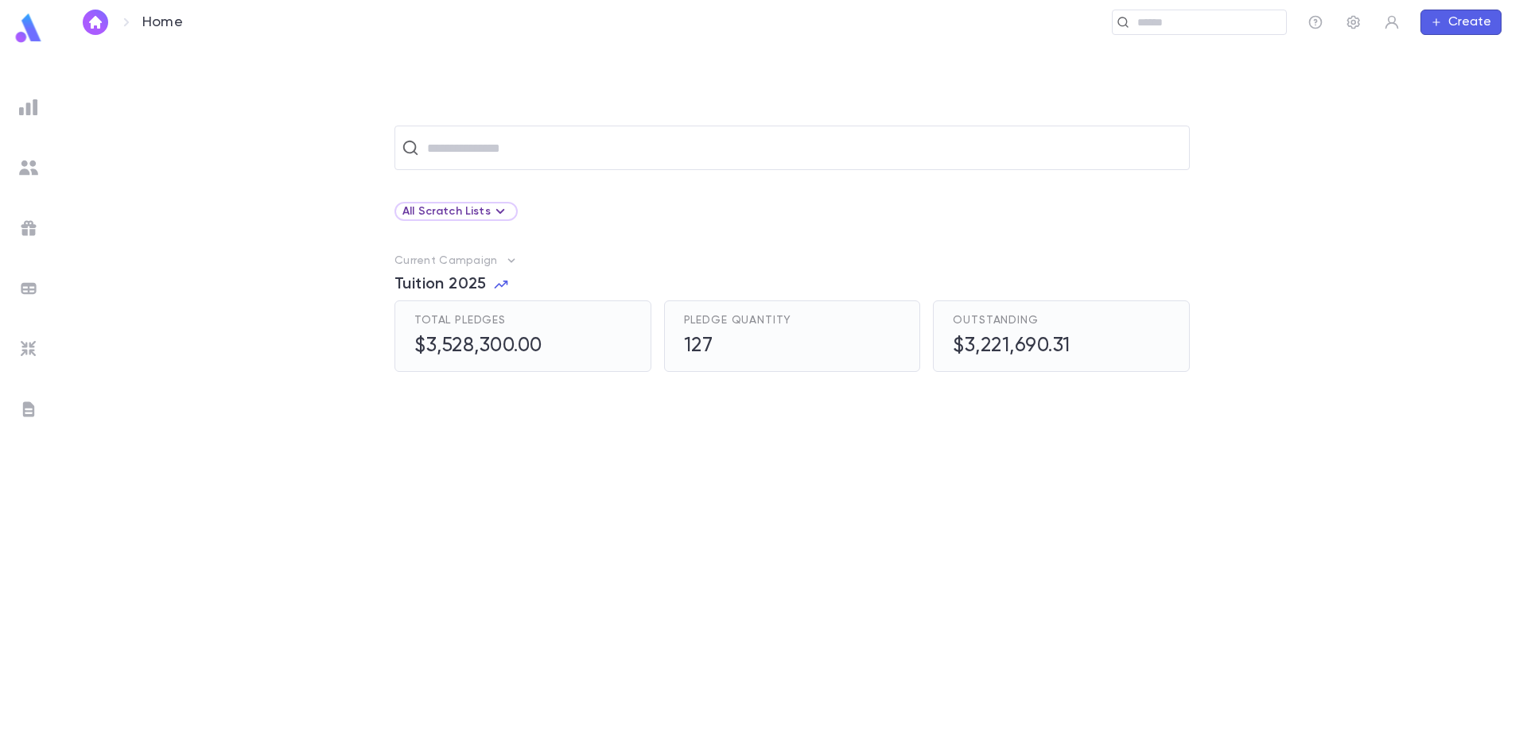
click at [463, 277] on span "Tuition 2025" at bounding box center [440, 284] width 92 height 19
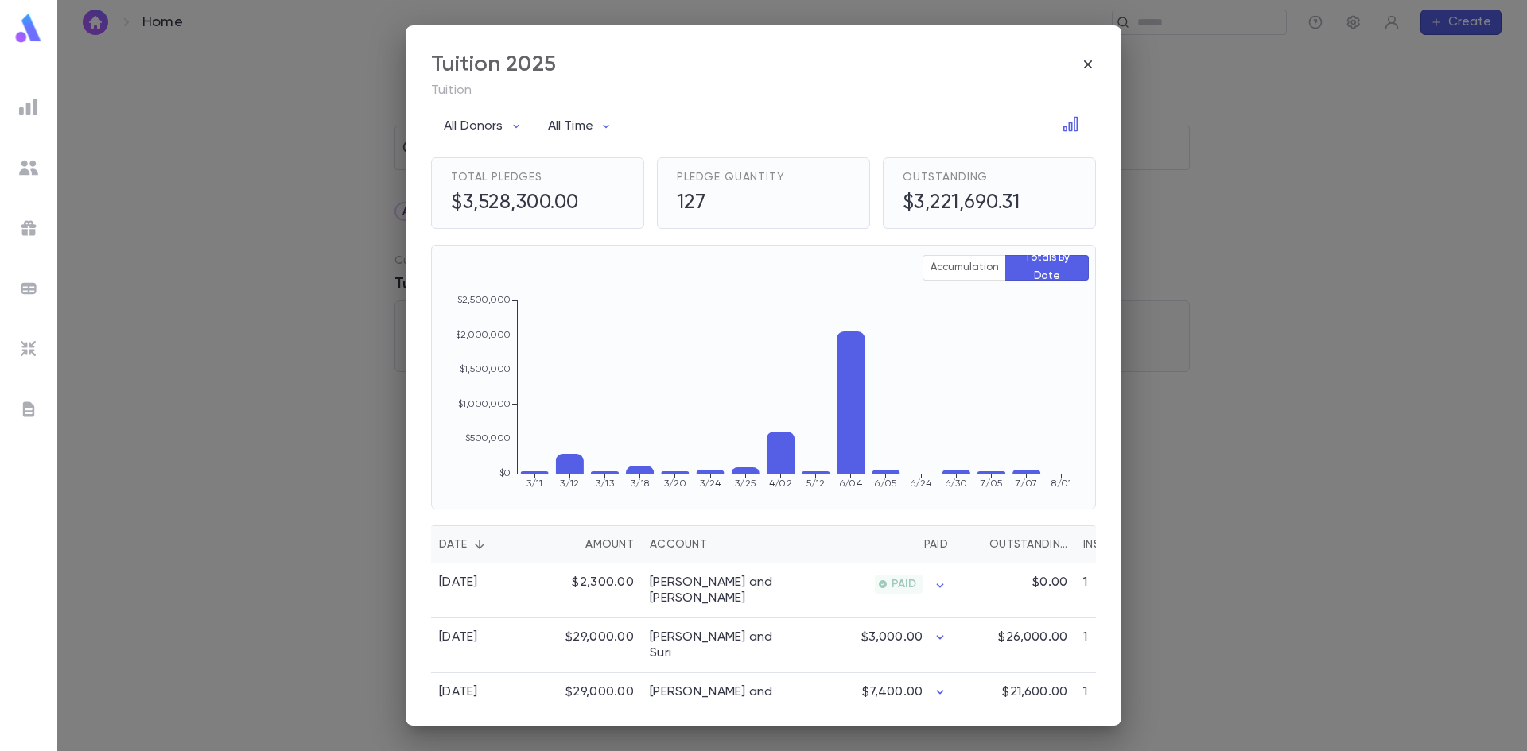
click at [697, 558] on div "Account" at bounding box center [678, 545] width 57 height 38
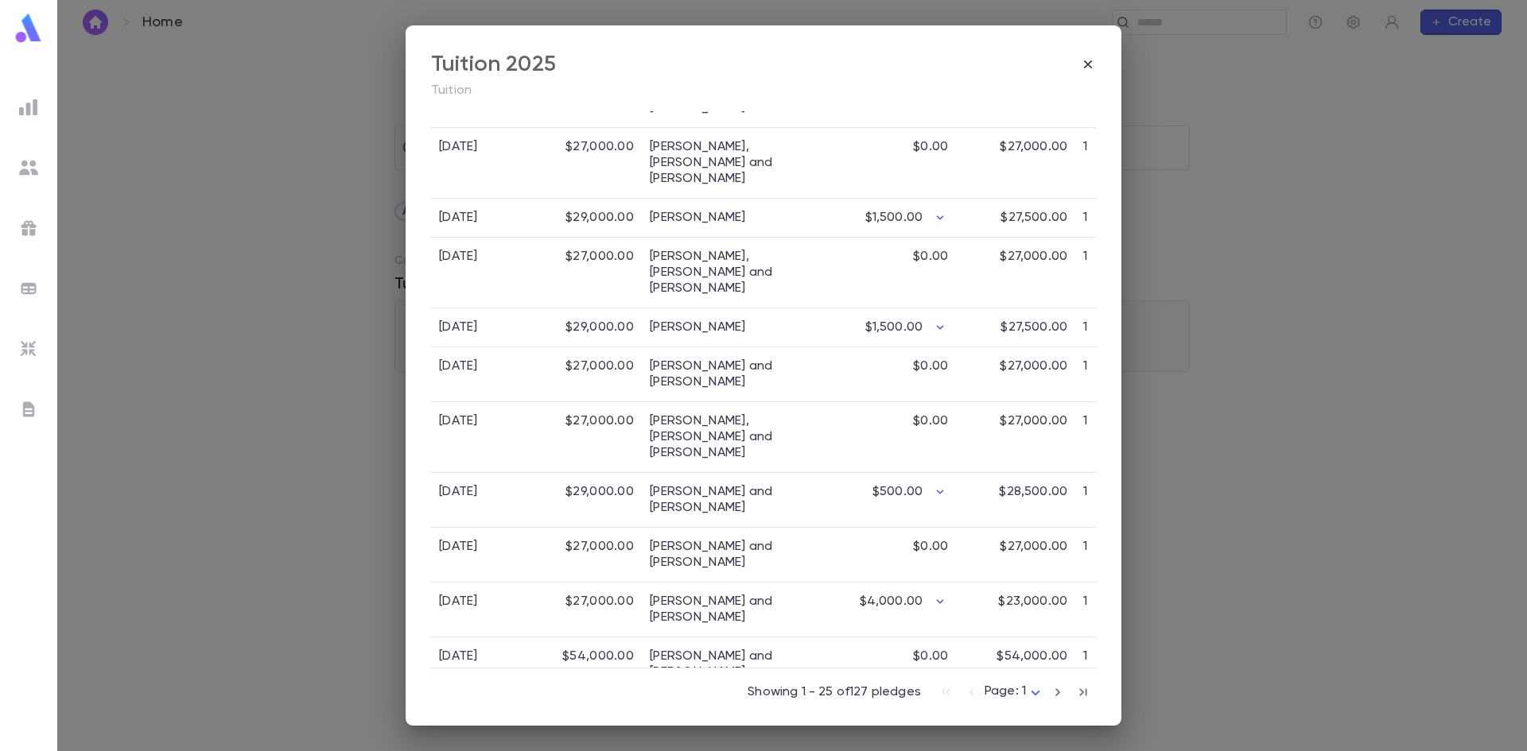
scroll to position [1171, 0]
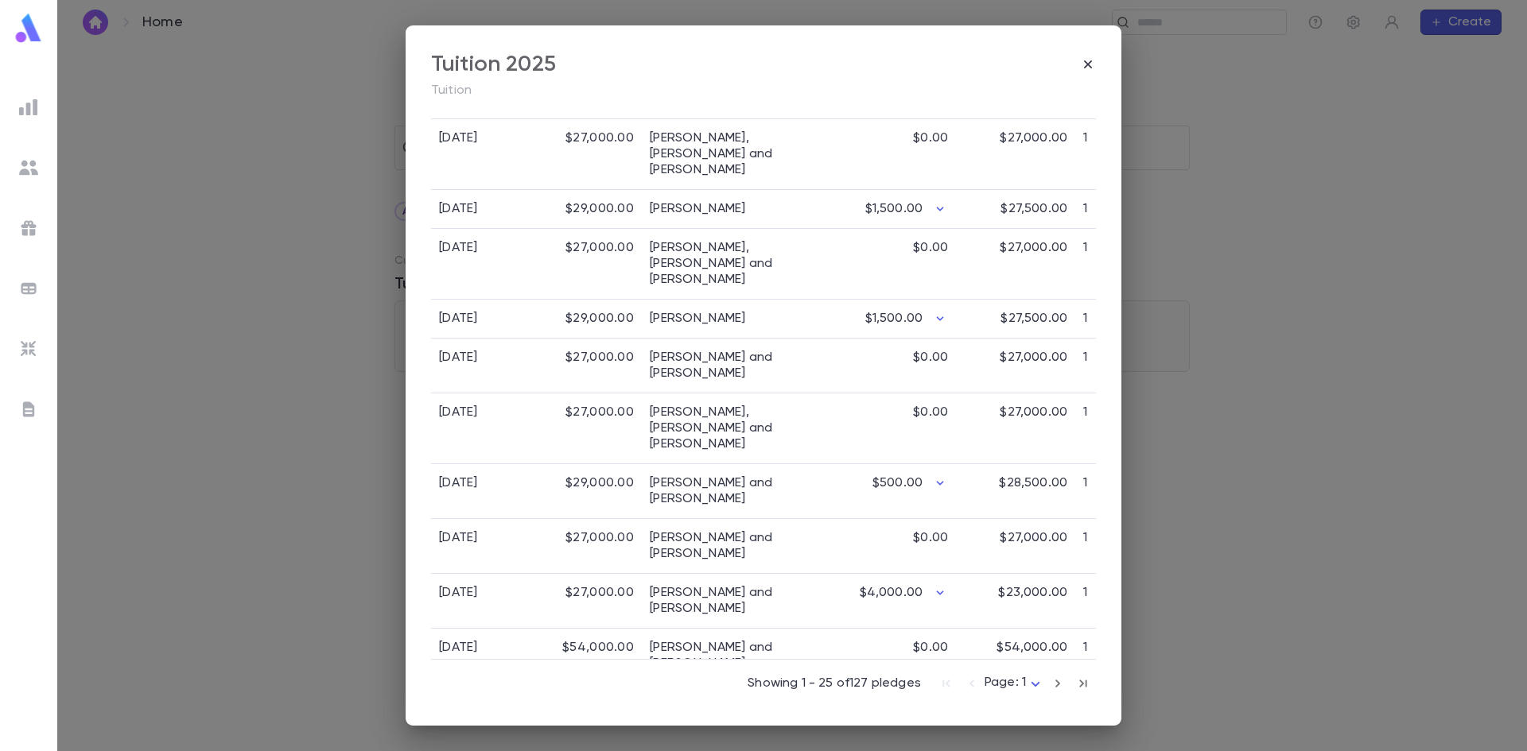
click at [1049, 684] on icon "button" at bounding box center [1057, 683] width 17 height 19
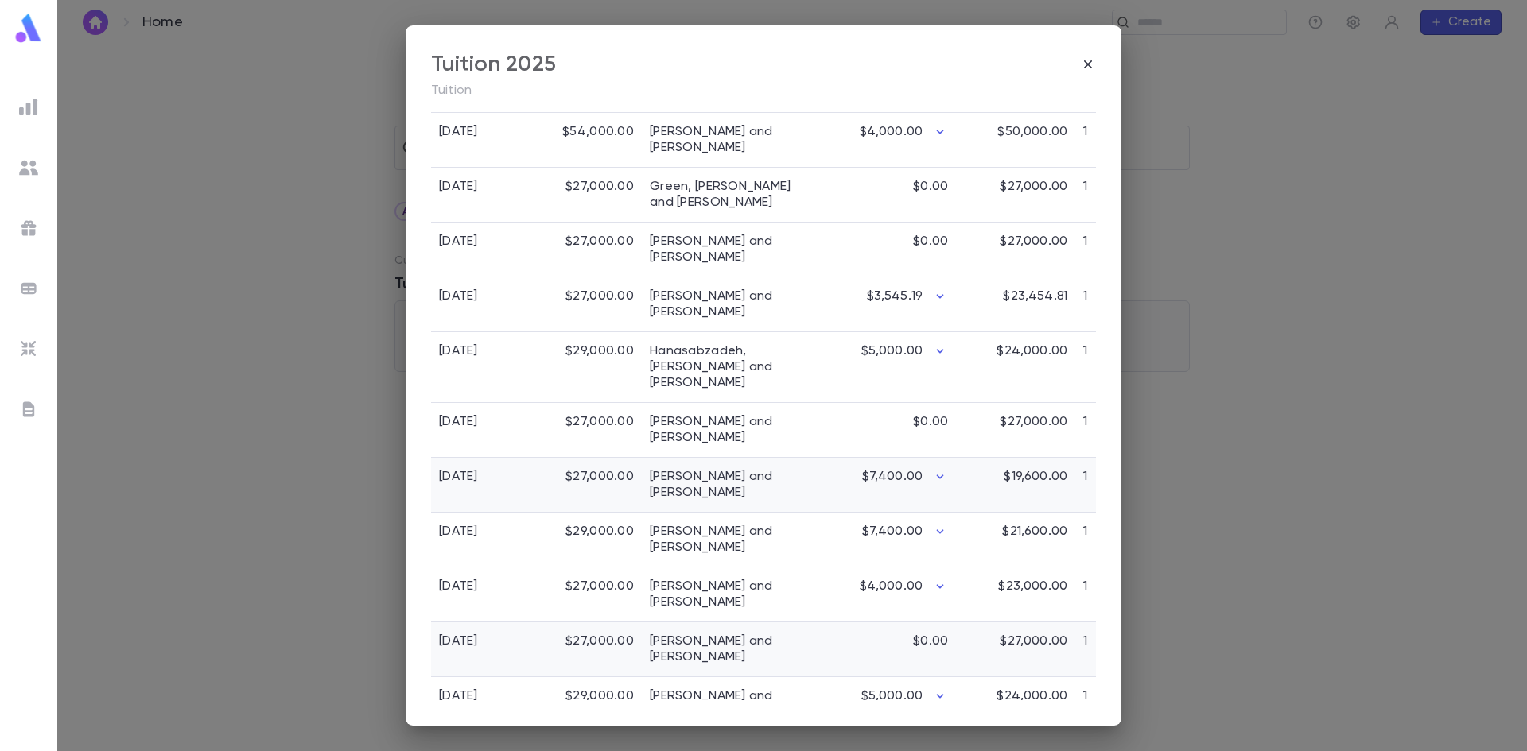
scroll to position [1251, 0]
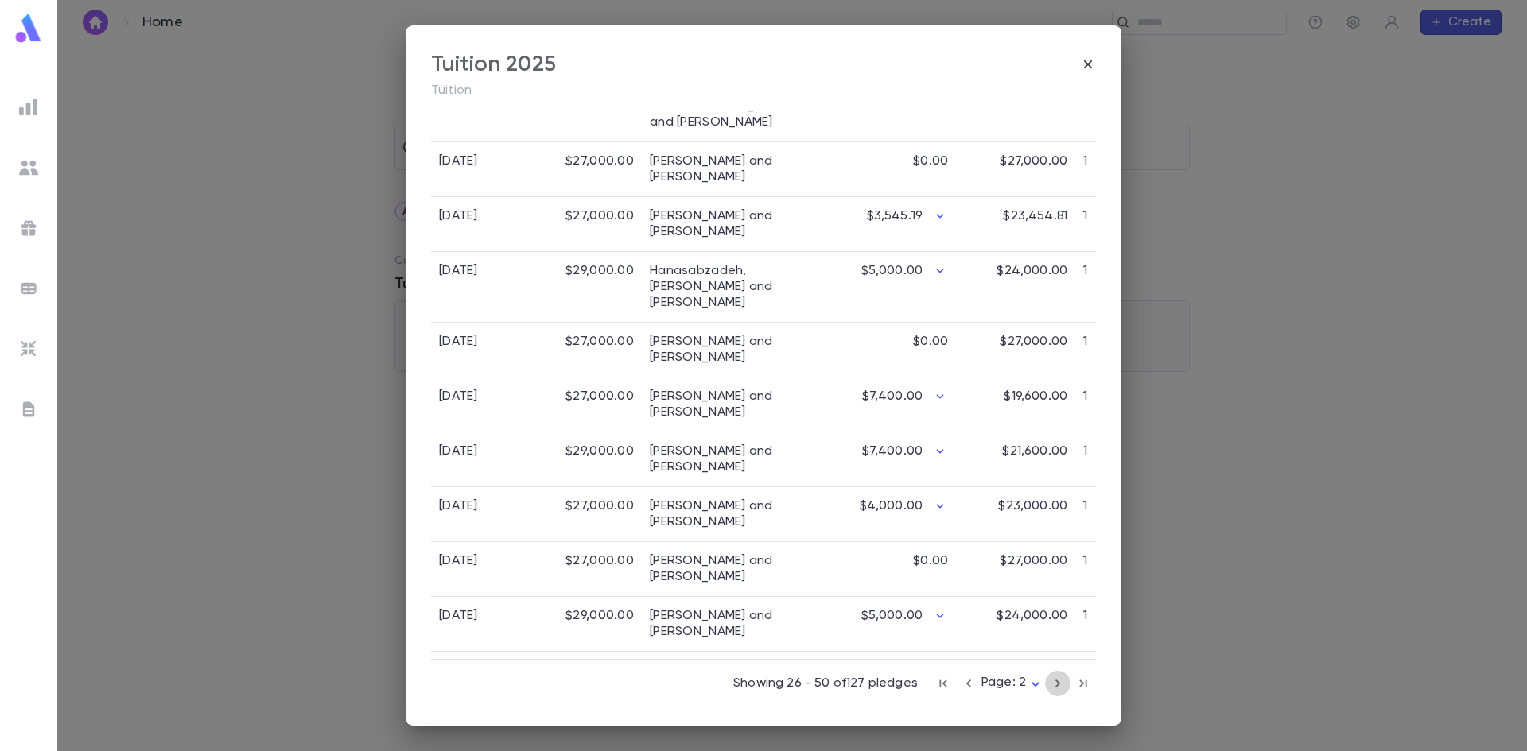
click at [1054, 686] on icon "button" at bounding box center [1057, 683] width 17 height 19
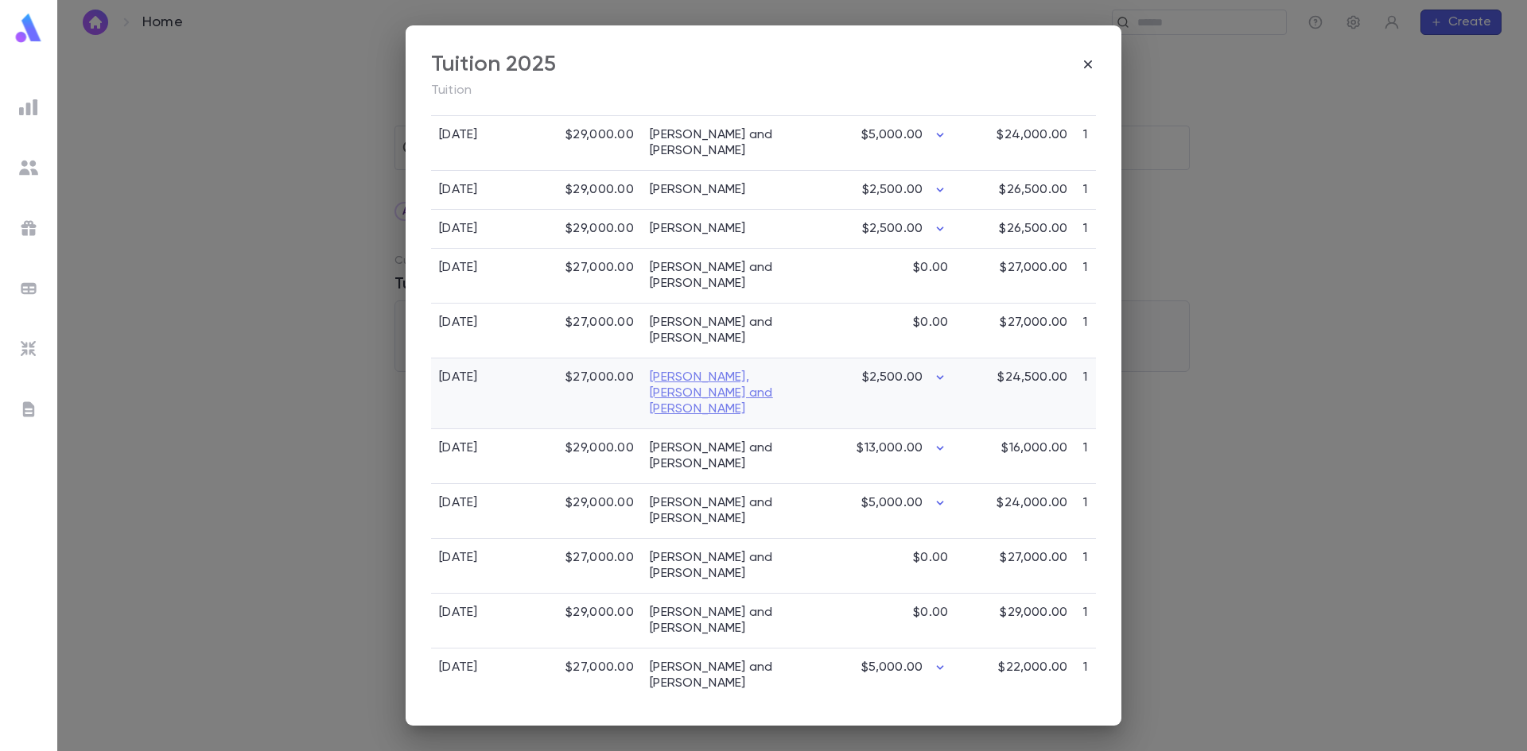
scroll to position [694, 0]
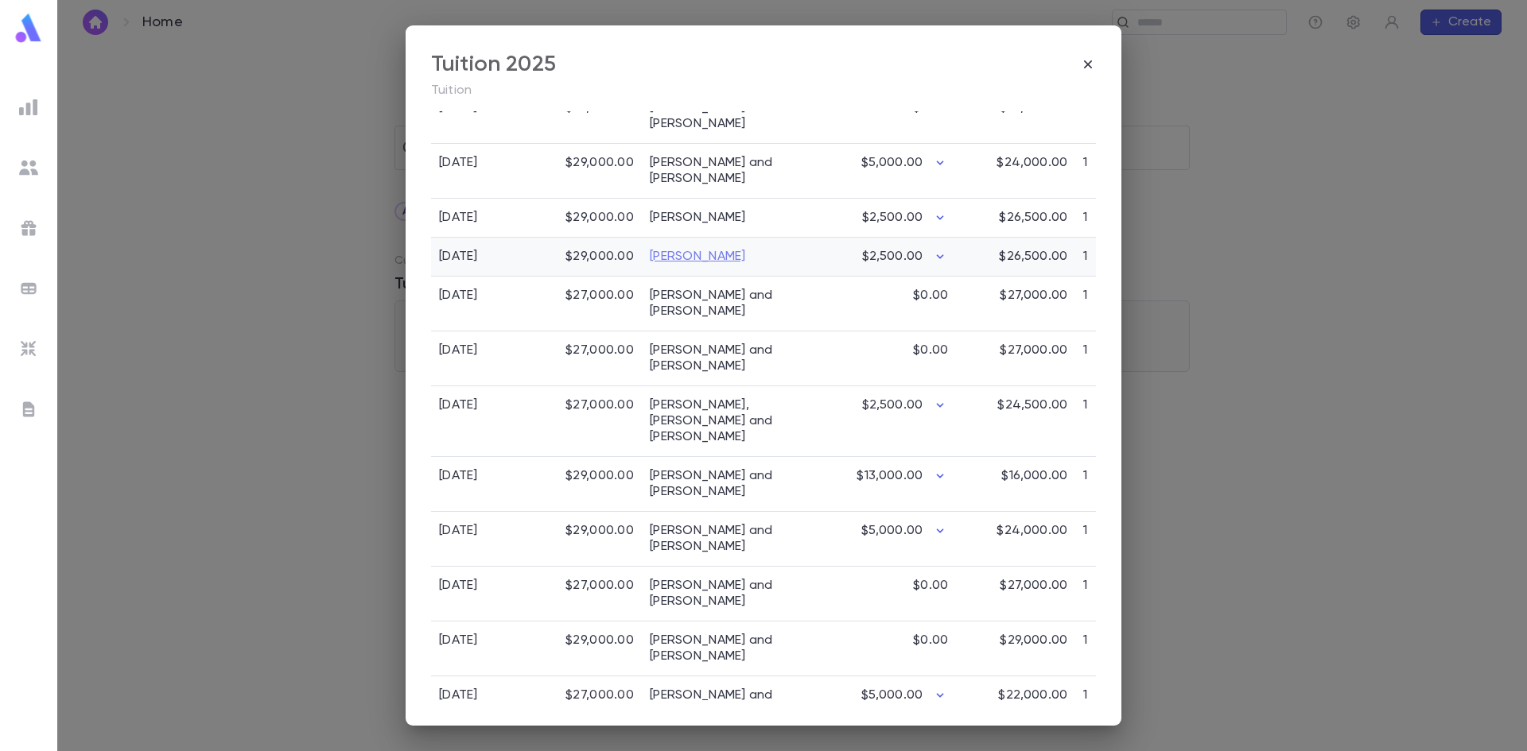
click at [713, 249] on link "[PERSON_NAME]" at bounding box center [698, 257] width 96 height 16
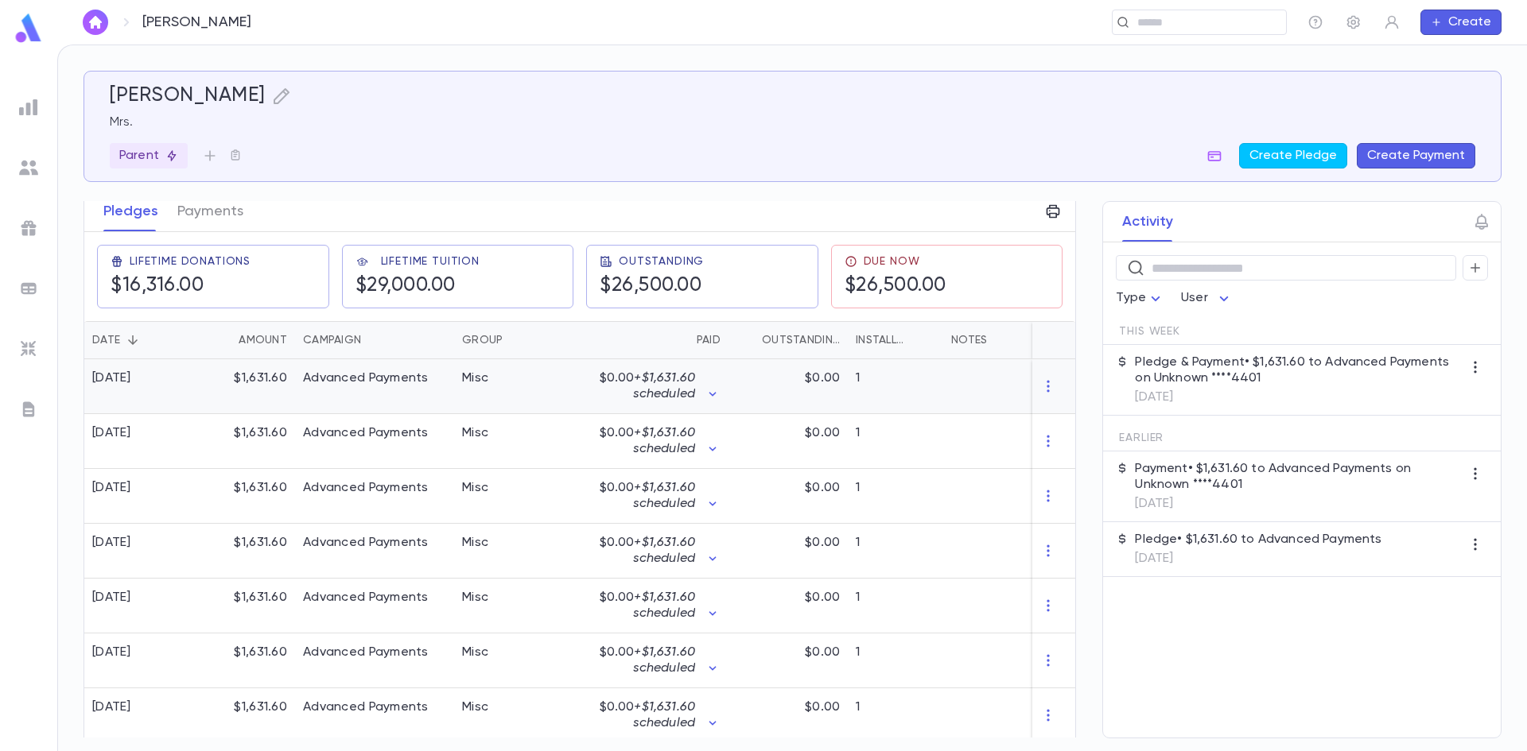
scroll to position [248, 0]
